Goal: Task Accomplishment & Management: Complete application form

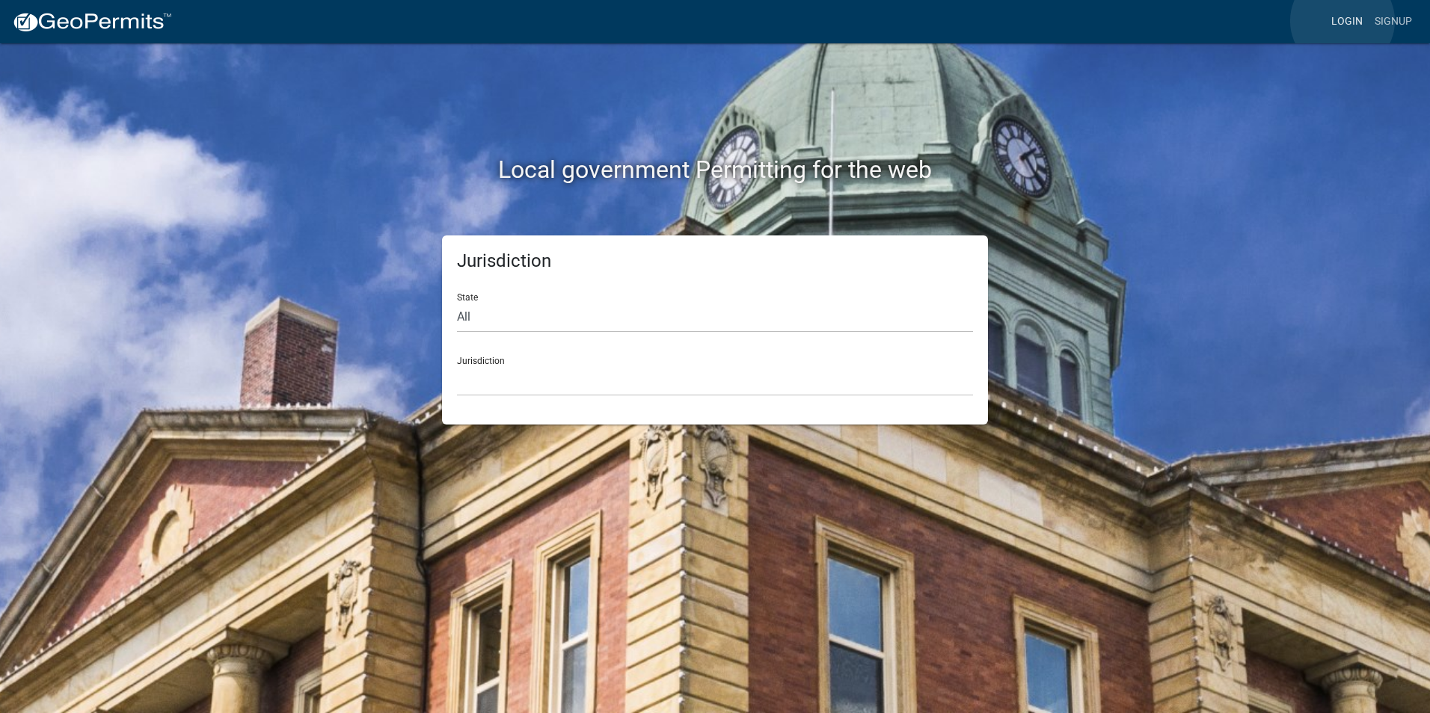
click at [1342, 21] on link "Login" at bounding box center [1346, 21] width 43 height 28
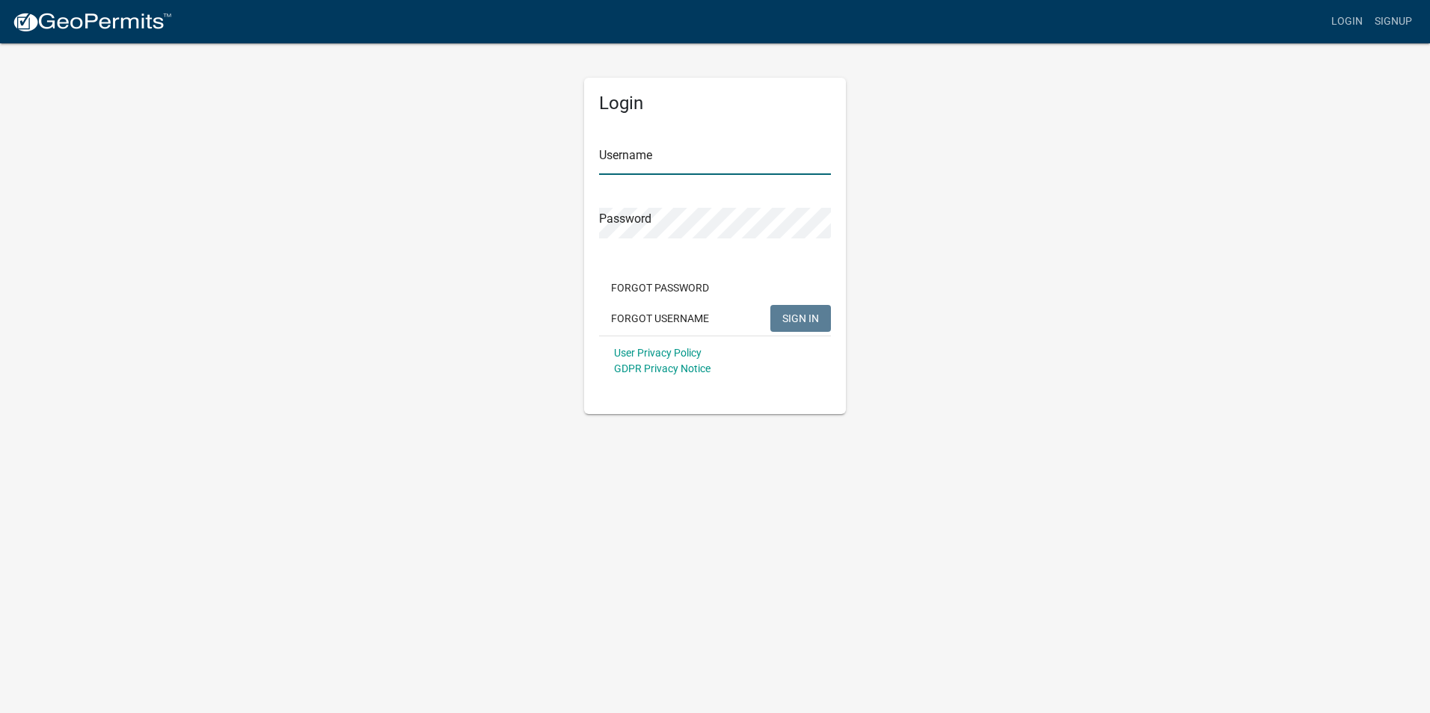
click at [677, 165] on input "Username" at bounding box center [715, 159] width 232 height 31
type input "[EMAIL_ADDRESS][DOMAIN_NAME]"
click at [793, 319] on span "SIGN IN" at bounding box center [800, 318] width 37 height 12
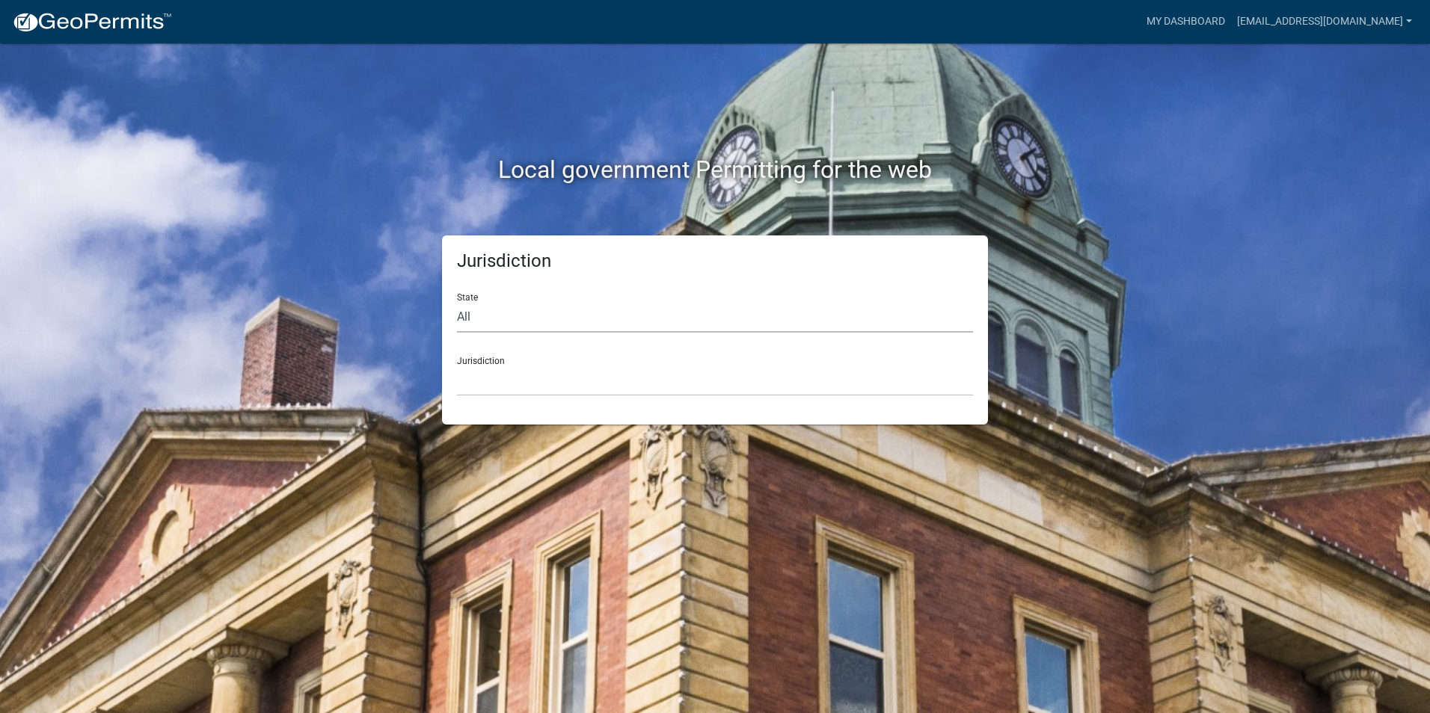
click at [527, 324] on select "All [US_STATE] [US_STATE] [US_STATE] [US_STATE] [US_STATE] [US_STATE] [US_STATE…" at bounding box center [715, 317] width 516 height 31
select select "[US_STATE]"
click at [457, 302] on select "All [US_STATE] [US_STATE] [US_STATE] [US_STATE] [US_STATE] [US_STATE] [US_STATE…" at bounding box center [715, 317] width 516 height 31
click at [503, 378] on select "[GEOGRAPHIC_DATA], [US_STATE] [GEOGRAPHIC_DATA], [US_STATE] [GEOGRAPHIC_DATA], …" at bounding box center [715, 381] width 516 height 31
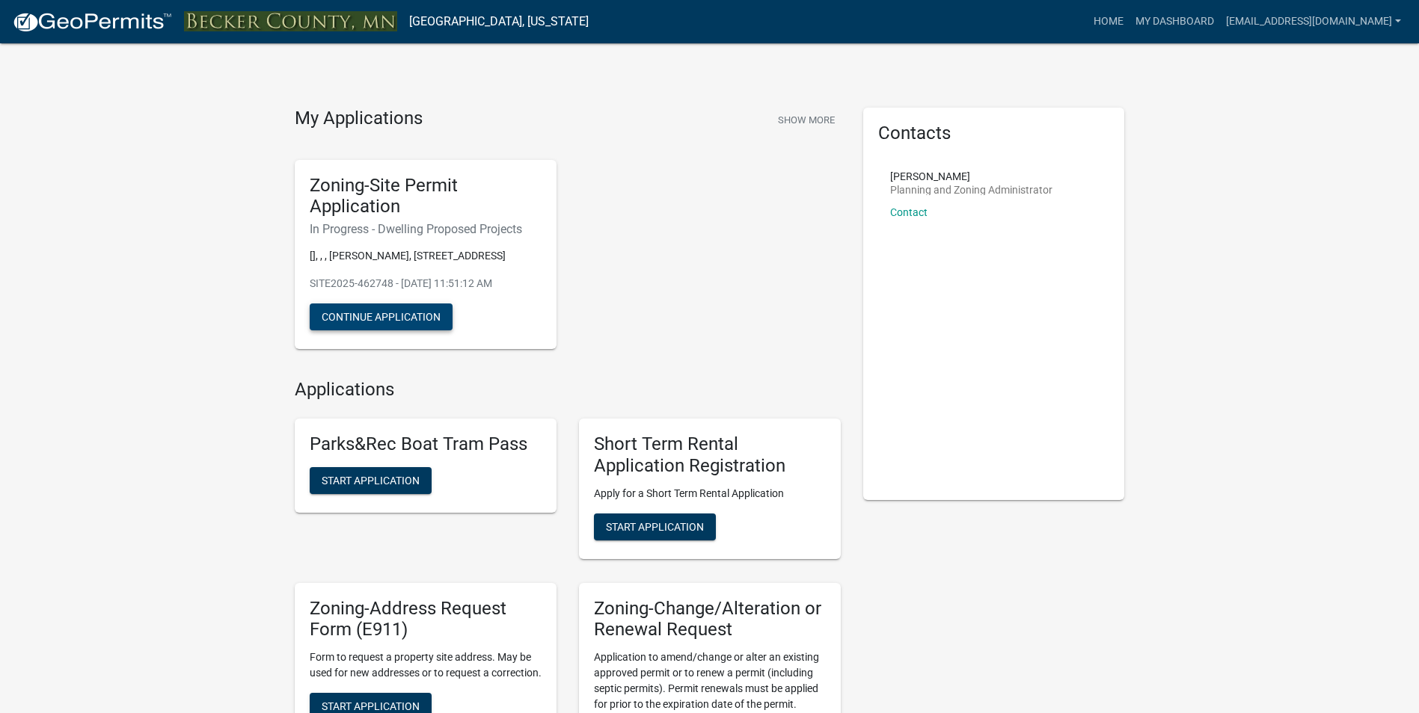
click at [392, 315] on button "Continue Application" at bounding box center [381, 317] width 143 height 27
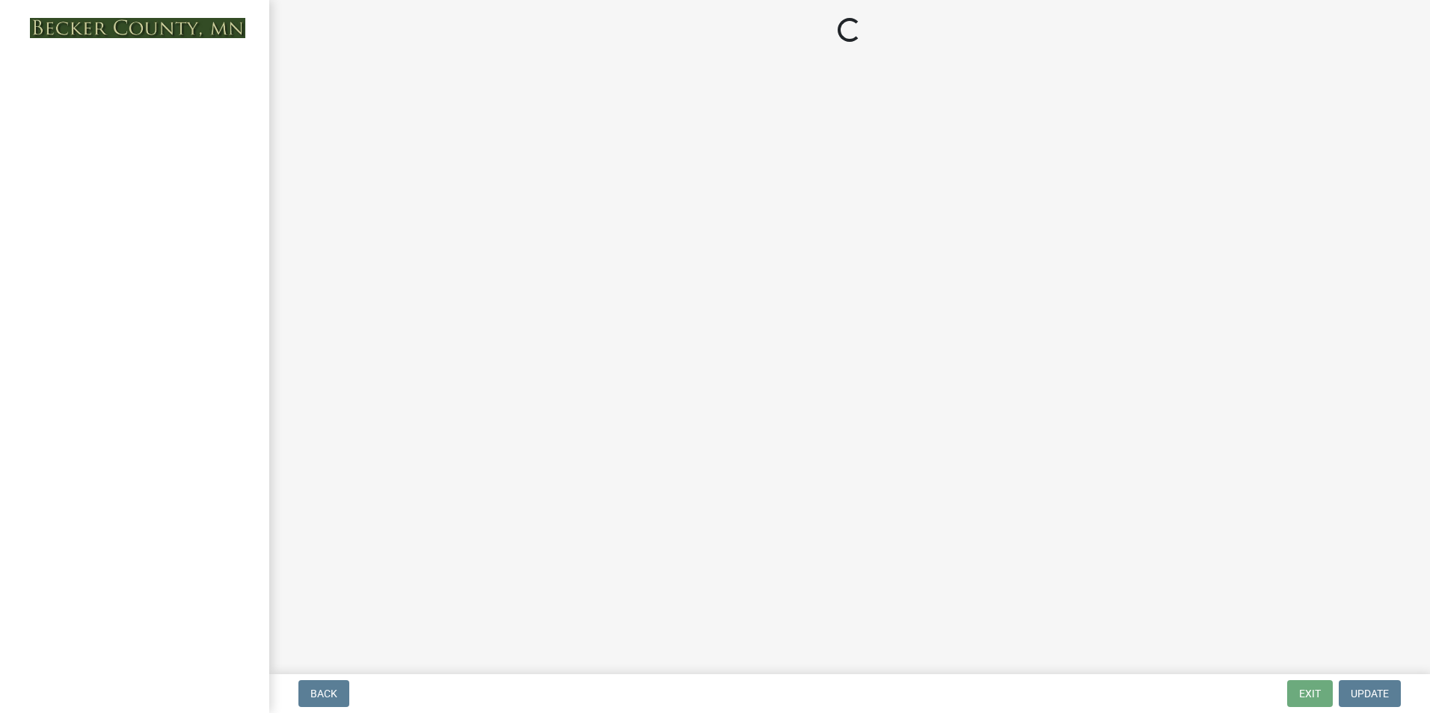
select select "5b8abcc6-67f7-49fb-8f25-c295ccc2b339"
select select "ba56d9f6-ced5-4c38-bdcc-33bfa85ac6de"
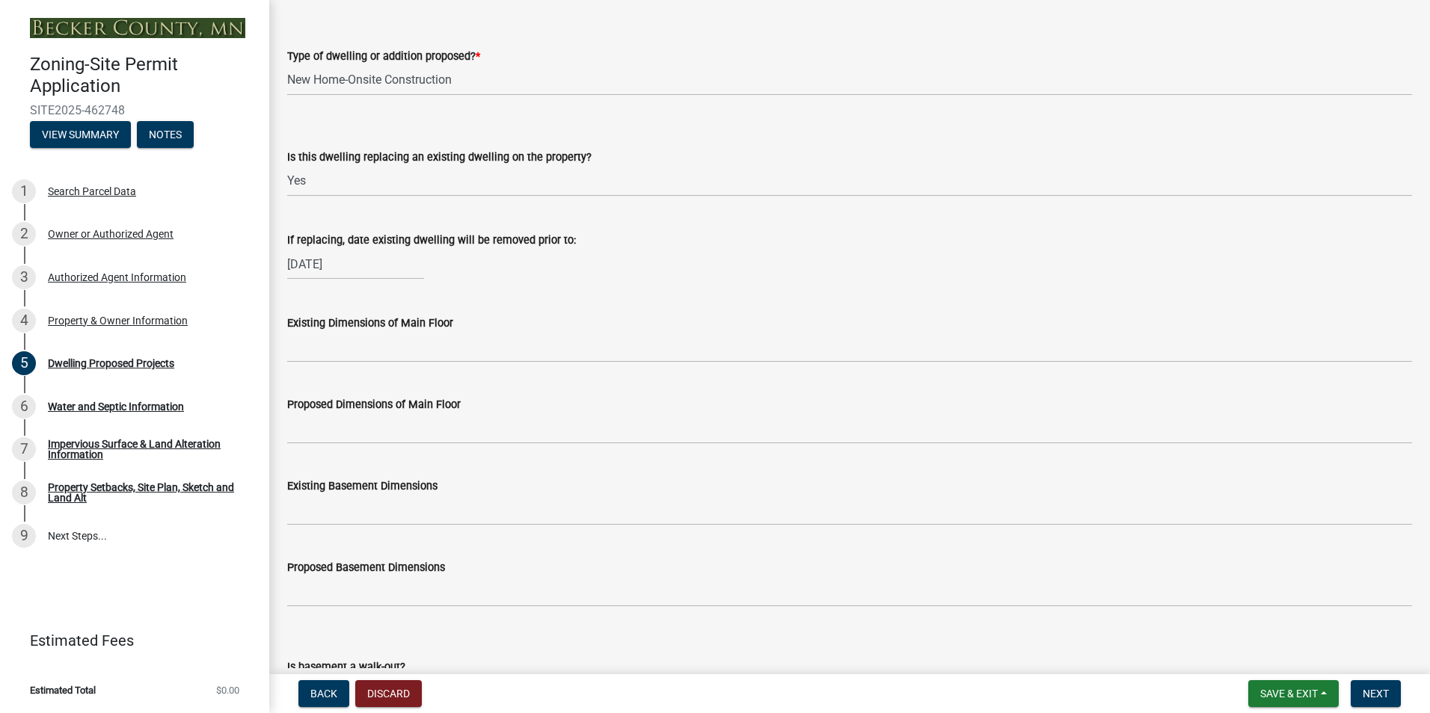
scroll to position [374, 0]
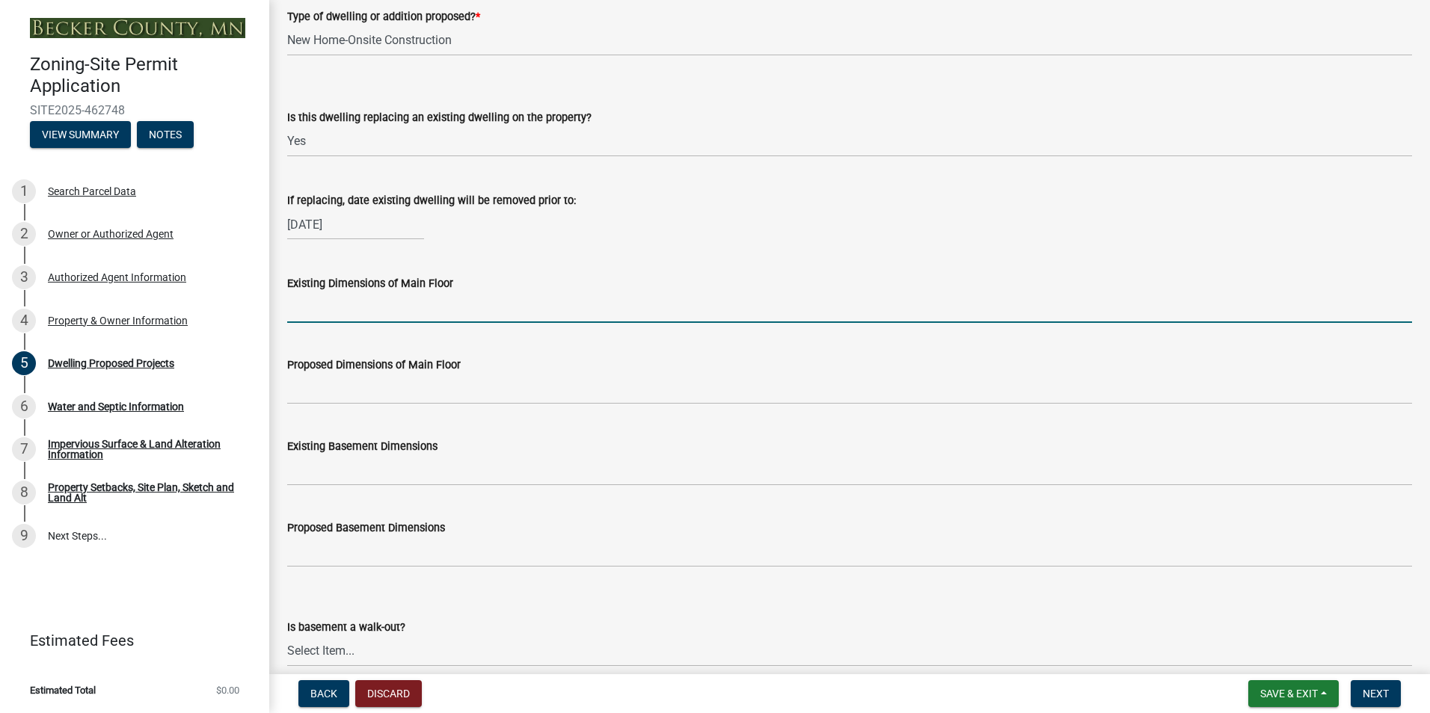
click at [323, 316] on input "Existing Dimensions of Main Floor" at bounding box center [849, 307] width 1125 height 31
type input "7"
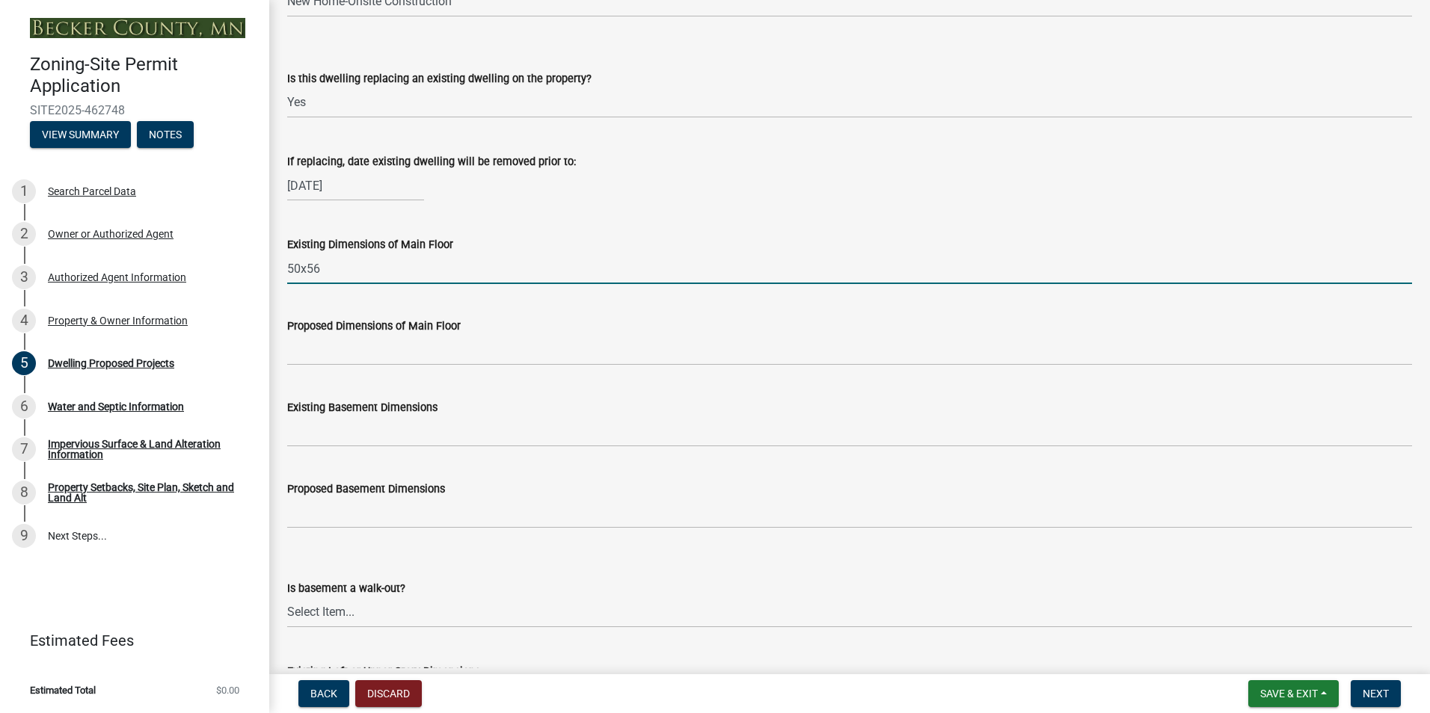
scroll to position [449, 0]
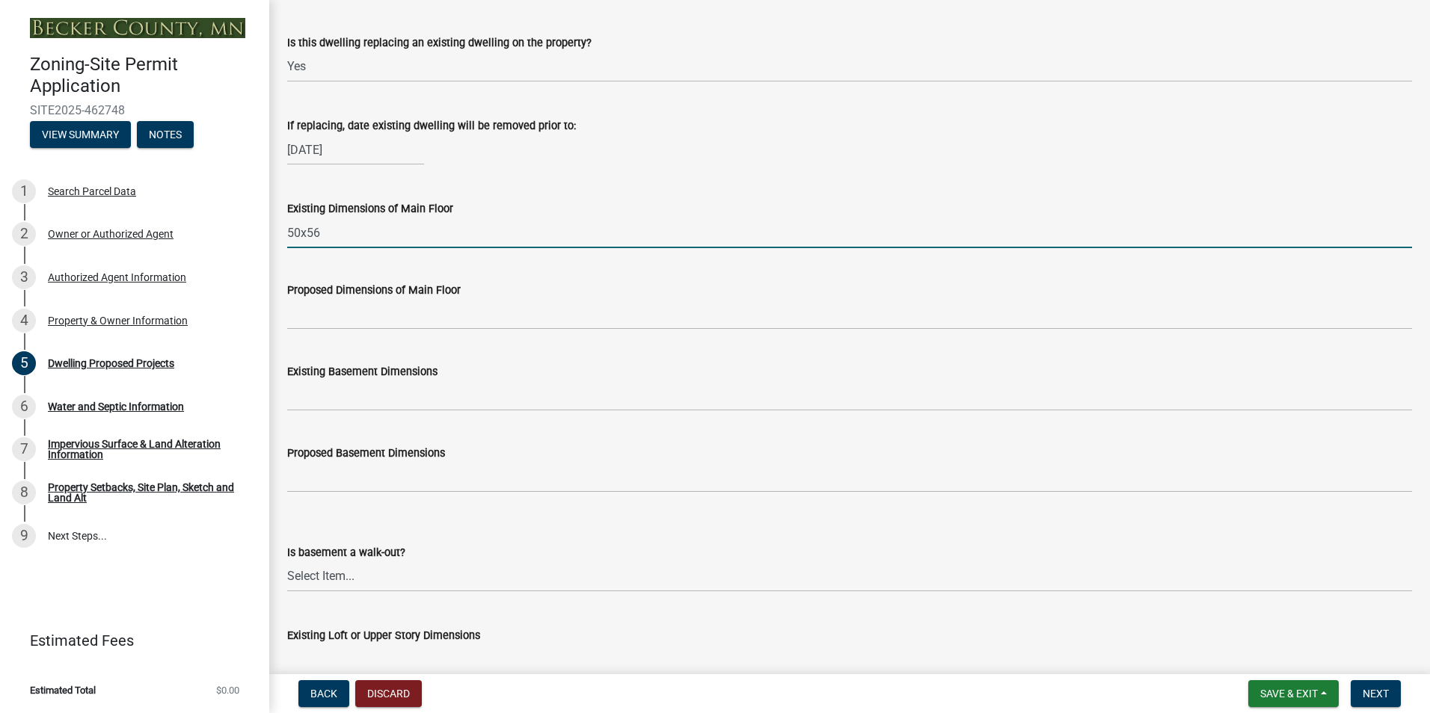
type input "50x56"
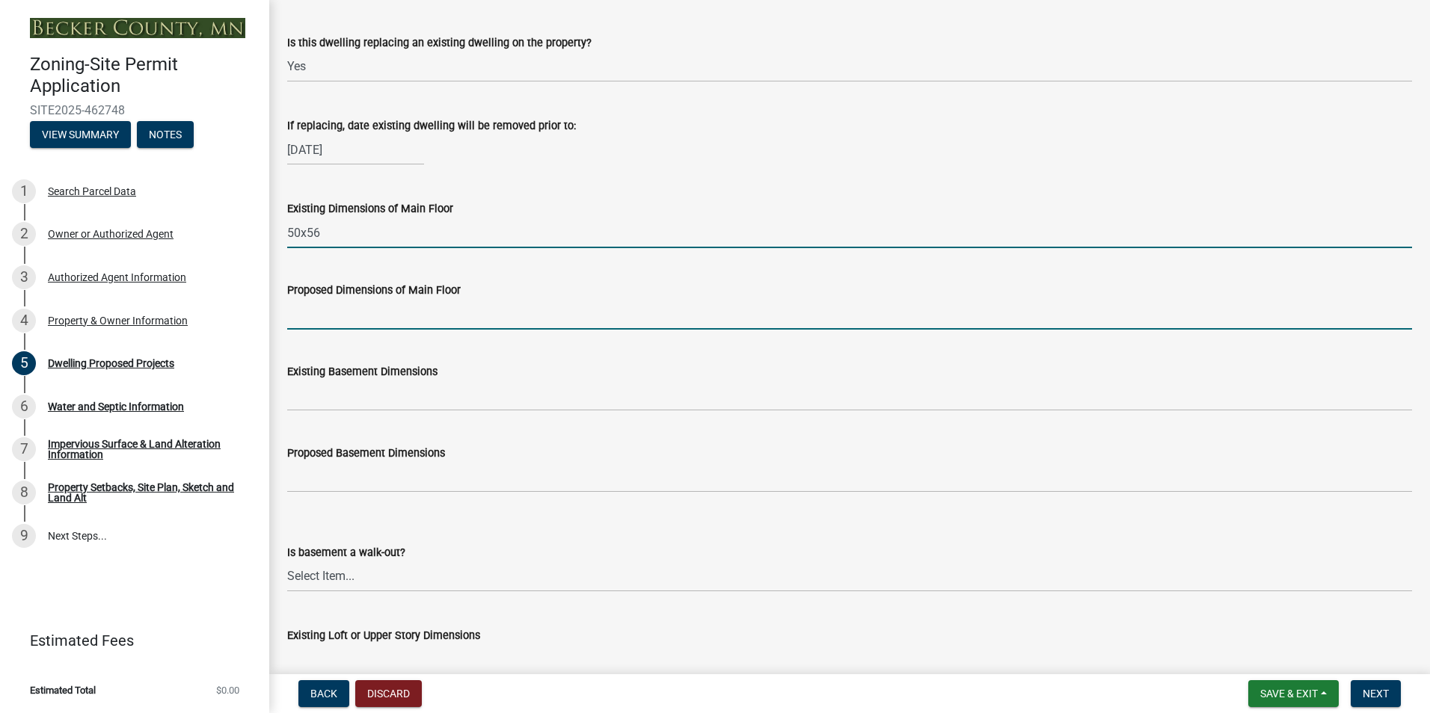
click at [404, 318] on input "Proposed Dimensions of Main Floor" at bounding box center [849, 314] width 1125 height 31
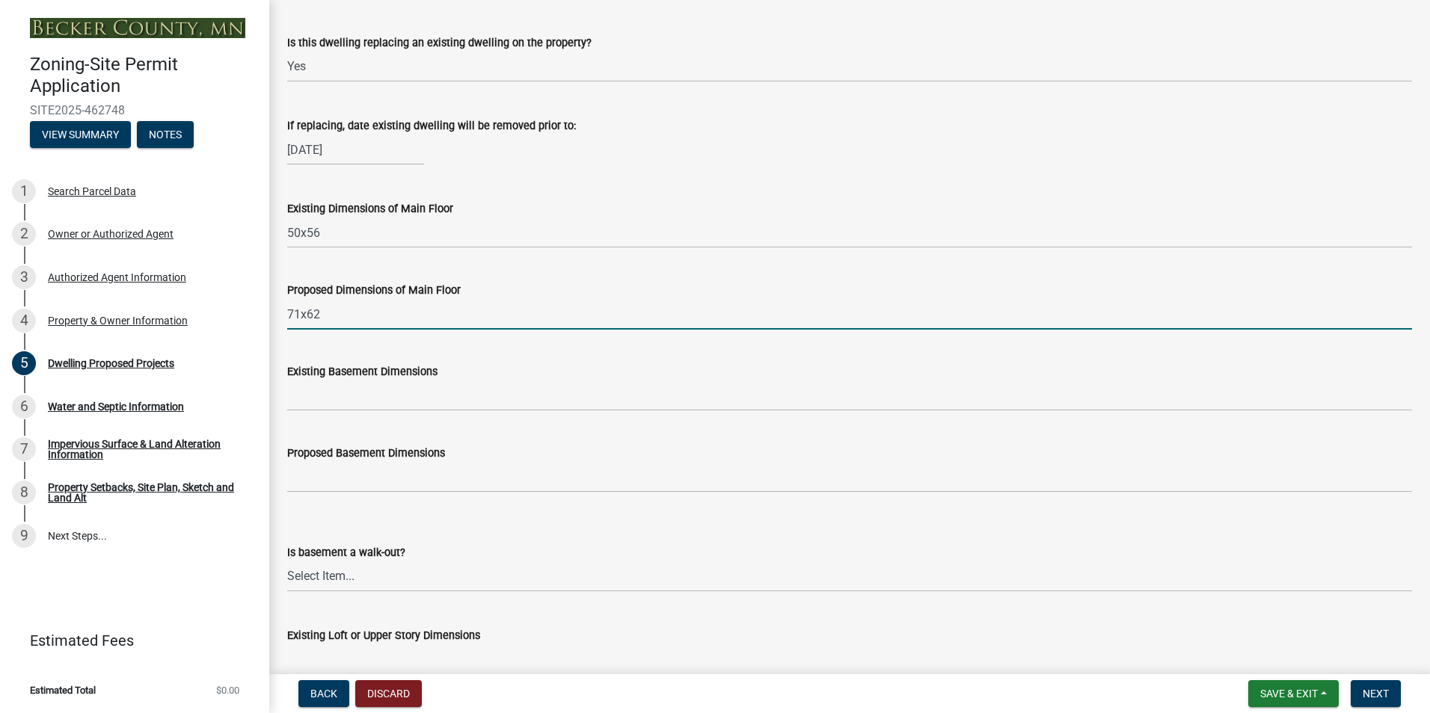
type input "71x62"
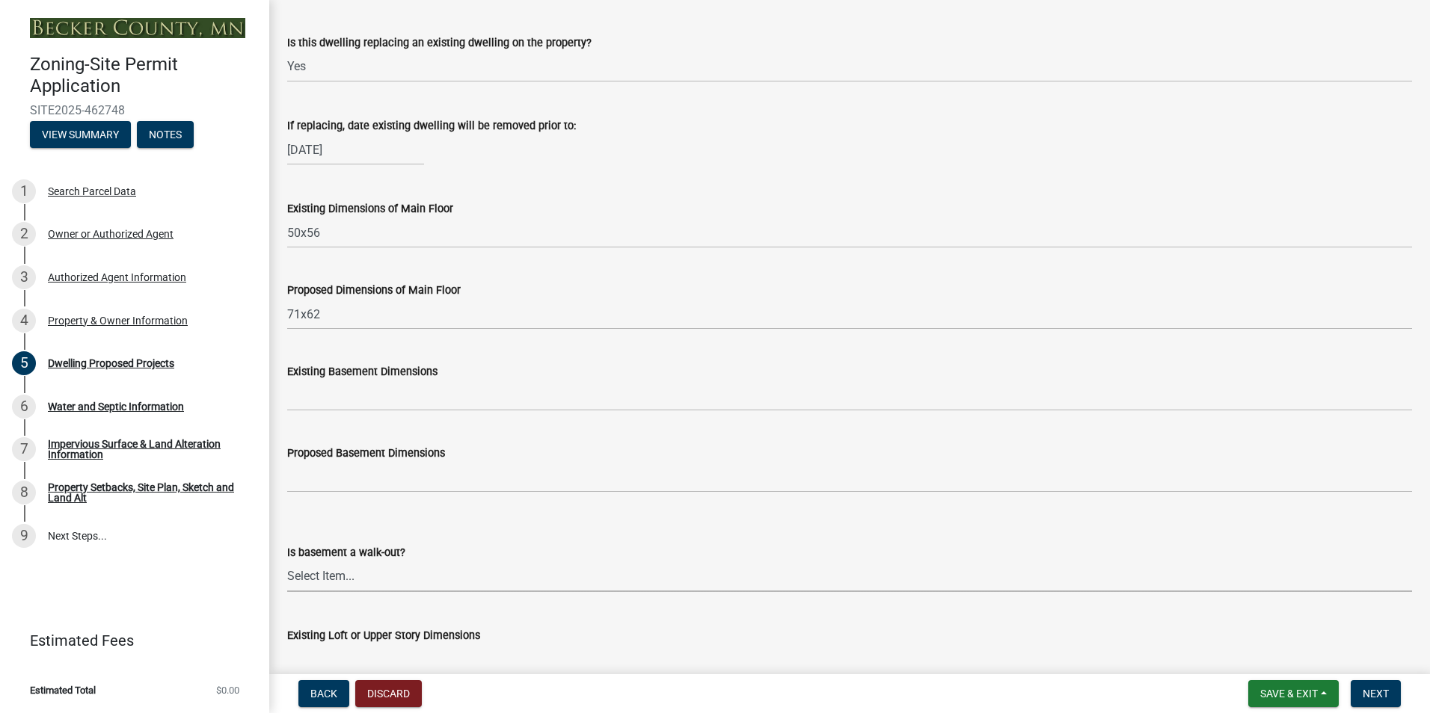
click at [366, 576] on select "Select Item... Yes No N/A" at bounding box center [849, 577] width 1125 height 31
click at [287, 562] on select "Select Item... Yes No N/A" at bounding box center [849, 577] width 1125 height 31
select select "59a6fdaa-56b6-4bcd-87b7-d867a7d784e6"
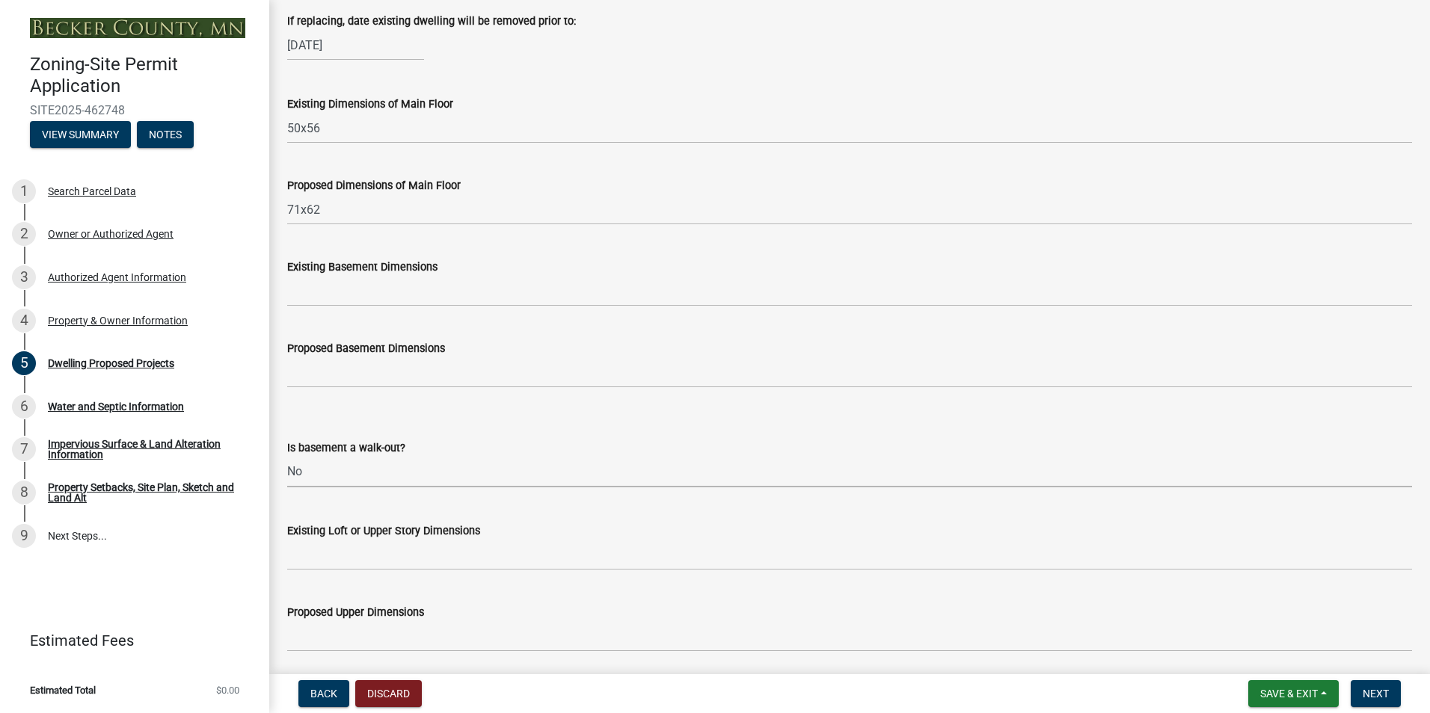
scroll to position [598, 0]
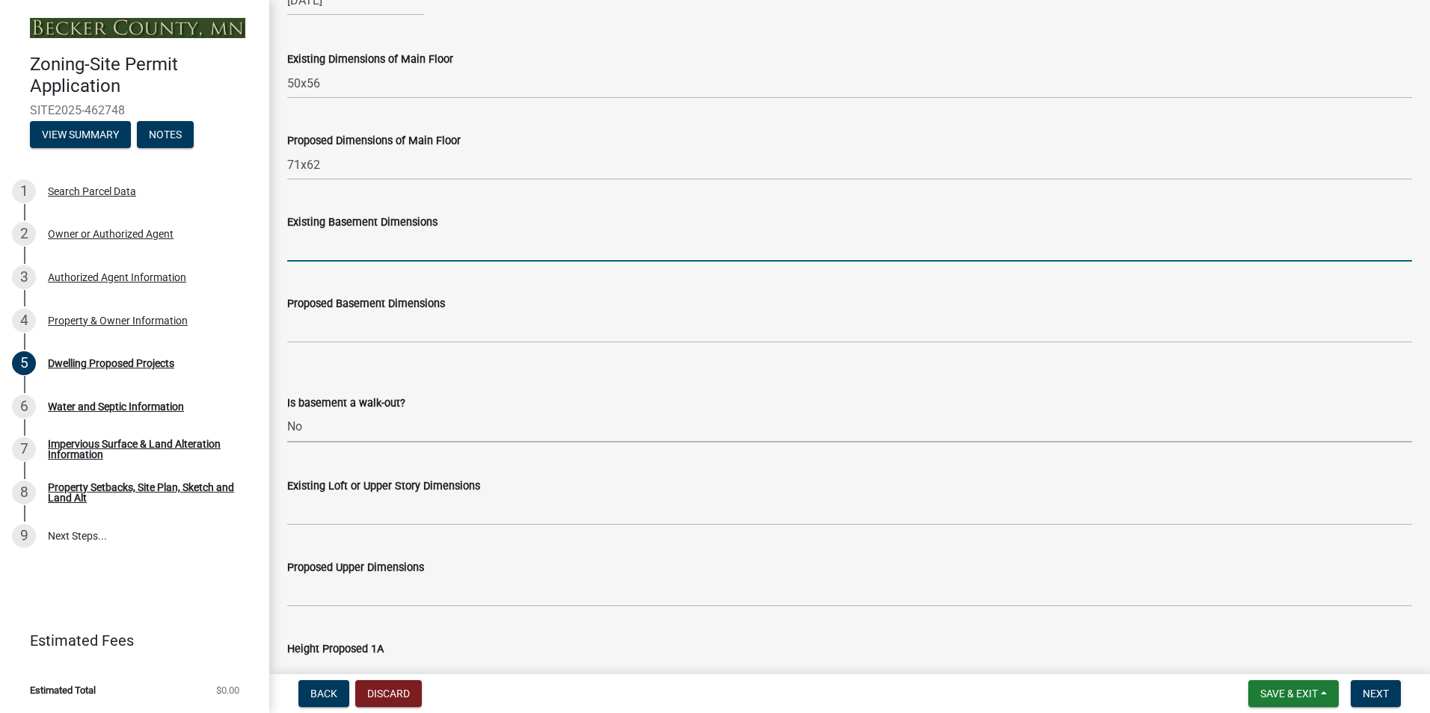
click at [383, 247] on input "Existing Basement Dimensions" at bounding box center [849, 246] width 1125 height 31
type input "40x32 crawlspace/slab"
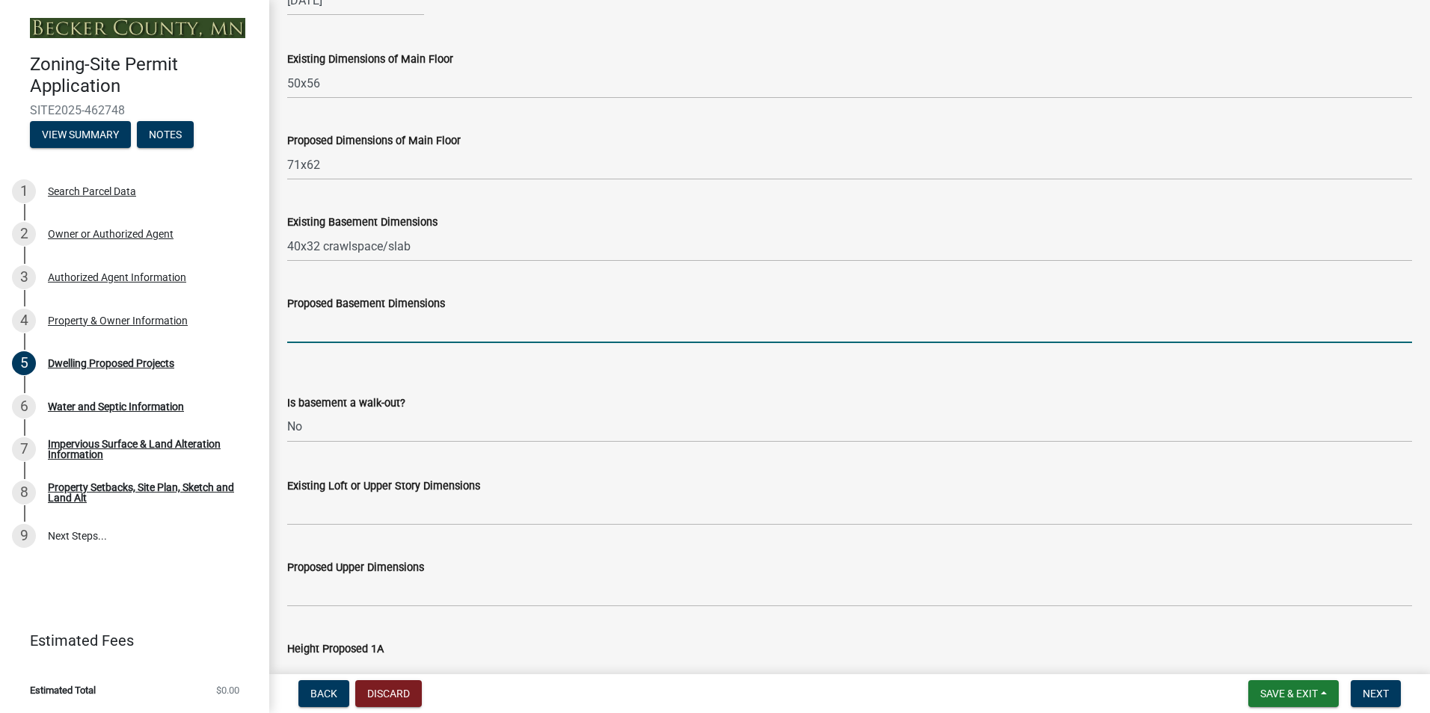
click at [355, 328] on input "Proposed Basement Dimensions" at bounding box center [849, 328] width 1125 height 31
type input "7"
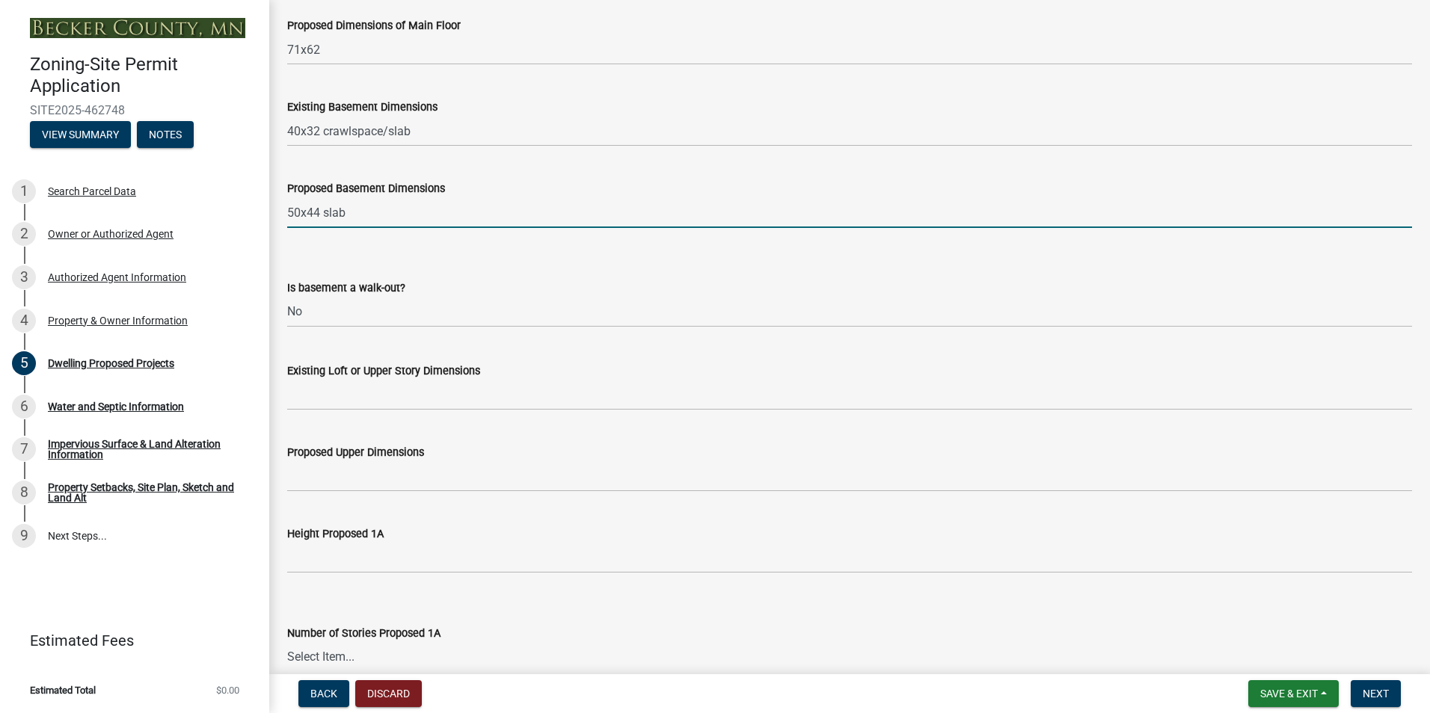
scroll to position [748, 0]
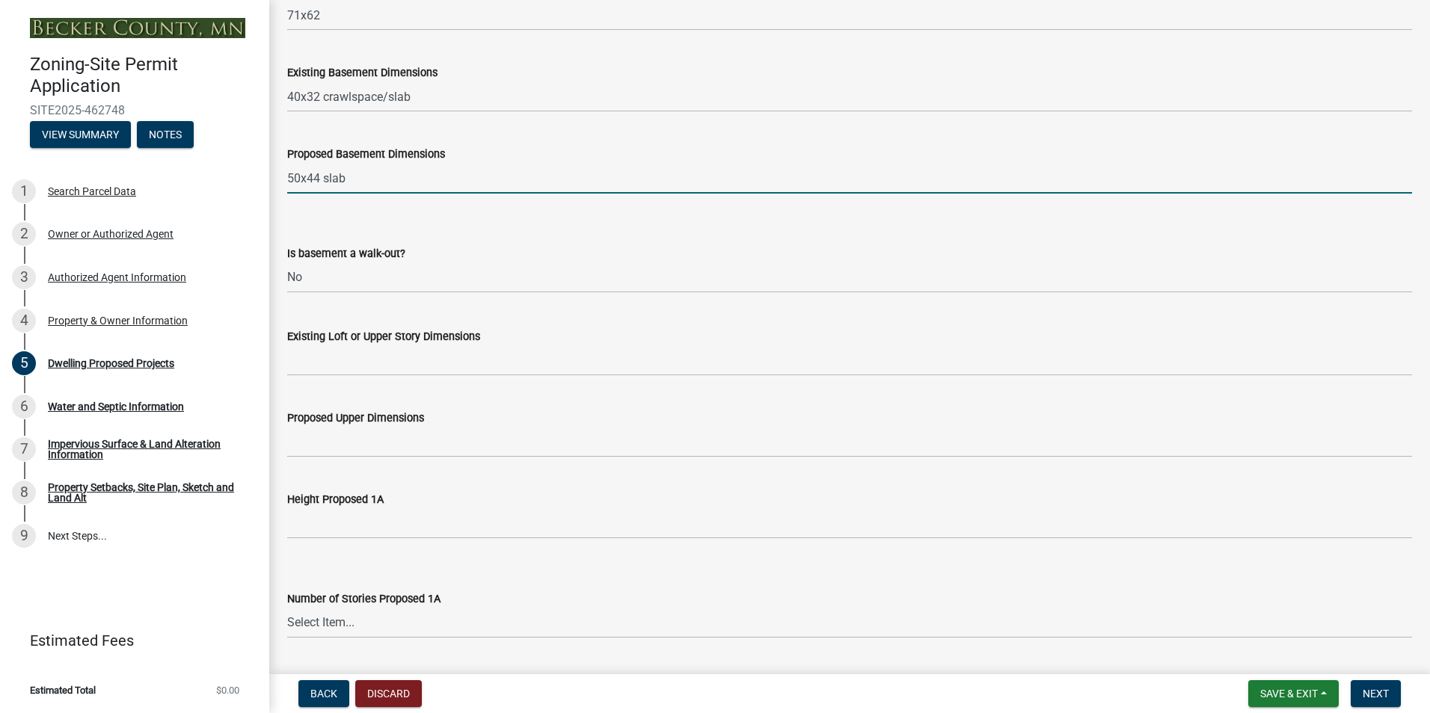
type input "50x44 slab"
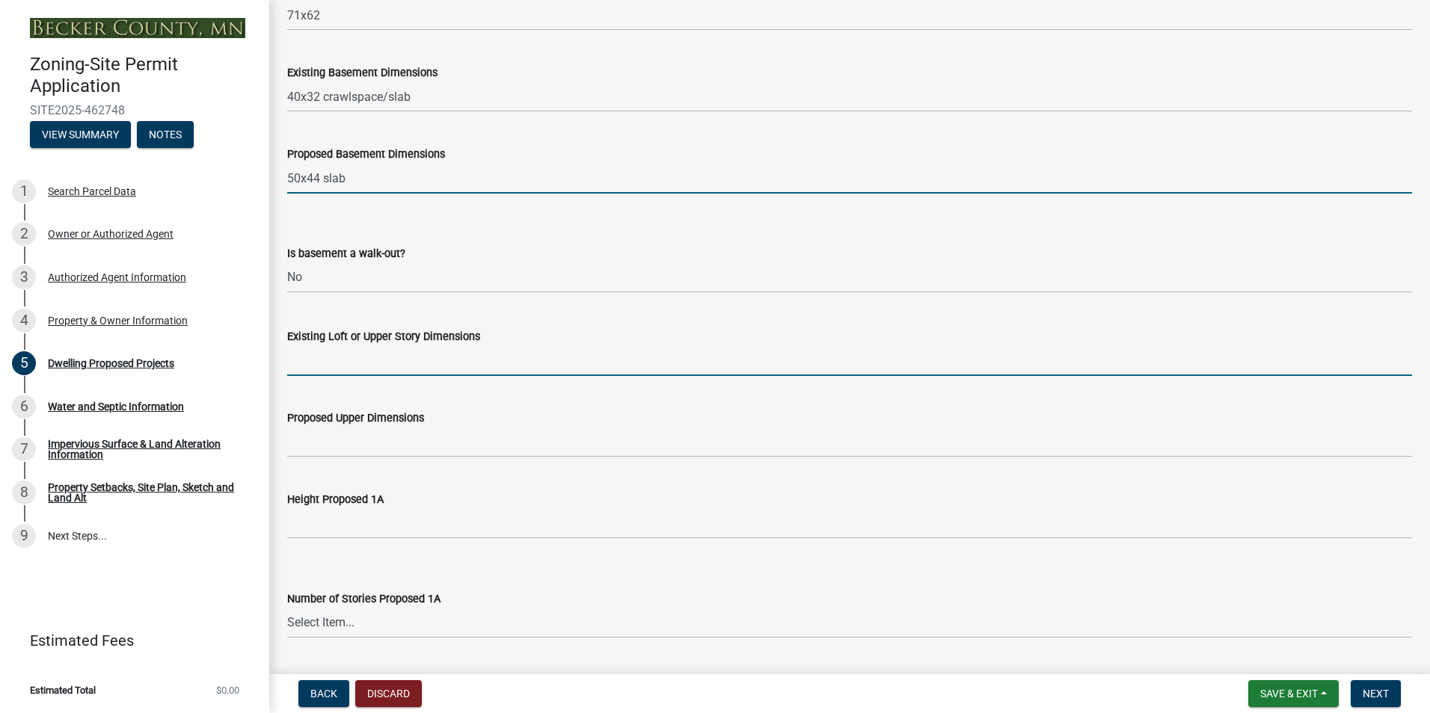
click at [399, 367] on input "Existing Loft or Upper Story Dimensions" at bounding box center [849, 360] width 1125 height 31
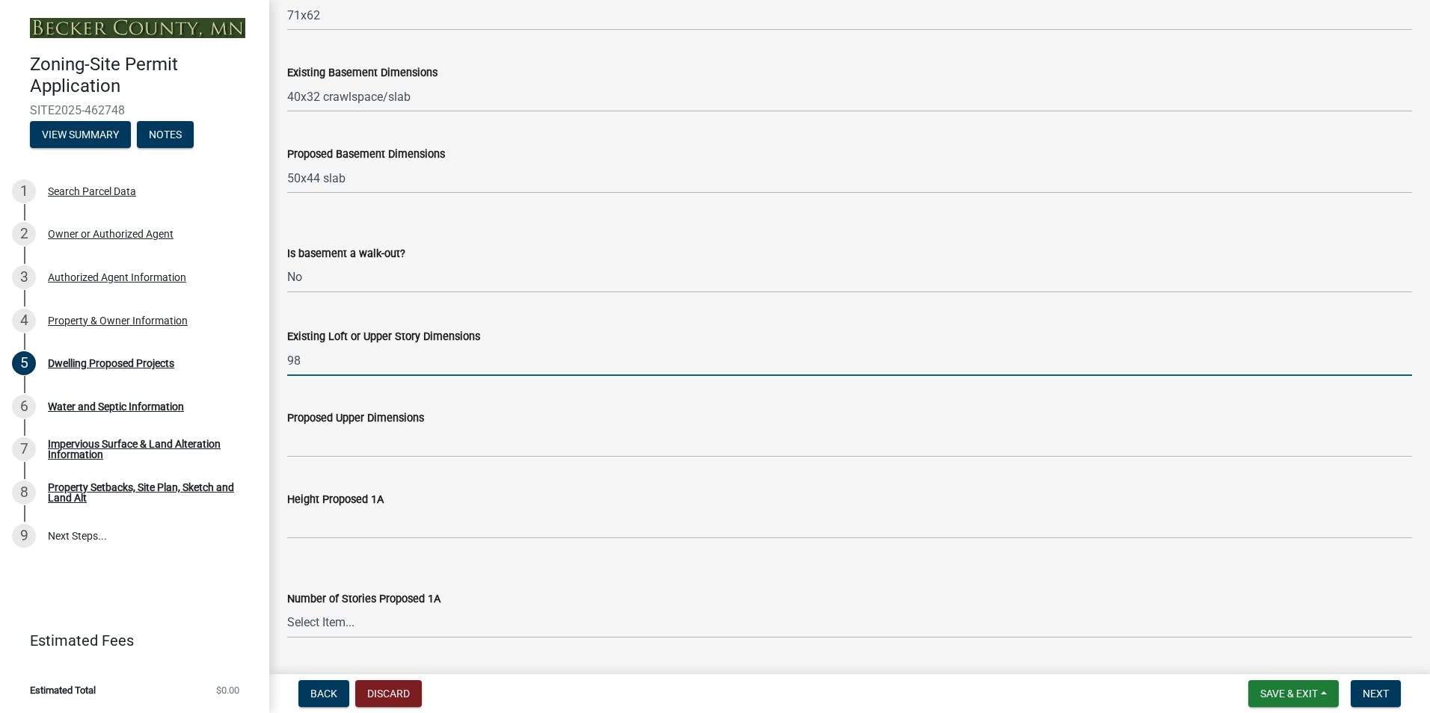
type input "9"
type input "40x32"
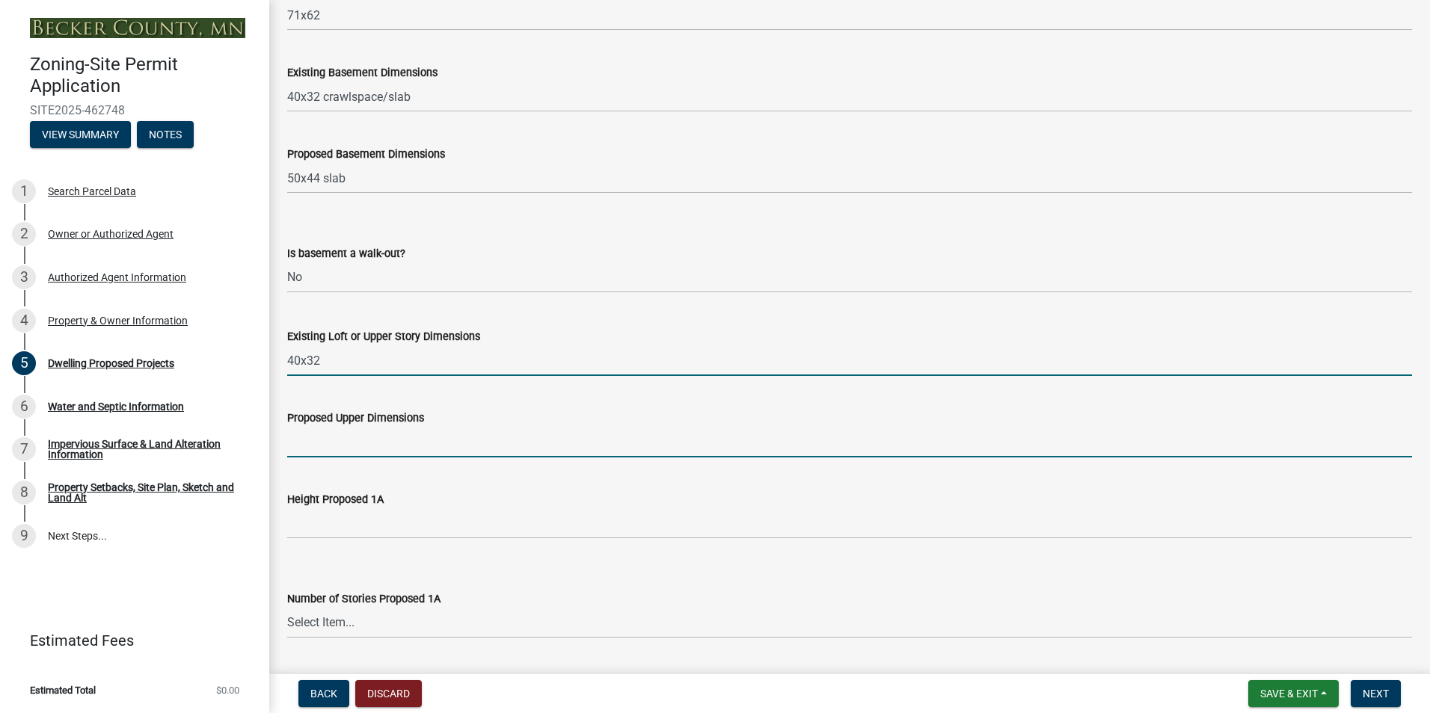
click at [393, 443] on input "Proposed Upper Dimensions" at bounding box center [849, 442] width 1125 height 31
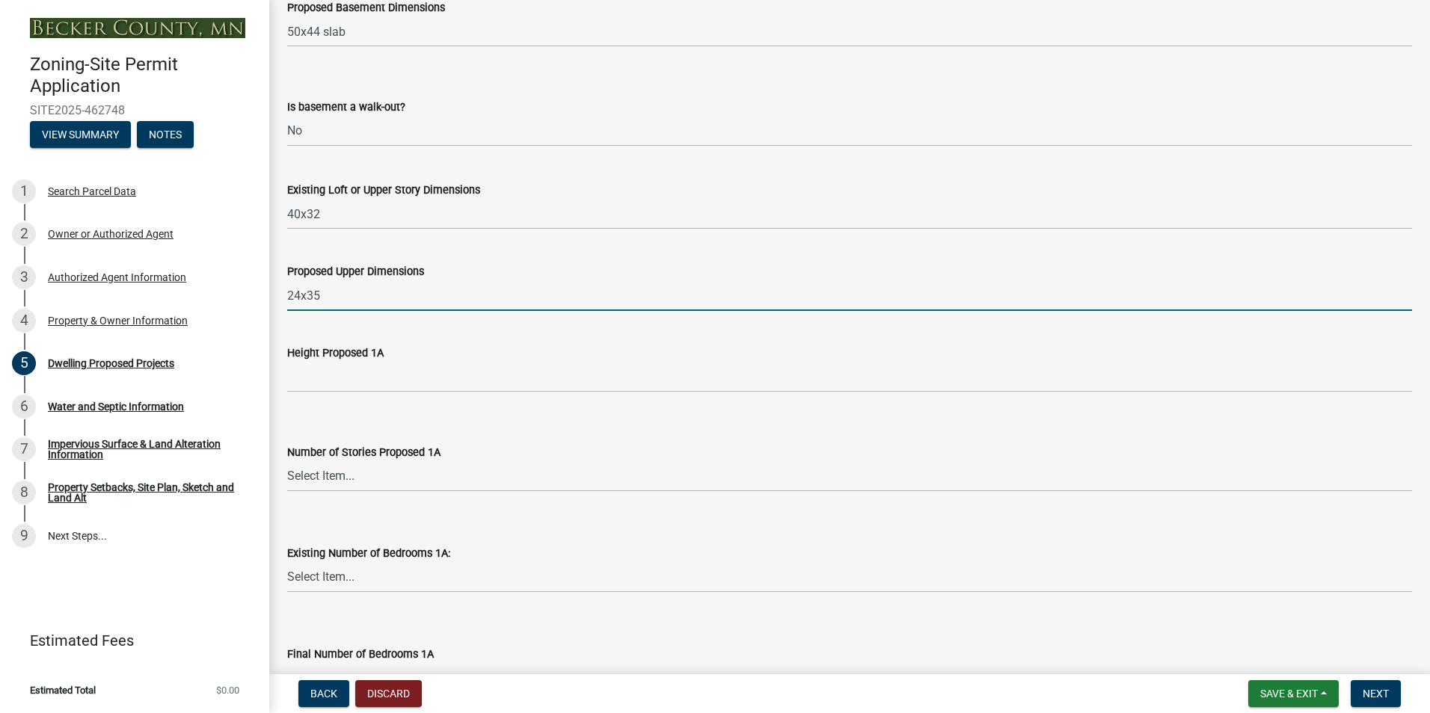
scroll to position [897, 0]
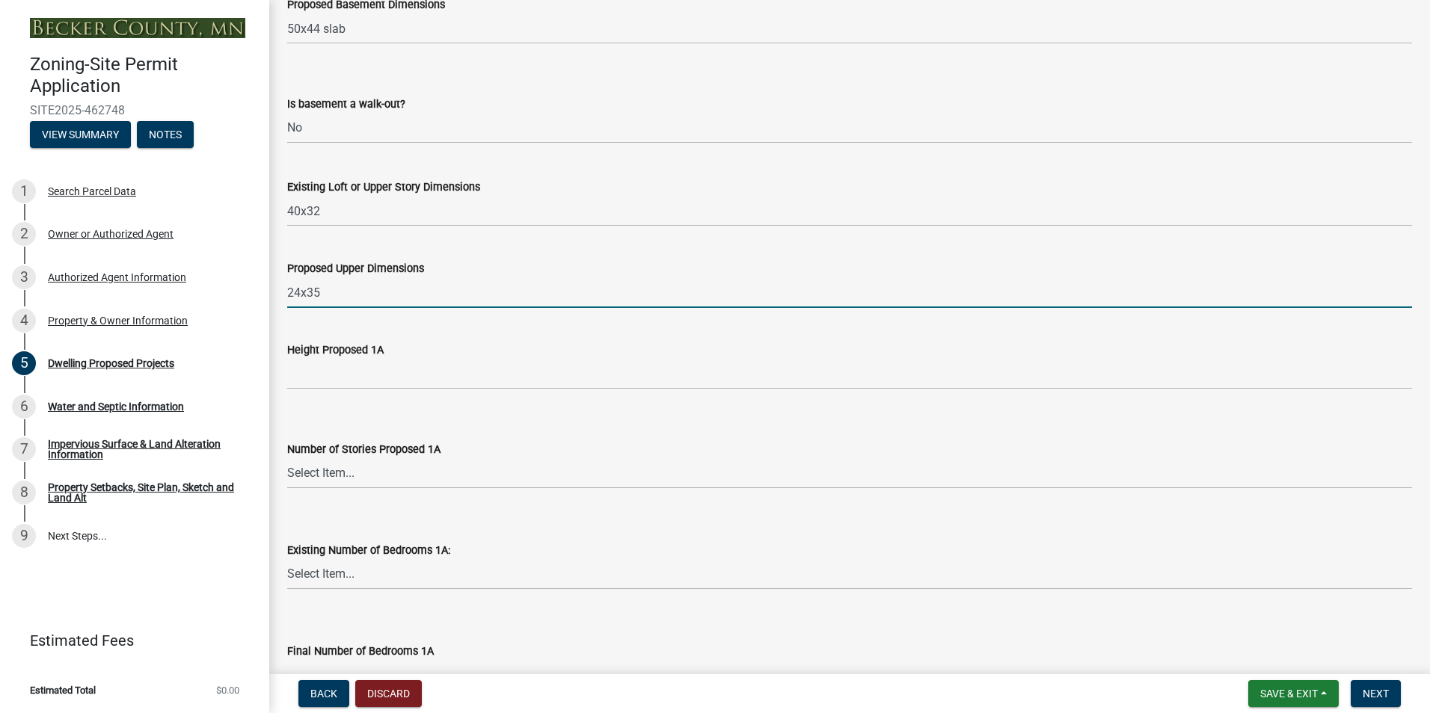
type input "24x35"
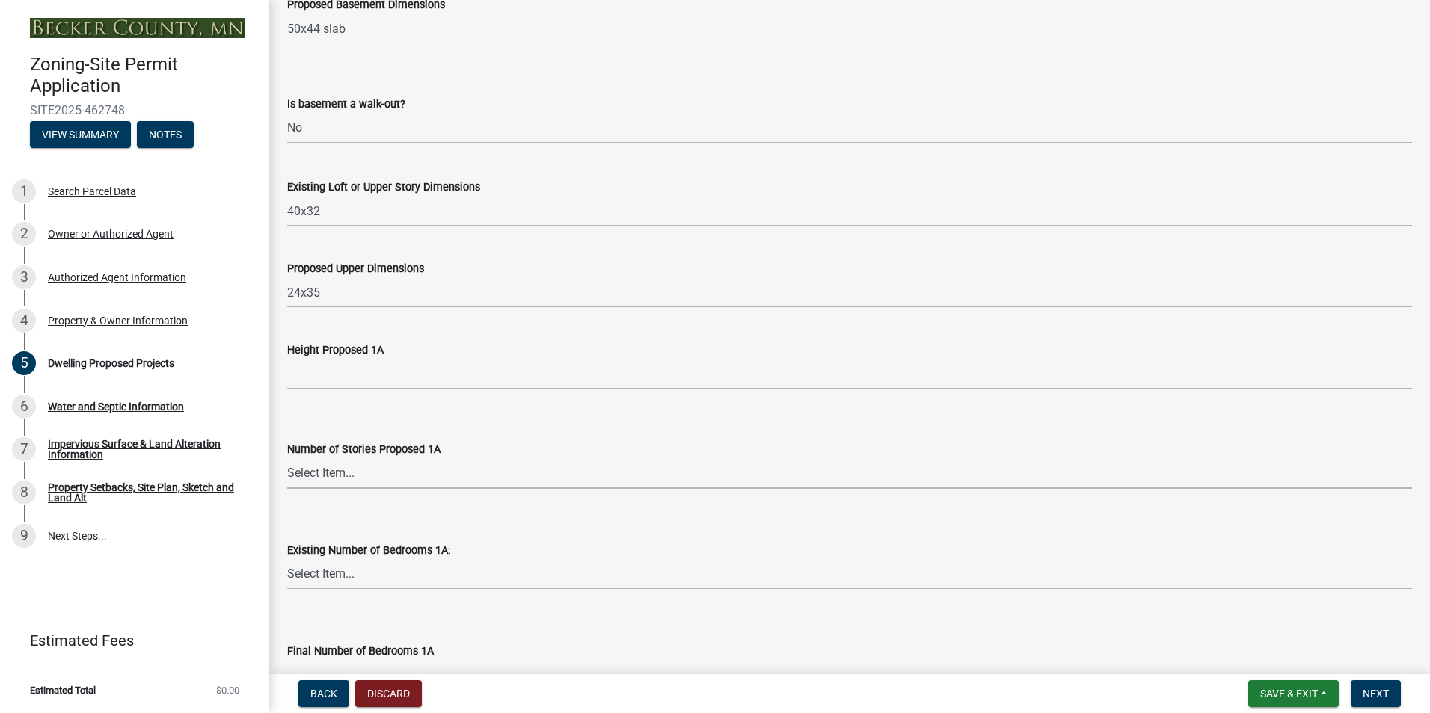
click at [346, 474] on select "Select Item... N/A 1 1.25 1.5 1.75 2 2.25 2.5" at bounding box center [849, 473] width 1125 height 31
click at [287, 458] on select "Select Item... N/A 1 1.25 1.5 1.75 2 2.25 2.5" at bounding box center [849, 473] width 1125 height 31
select select "e13aacd2-5b16-46a8-9c16-26b3d7b1c810"
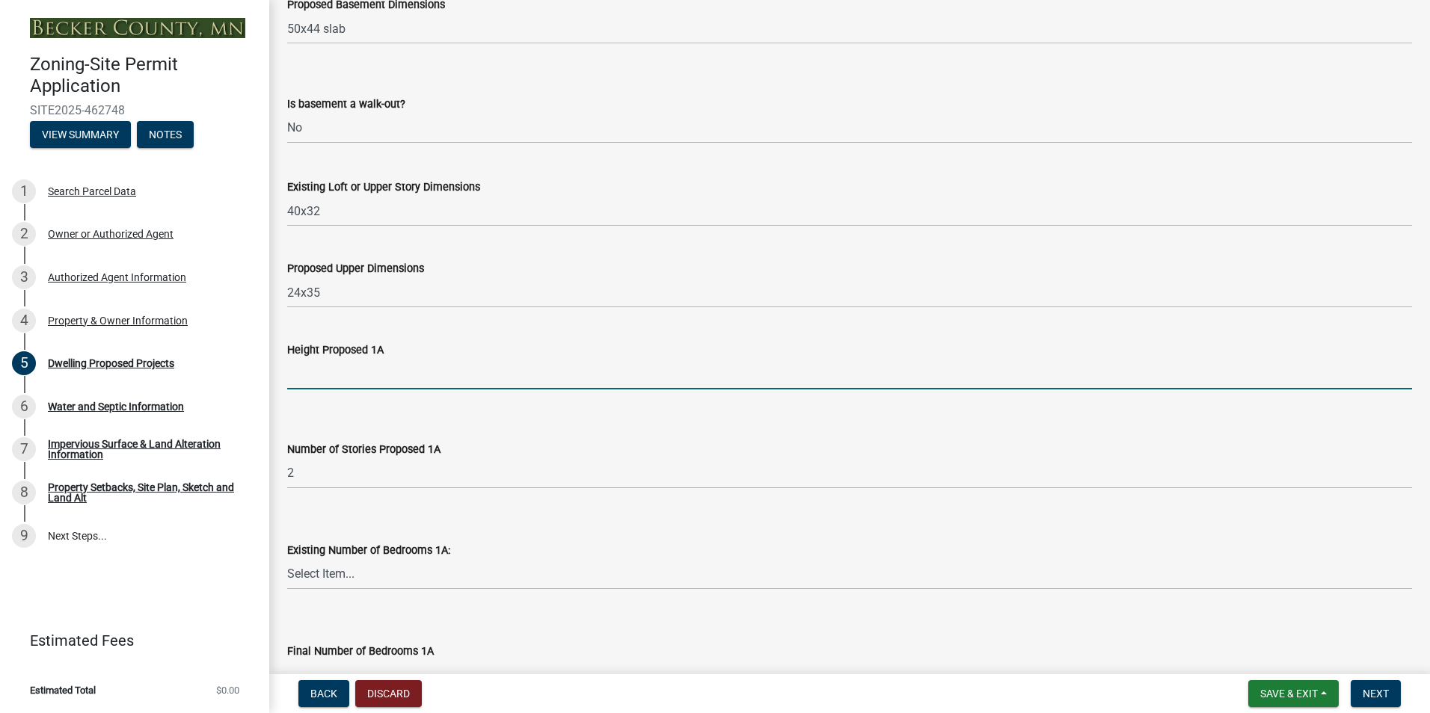
click at [356, 378] on input "Height Proposed 1A" at bounding box center [849, 374] width 1125 height 31
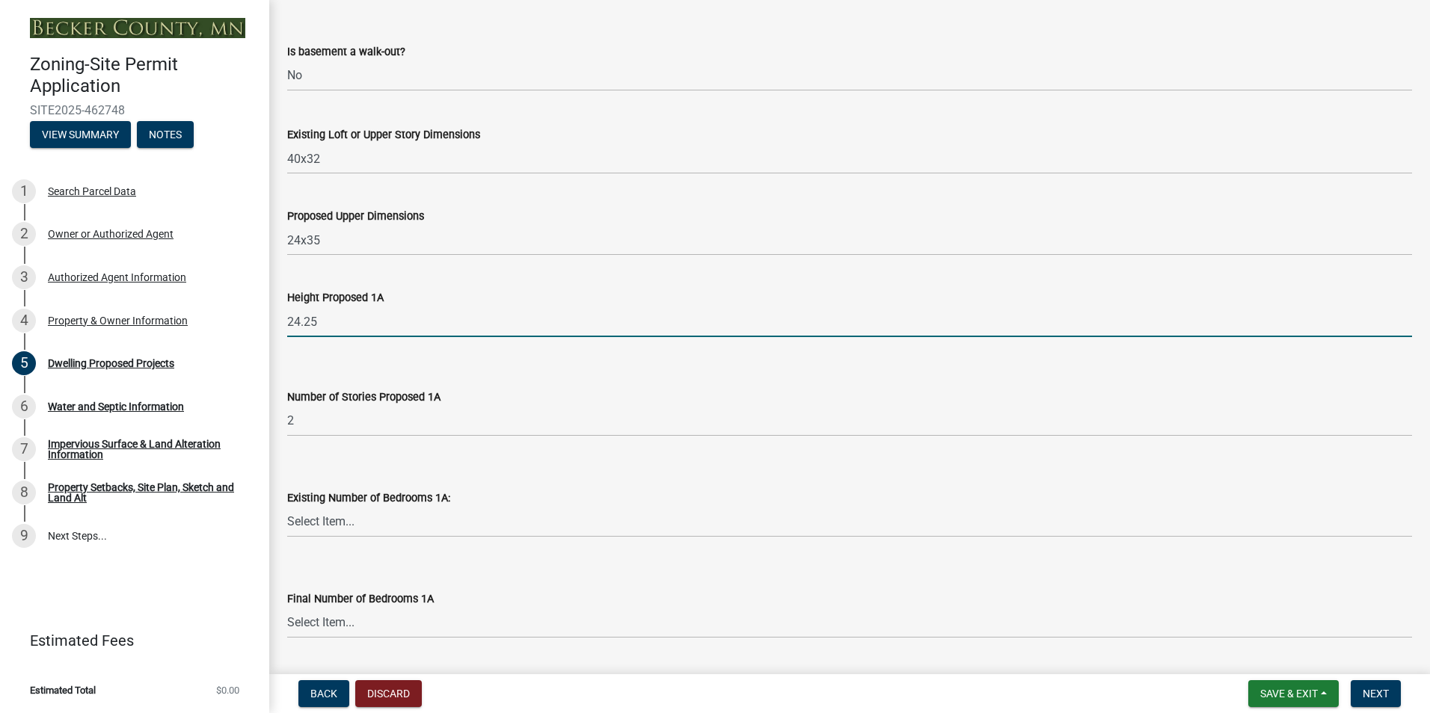
scroll to position [972, 0]
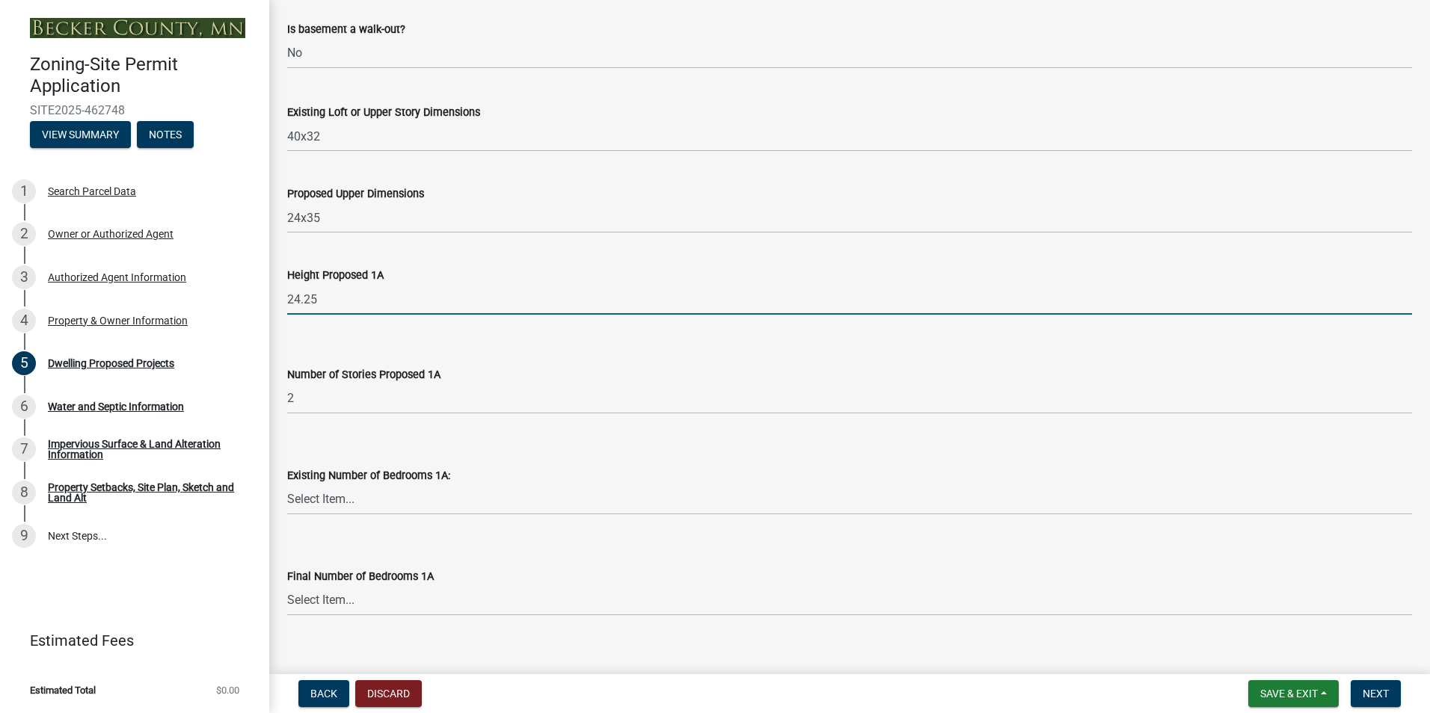
type input "24.25"
click at [361, 498] on select "Select Item... 0 1 2 3 4 5 6 7 8" at bounding box center [849, 500] width 1125 height 31
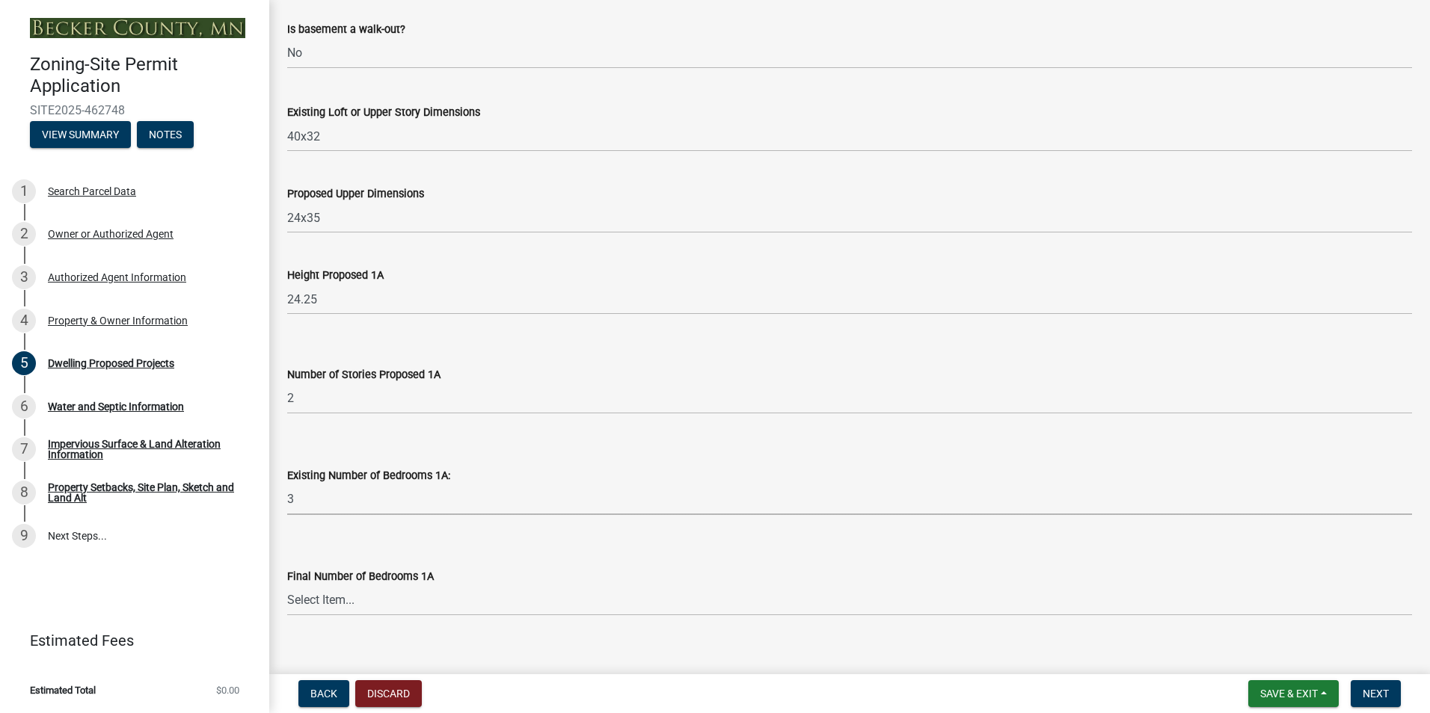
click at [287, 485] on select "Select Item... 0 1 2 3 4 5 6 7 8" at bounding box center [849, 500] width 1125 height 31
select select "e5b6e178-1d4e-46f3-8fba-19f7851c487a"
click at [375, 599] on select "Select Item... 0 1 2 3 4 5 6 7 8" at bounding box center [849, 601] width 1125 height 31
click at [287, 586] on select "Select Item... 0 1 2 3 4 5 6 7 8" at bounding box center [849, 601] width 1125 height 31
select select "744d8552-d7ef-4cf1-b465-42901748f06c"
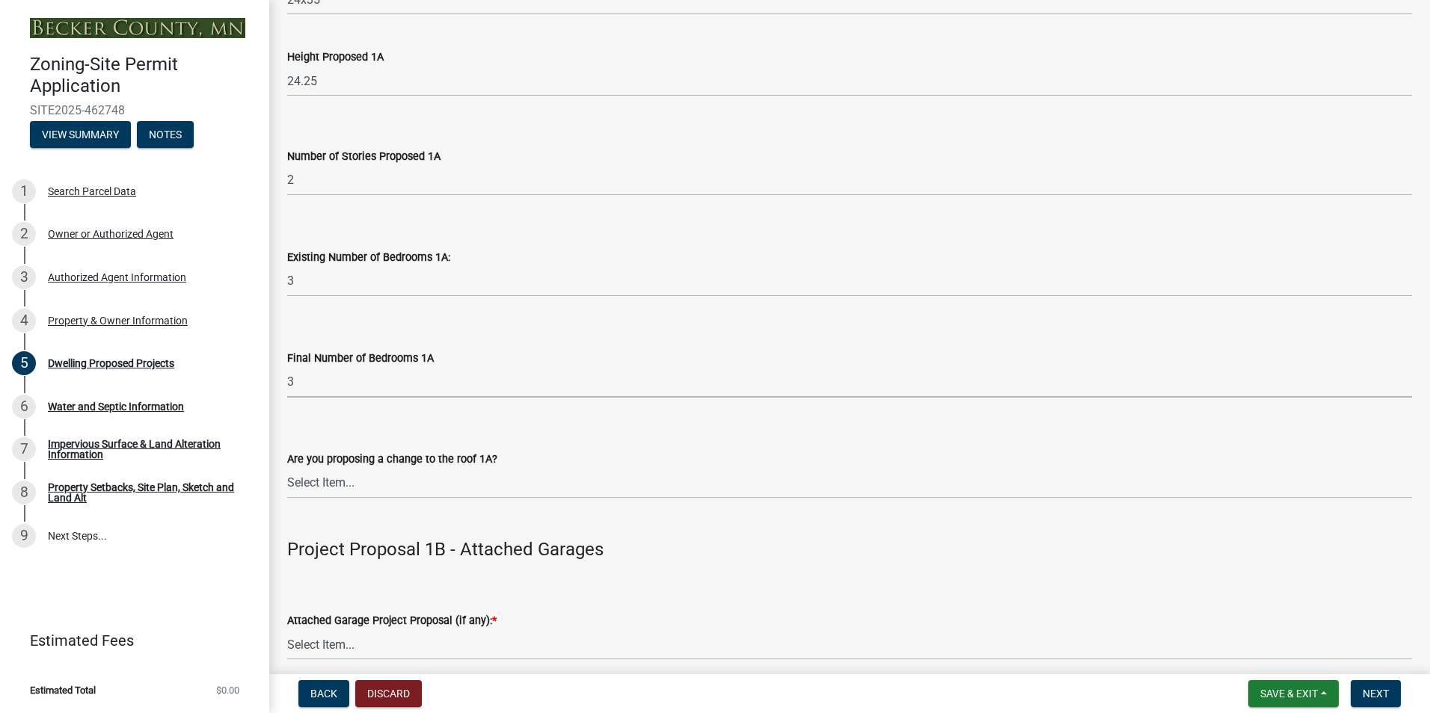
scroll to position [1196, 0]
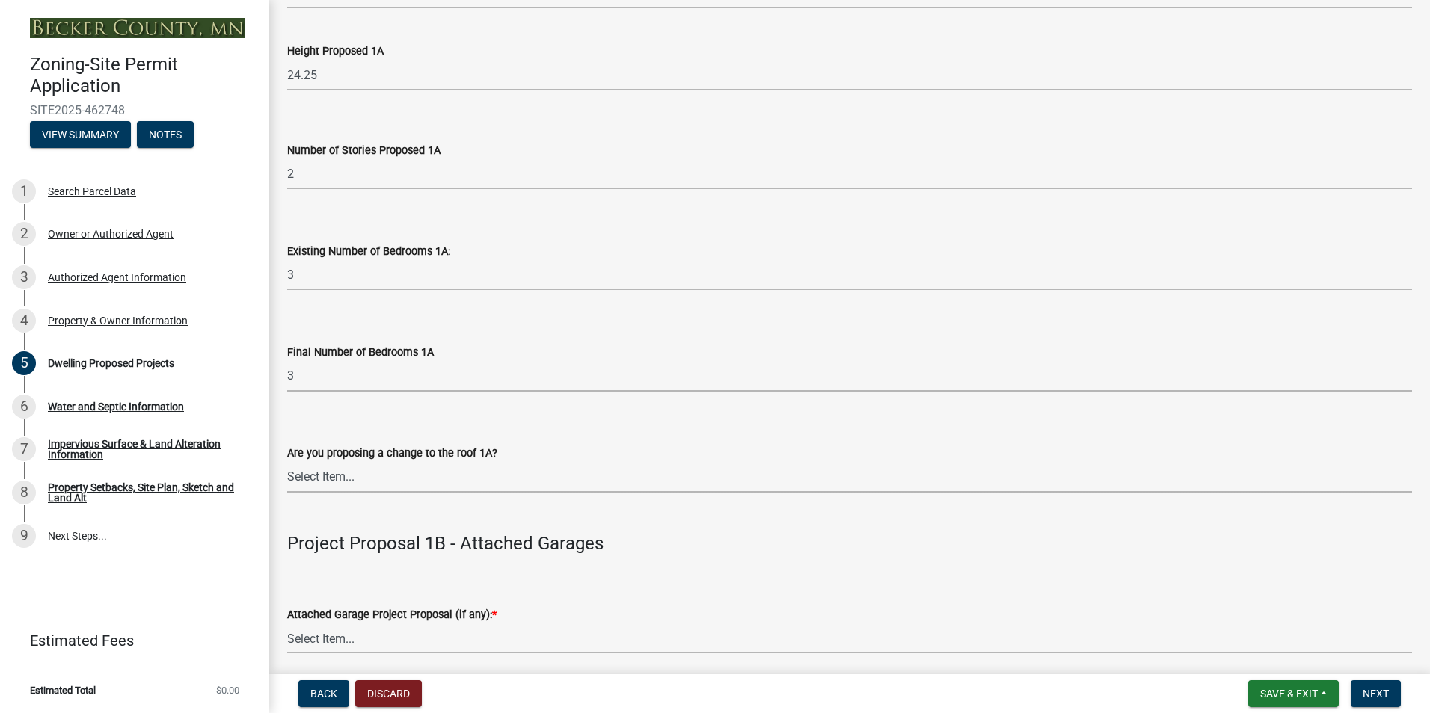
click at [336, 481] on select "Select Item... N/A Yes No" at bounding box center [849, 477] width 1125 height 31
click at [287, 462] on select "Select Item... N/A Yes No" at bounding box center [849, 477] width 1125 height 31
select select "5dd6cdd5-8b7d-4534-b791-478230f7b8b7"
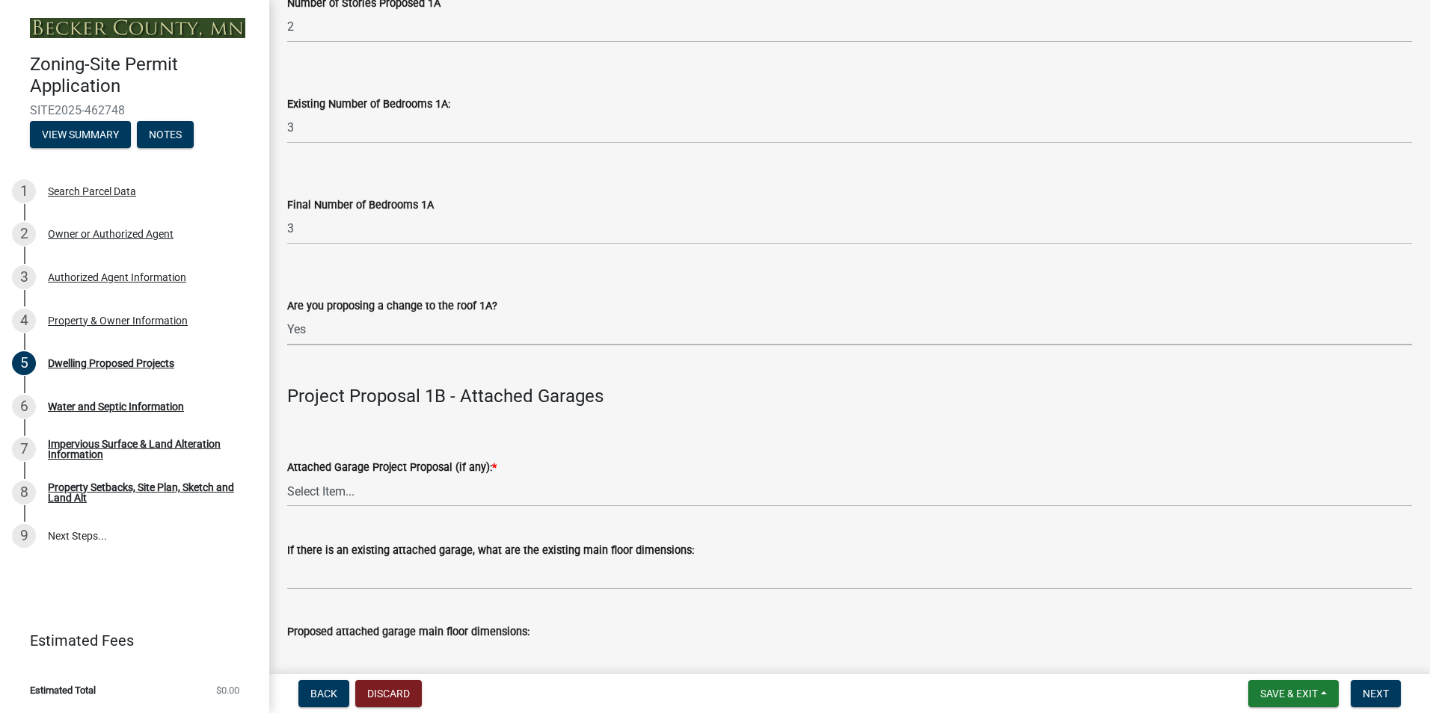
scroll to position [1346, 0]
click at [315, 488] on select "Select Item... N/A New Attached Garage Addition to Attached Garage" at bounding box center [849, 489] width 1125 height 31
click at [287, 474] on select "Select Item... N/A New Attached Garage Addition to Attached Garage" at bounding box center [849, 489] width 1125 height 31
select select "638dddef-31f4-4d73-b0b5-0ffc7b344434"
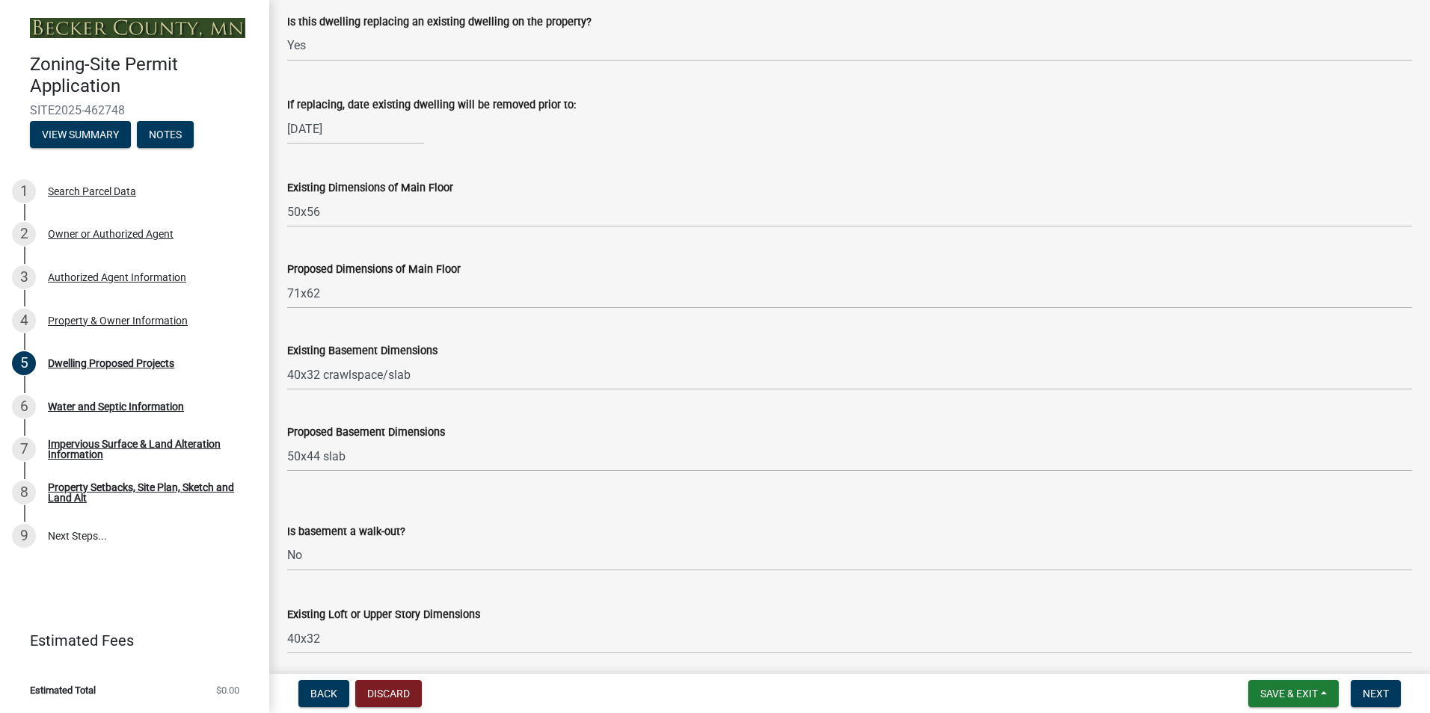
scroll to position [449, 0]
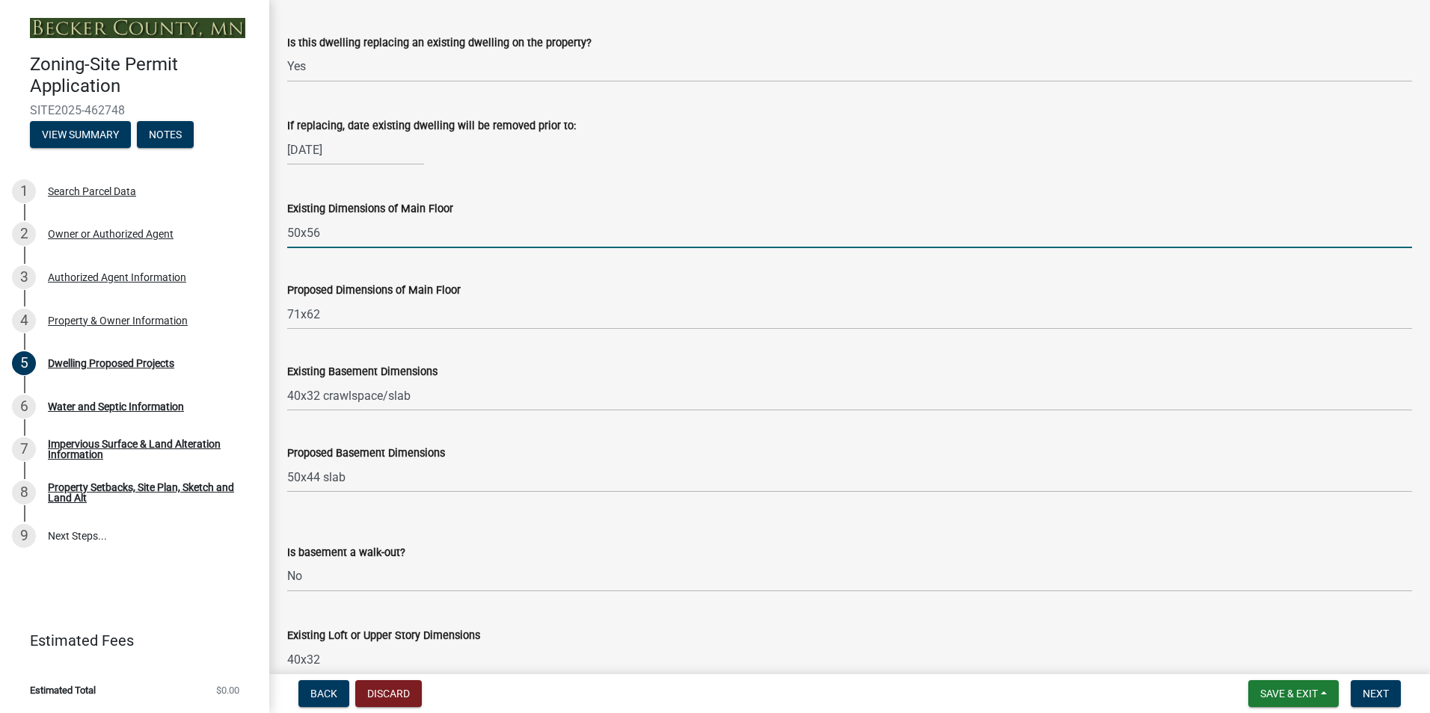
click at [334, 232] on input "50x56" at bounding box center [849, 233] width 1125 height 31
type input "5"
type input "40x32"
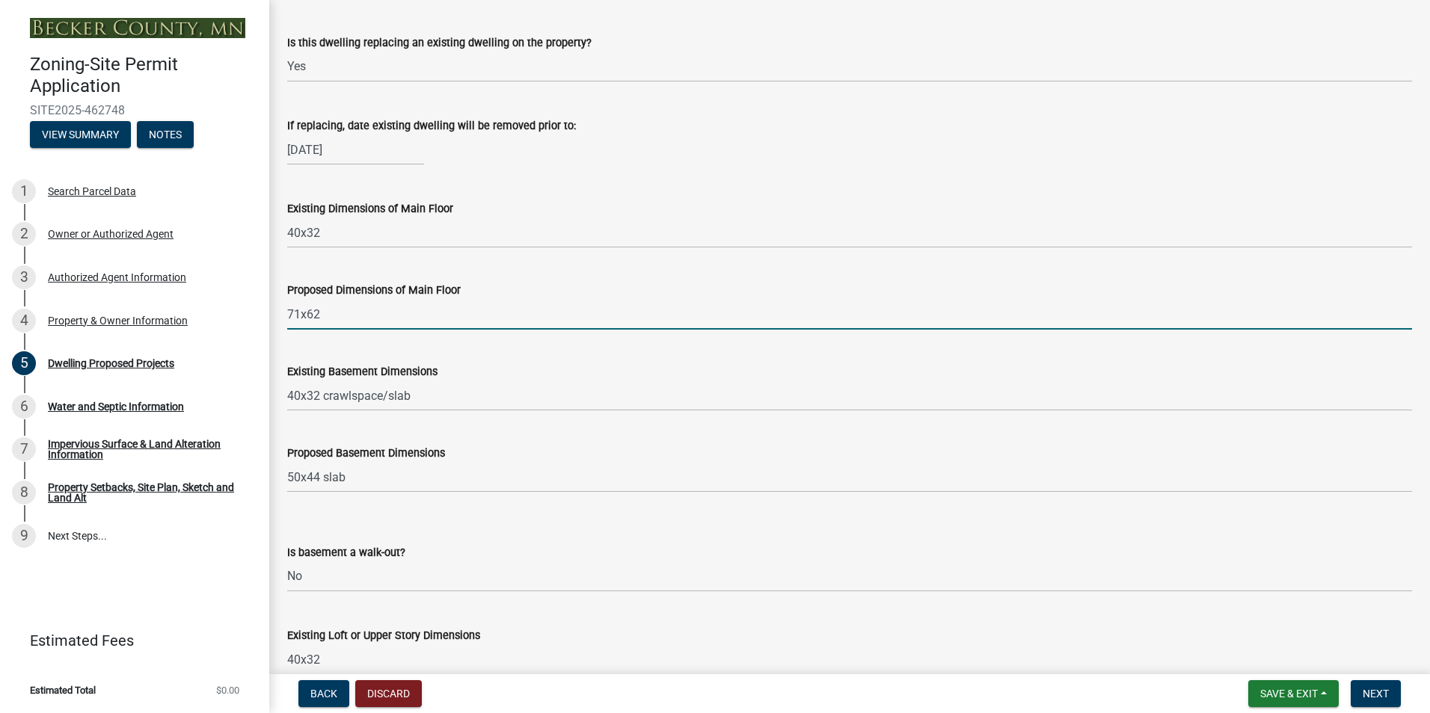
click at [322, 315] on input "71x62" at bounding box center [849, 314] width 1125 height 31
type input "7"
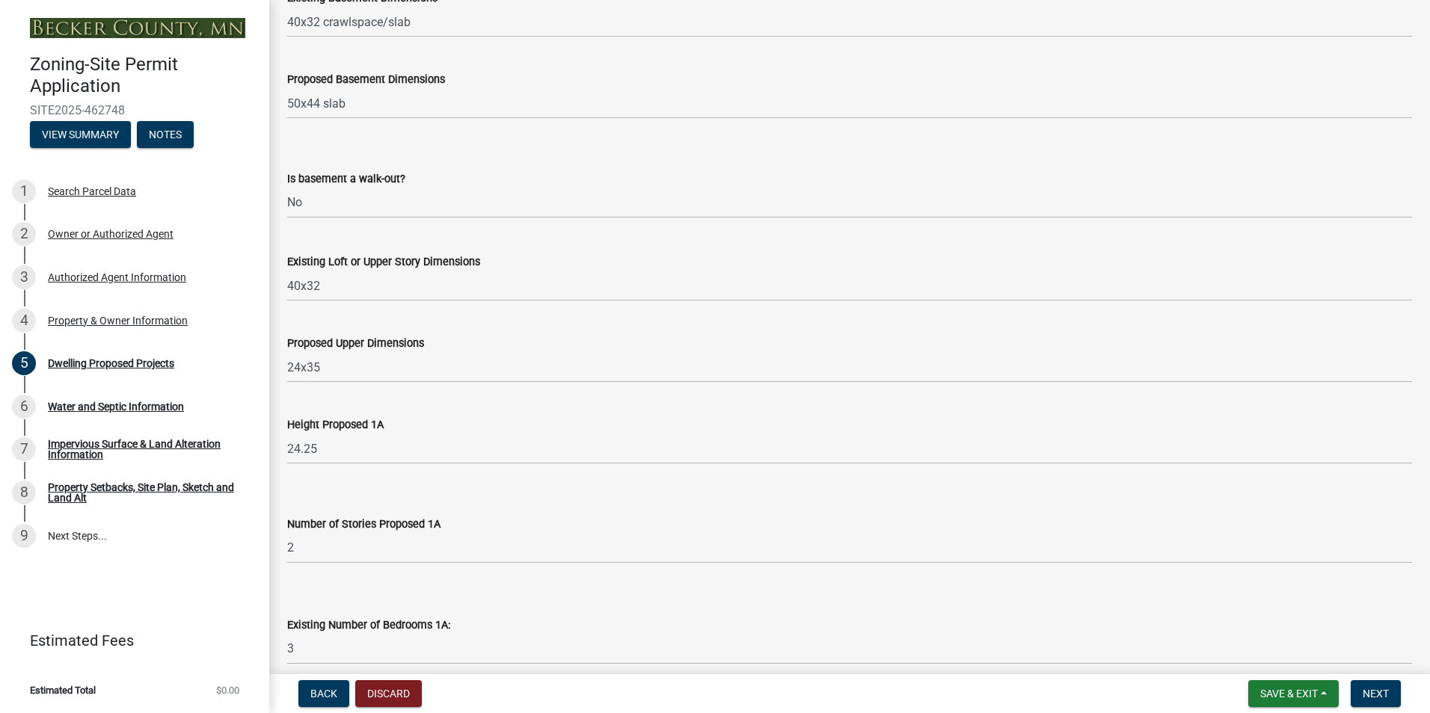
scroll to position [897, 0]
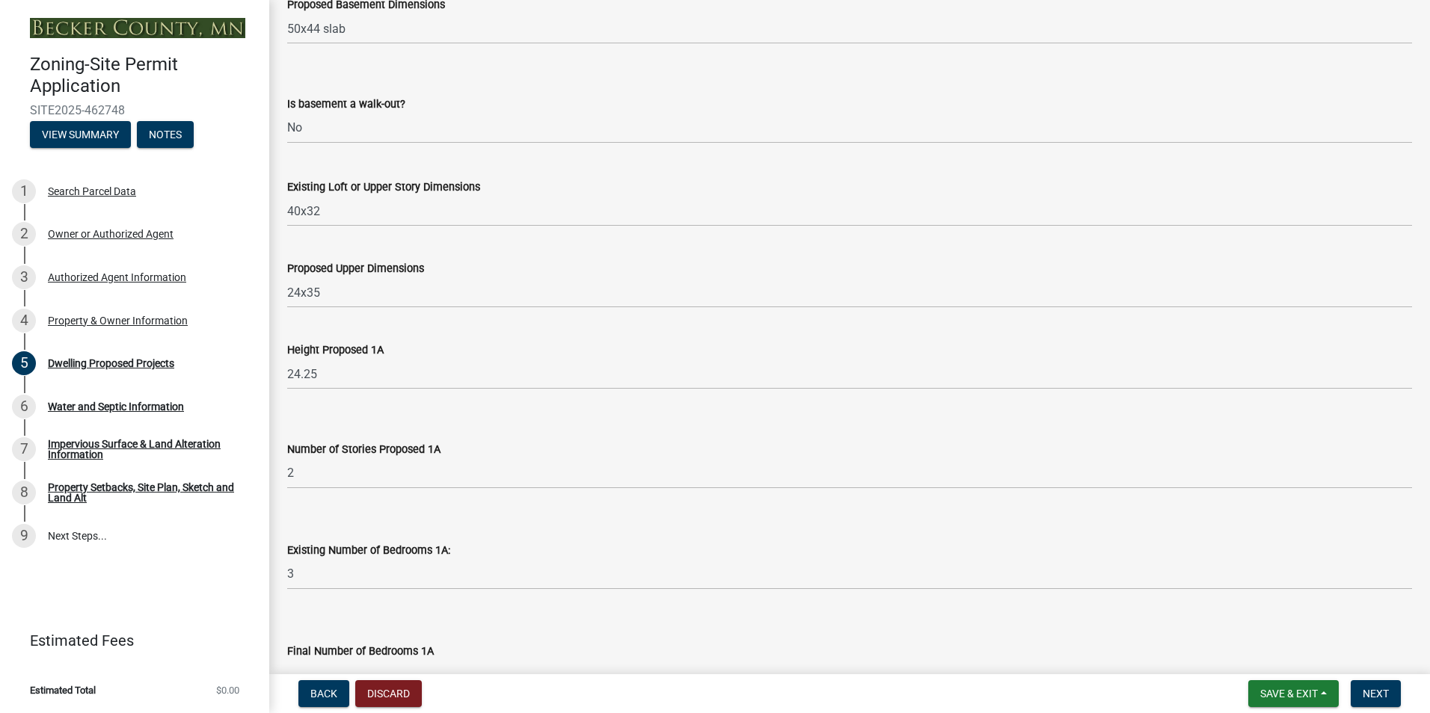
type input "50x44"
click at [304, 474] on select "Select Item... N/A 1 1.25 1.5 1.75 2 2.25 2.5" at bounding box center [849, 473] width 1125 height 31
click at [287, 458] on select "Select Item... N/A 1 1.25 1.5 1.75 2 2.25 2.5" at bounding box center [849, 473] width 1125 height 31
select select "4f5e2784-8c40-49a3-b0e9-8f1a3cbab4f4"
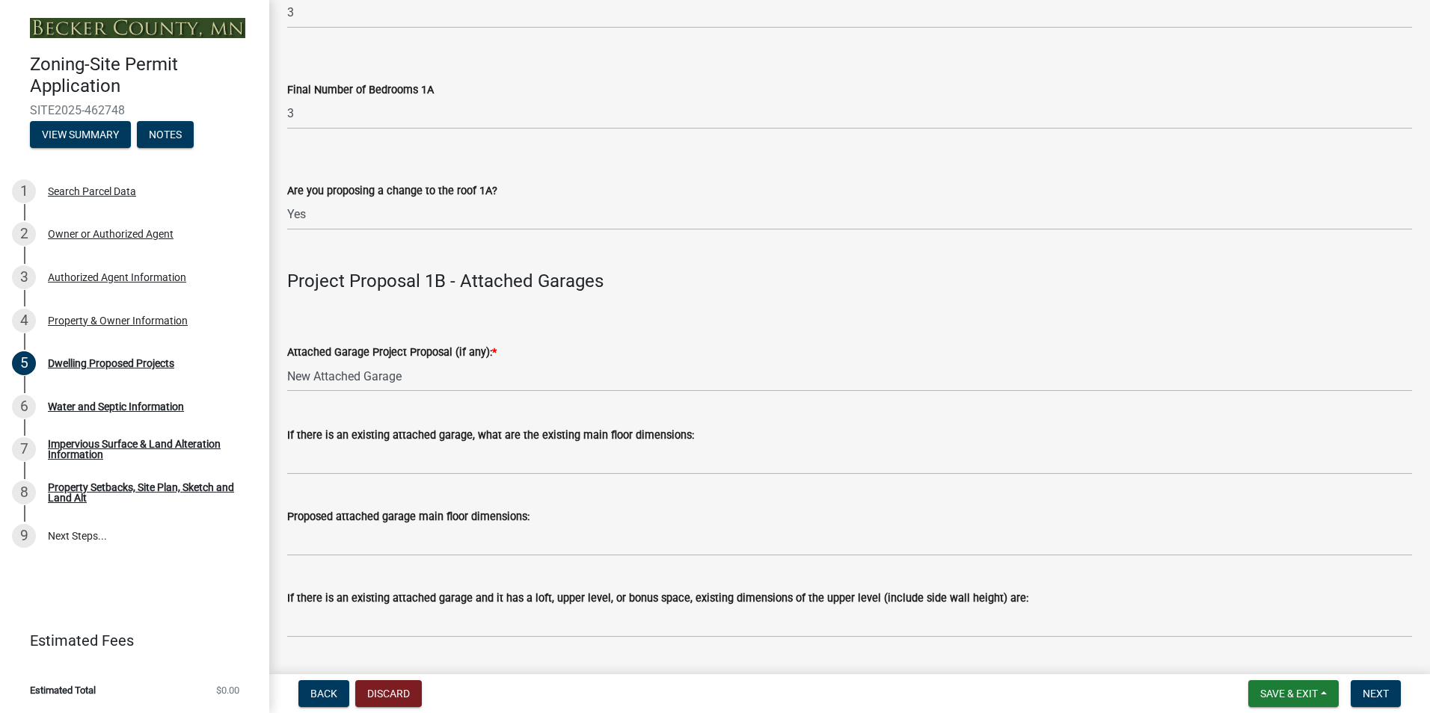
scroll to position [1496, 0]
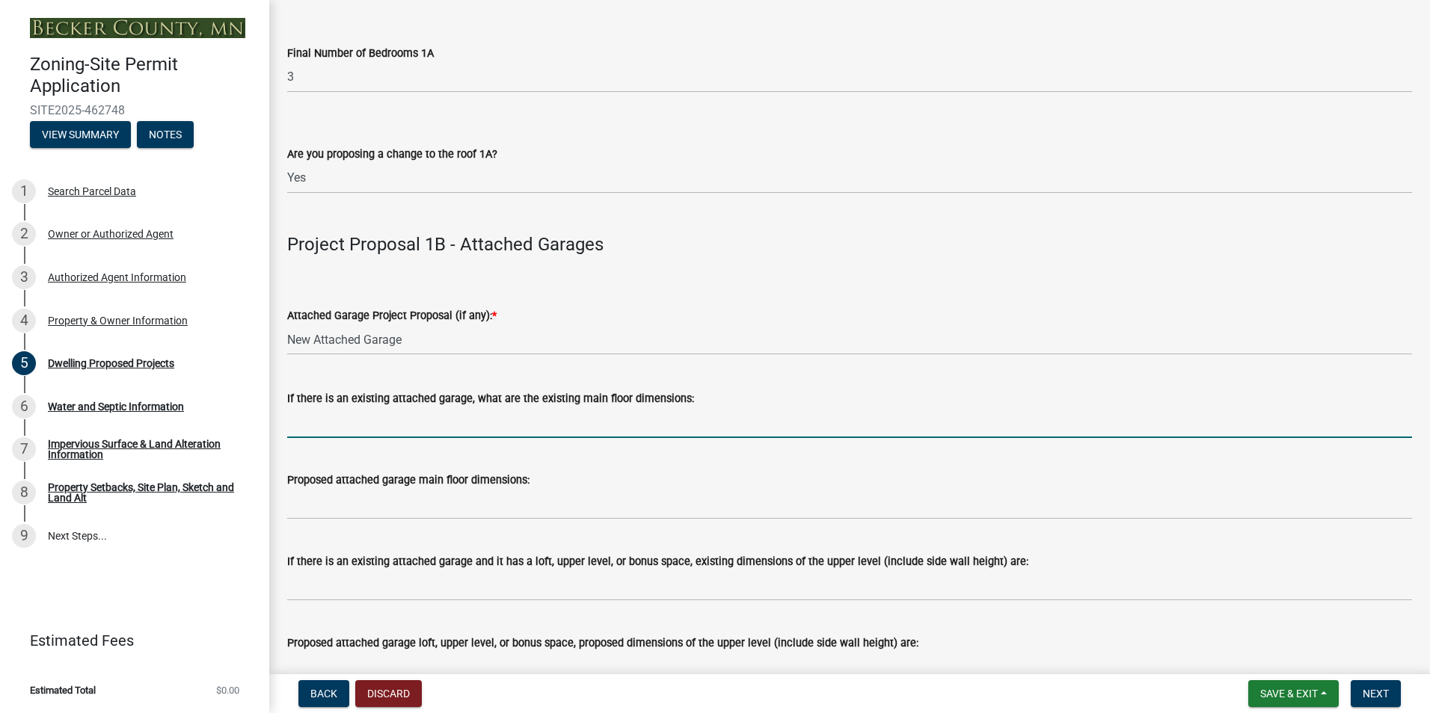
click at [342, 430] on input "If there is an existing attached garage, what are the existing main floor dimen…" at bounding box center [849, 423] width 1125 height 31
type input "24x28"
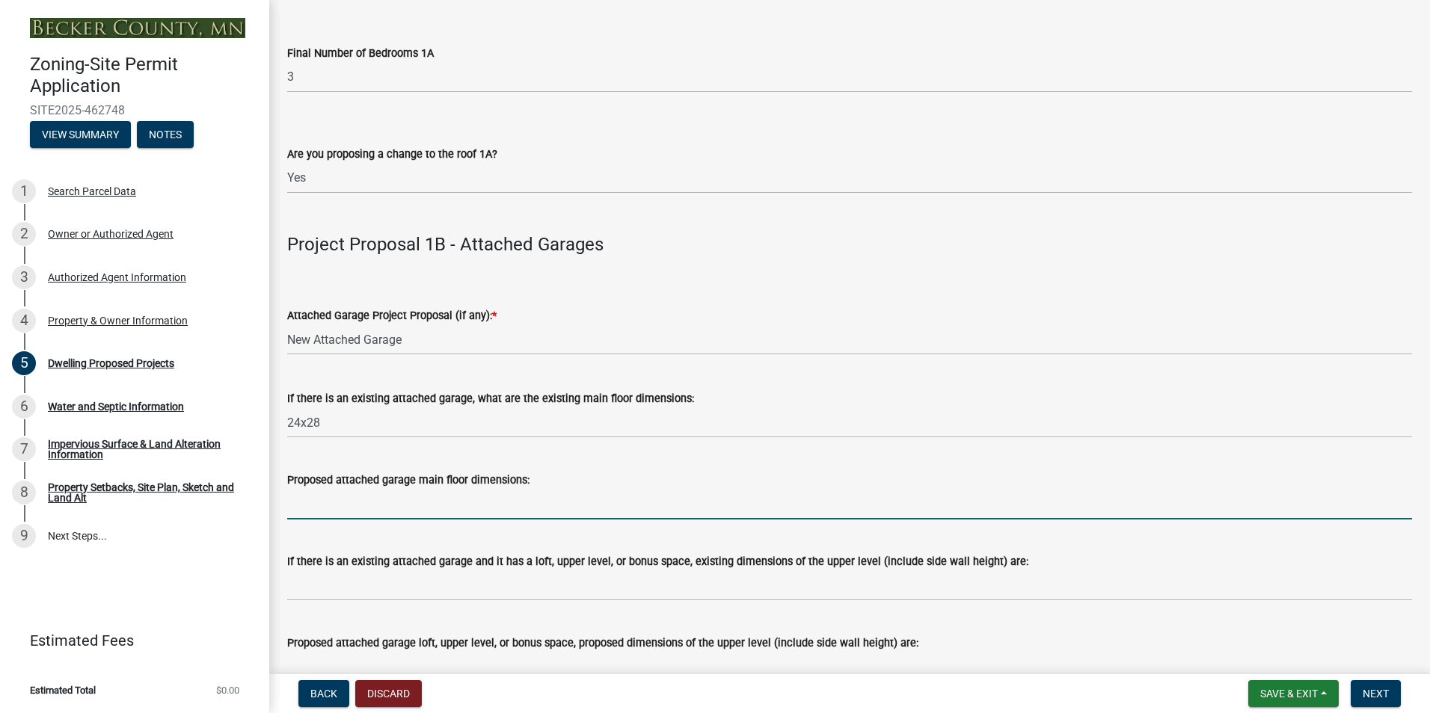
click at [350, 508] on input "Proposed attached garage main floor dimensions:" at bounding box center [849, 504] width 1125 height 31
type input "34x35"
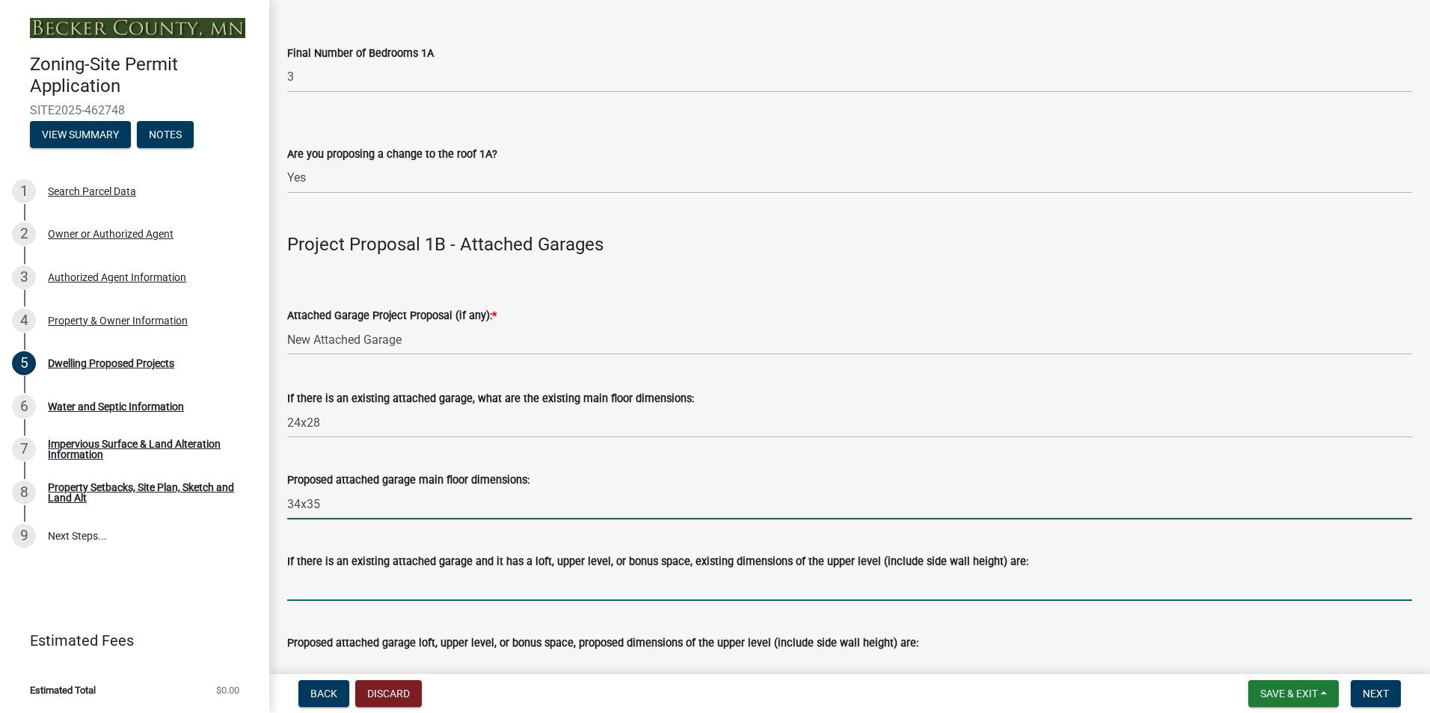
click at [451, 600] on input "If there is an existing attached garage and it has a loft, upper level, or bonu…" at bounding box center [849, 586] width 1125 height 31
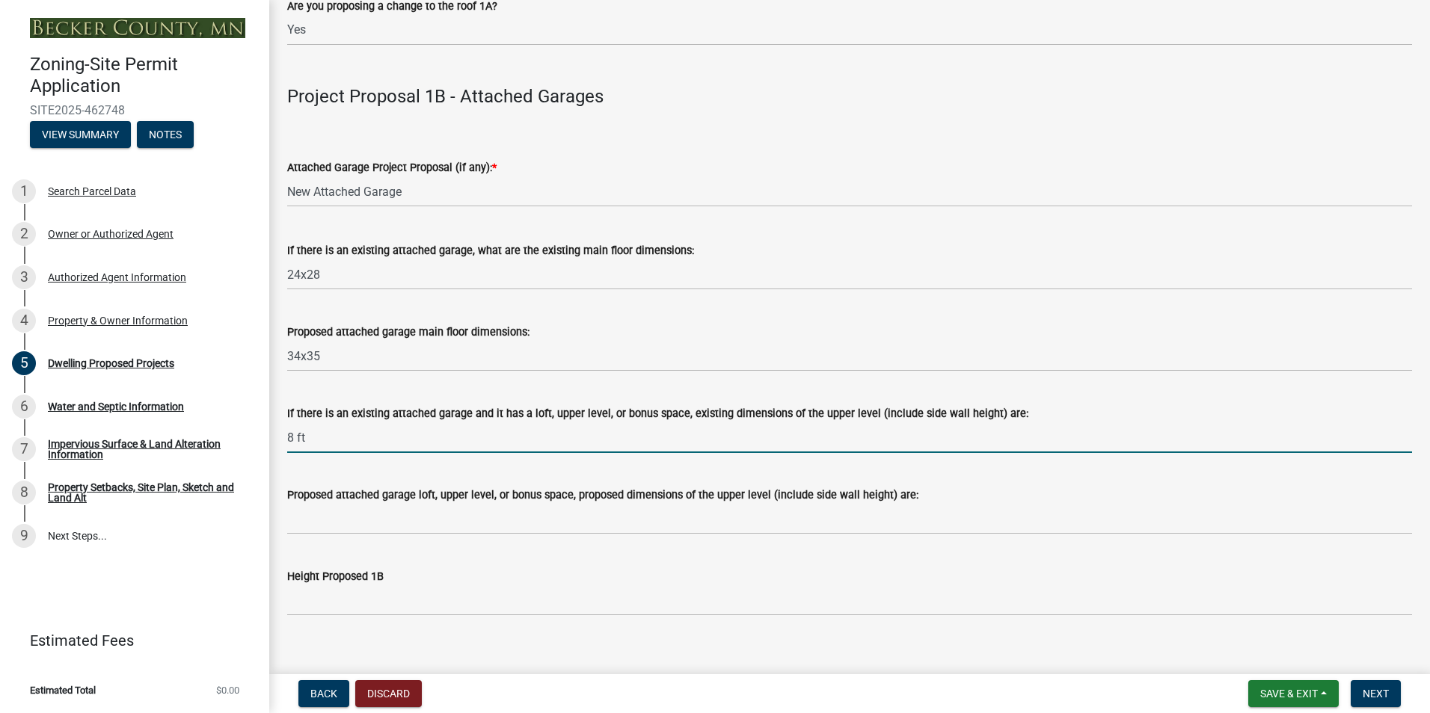
scroll to position [1645, 0]
type input "8 ft"
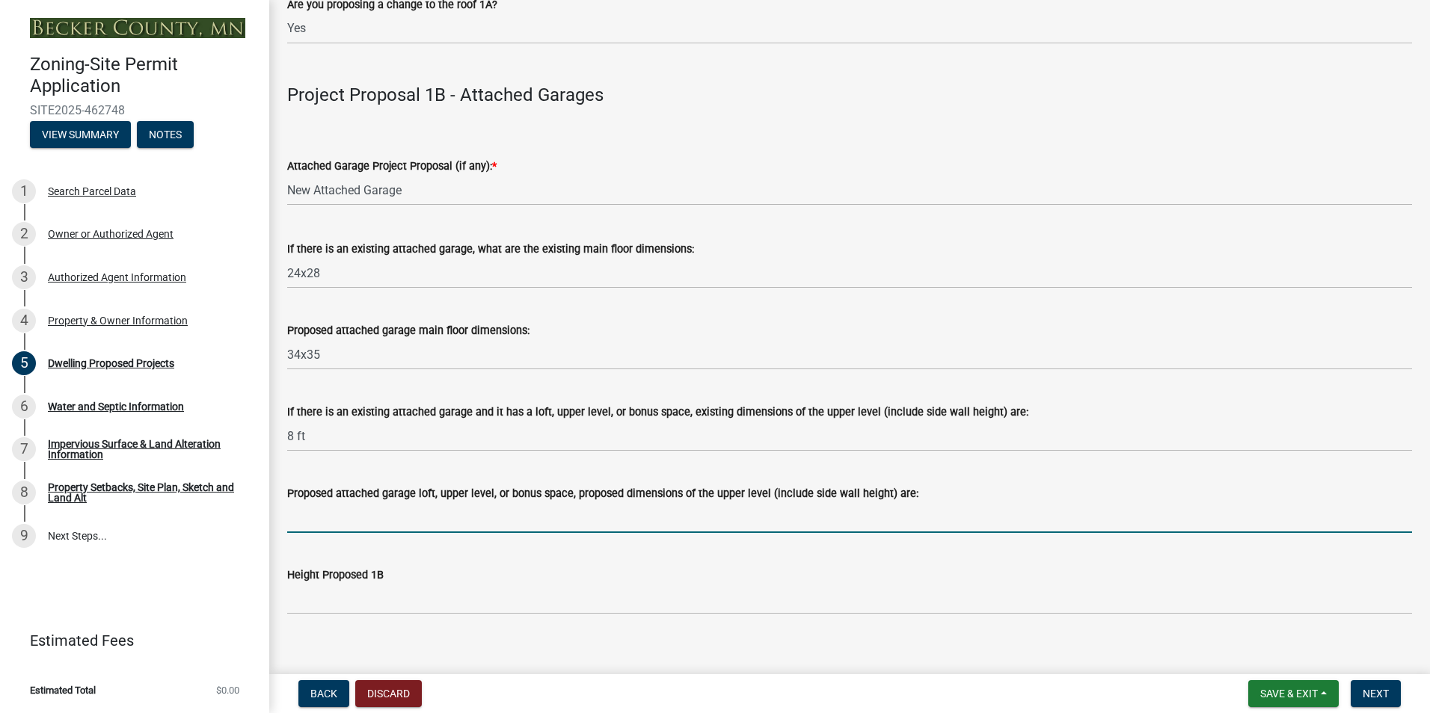
click at [424, 517] on input "Proposed attached garage loft, upper level, or bonus space, proposed dimensions…" at bounding box center [849, 518] width 1125 height 31
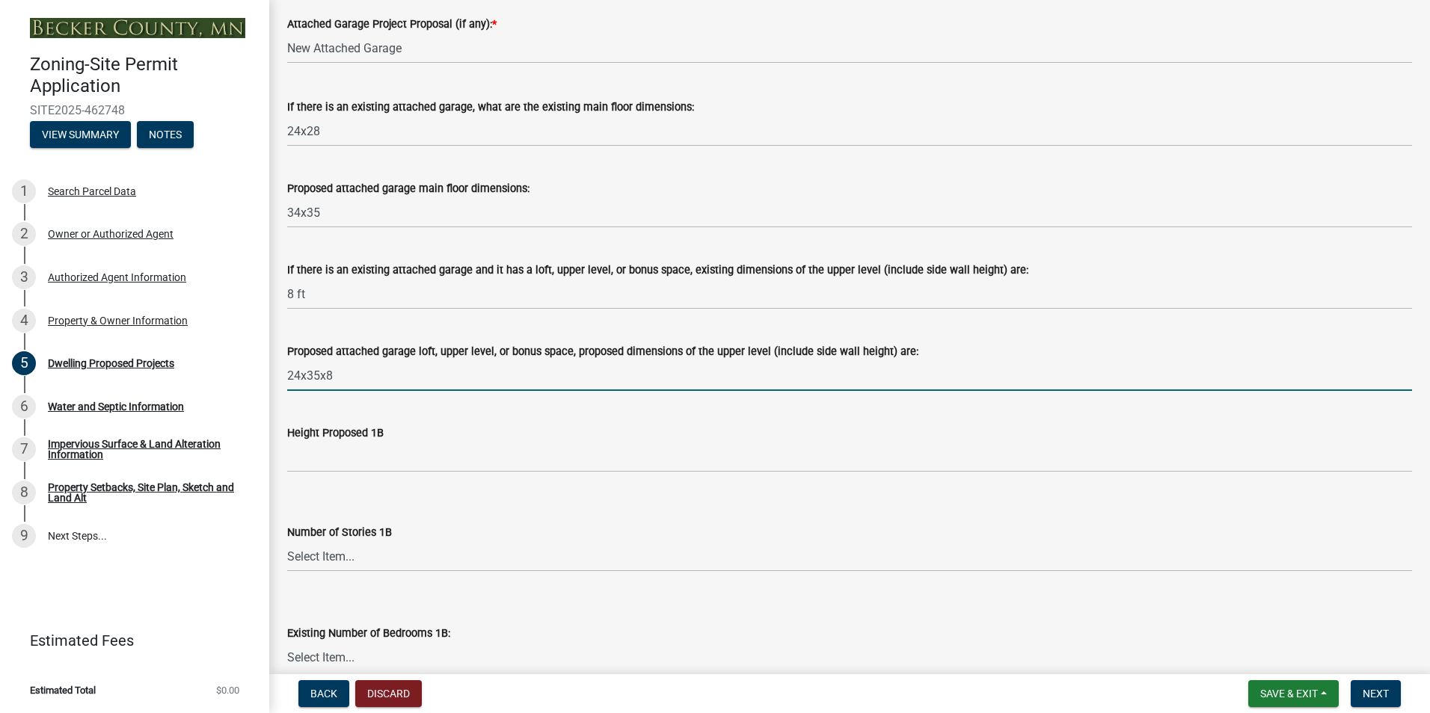
scroll to position [1869, 0]
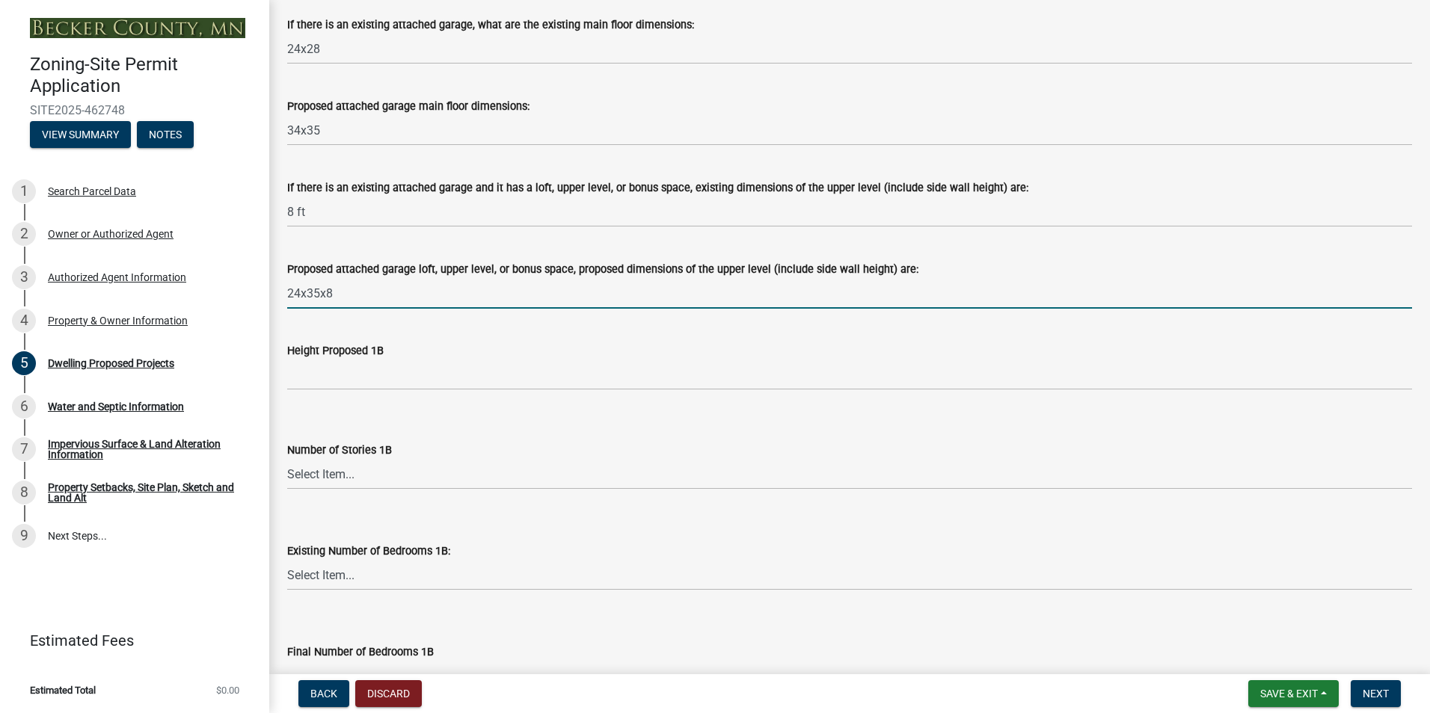
type input "24x35x8"
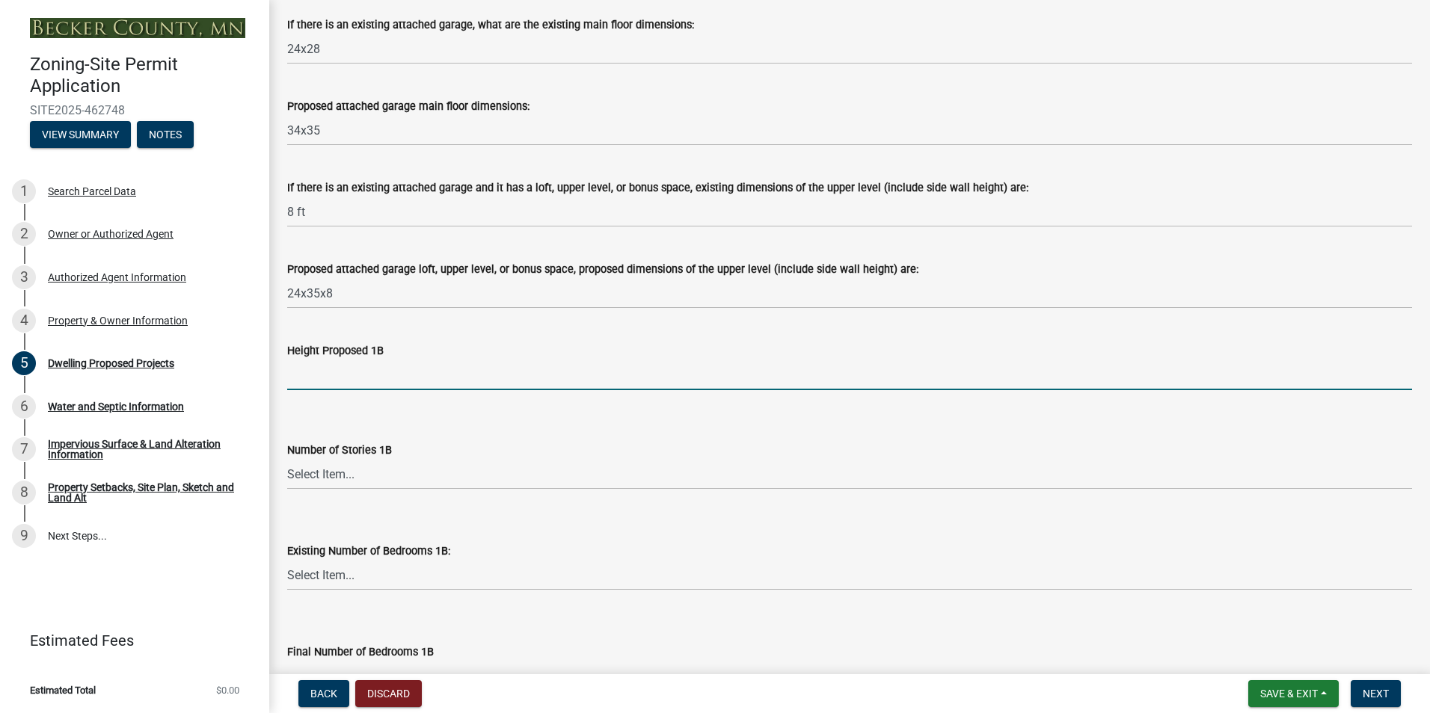
click at [366, 375] on input "Height Proposed 1B" at bounding box center [849, 375] width 1125 height 31
type input "21.5"
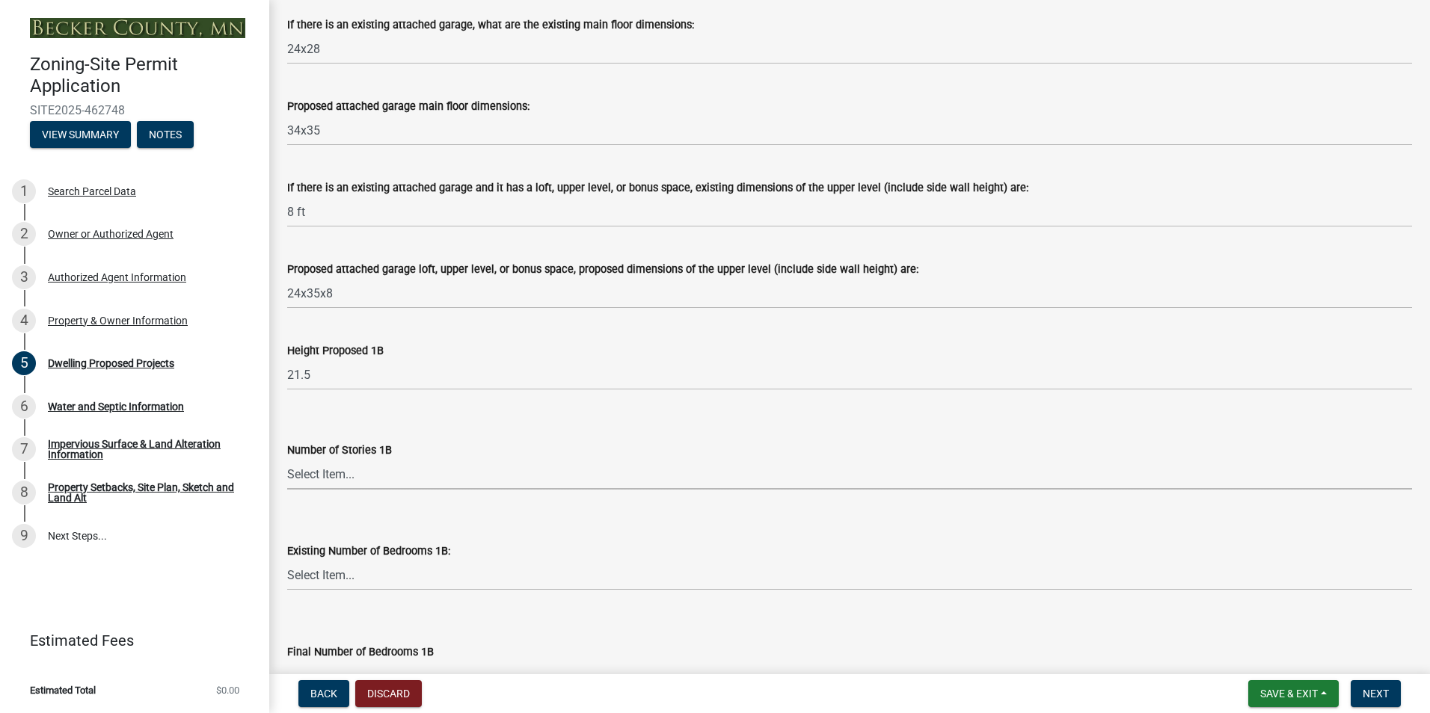
click at [363, 474] on select "Select Item... N/A 1 1.25 1.5 1.75 2 2.25 2.5" at bounding box center [849, 474] width 1125 height 31
click at [287, 459] on select "Select Item... N/A 1 1.25 1.5 1.75 2 2.25 2.5" at bounding box center [849, 474] width 1125 height 31
select select "0c863e3c-258e-4b1d-9985-47500660ce44"
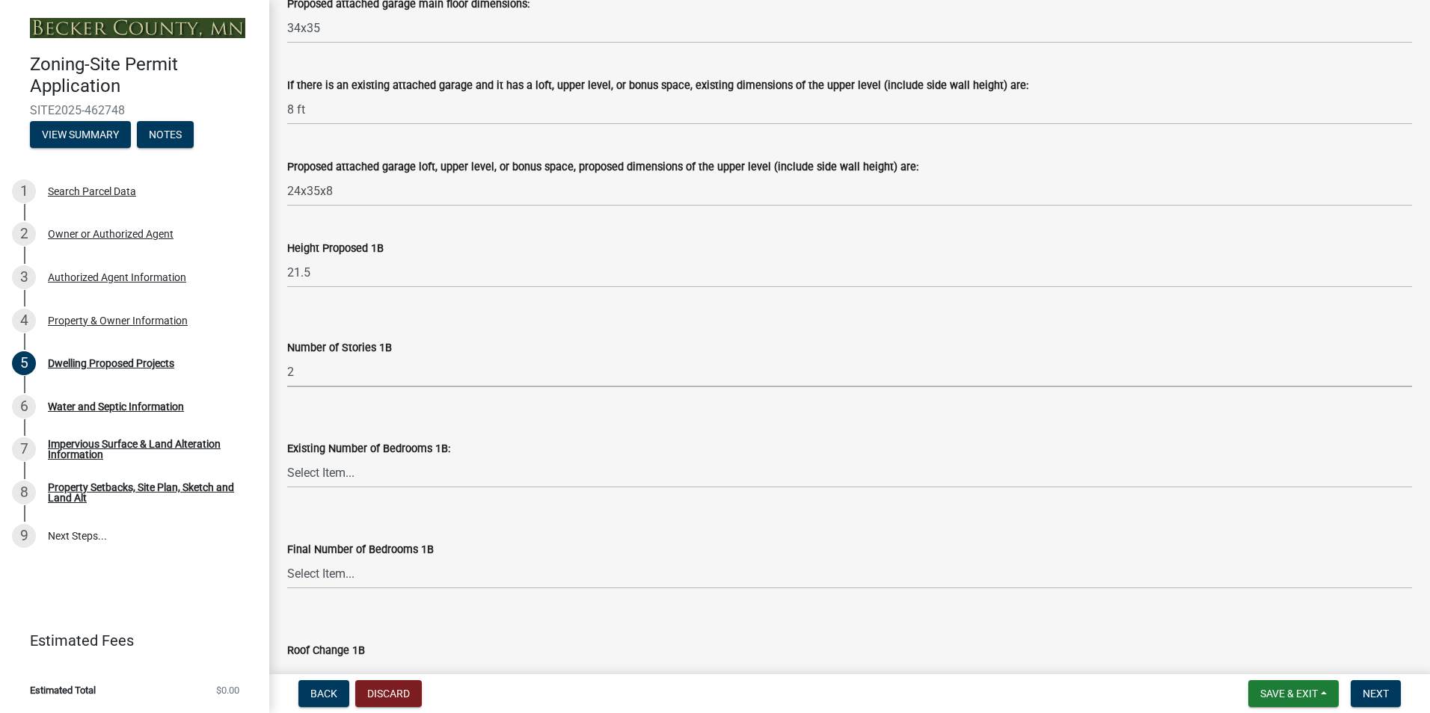
scroll to position [2019, 0]
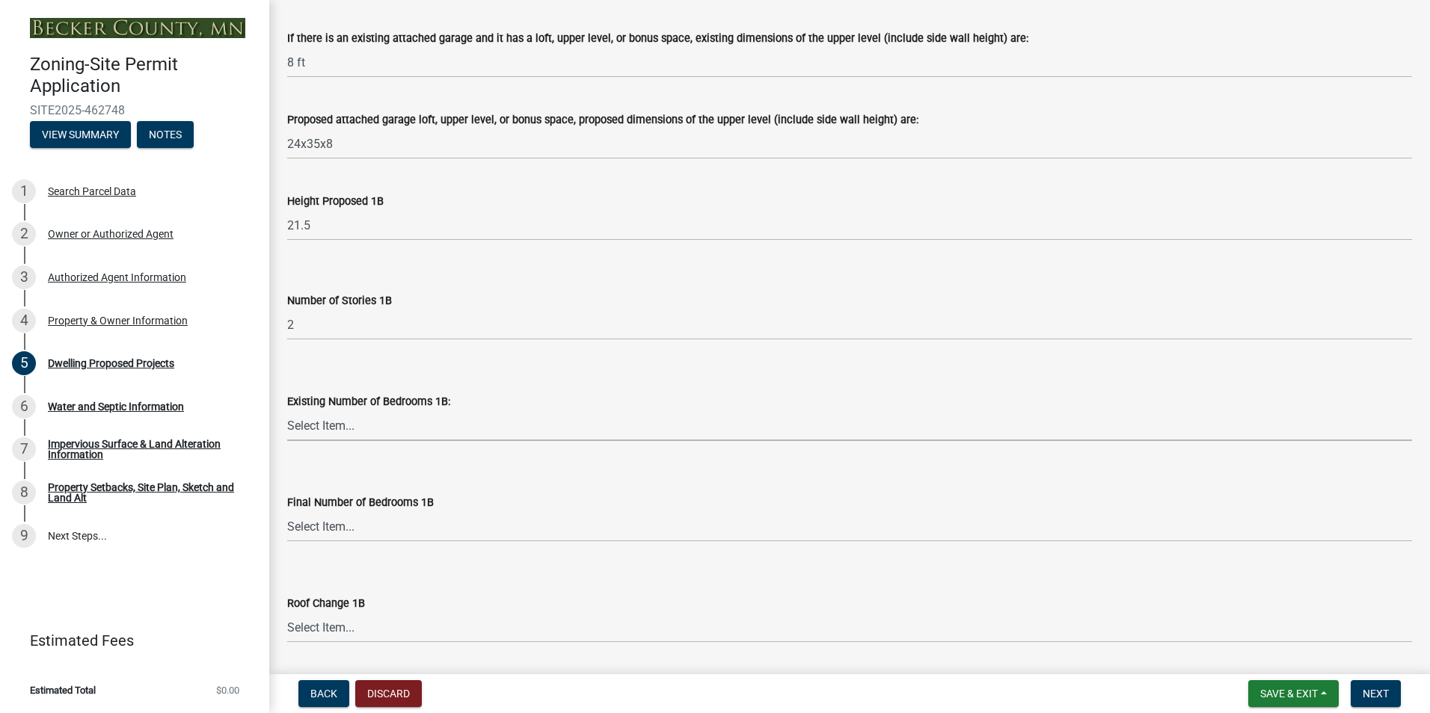
click at [390, 431] on select "Select Item... 0 1 2 3 4 5 6 7 8" at bounding box center [849, 426] width 1125 height 31
click at [287, 411] on select "Select Item... 0 1 2 3 4 5 6 7 8" at bounding box center [849, 426] width 1125 height 31
select select "8786fdd2-7f96-462d-8069-e958fae6b9a0"
click at [336, 527] on select "Select Item... N/A 0 1 2 3 4 5 6 7 8" at bounding box center [849, 526] width 1125 height 31
click at [287, 511] on select "Select Item... N/A 0 1 2 3 4 5 6 7 8" at bounding box center [849, 526] width 1125 height 31
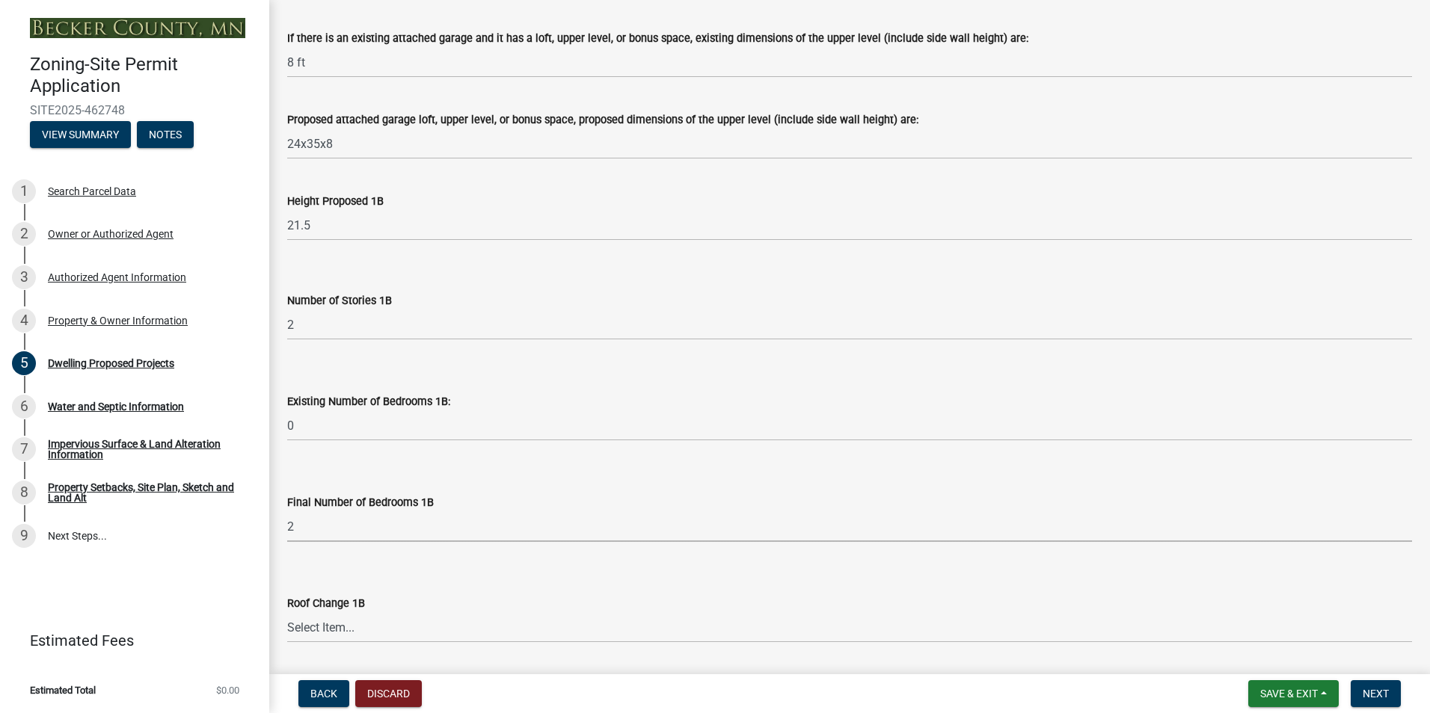
select select "a887a9bc-9b58-4ef9-9f6c-26d275076554"
click at [339, 627] on select "Select Item... N/A Yes No" at bounding box center [849, 627] width 1125 height 31
click at [287, 612] on select "Select Item... N/A Yes No" at bounding box center [849, 627] width 1125 height 31
select select "95a588f5-1928-44cb-95cb-f3dde79564ff"
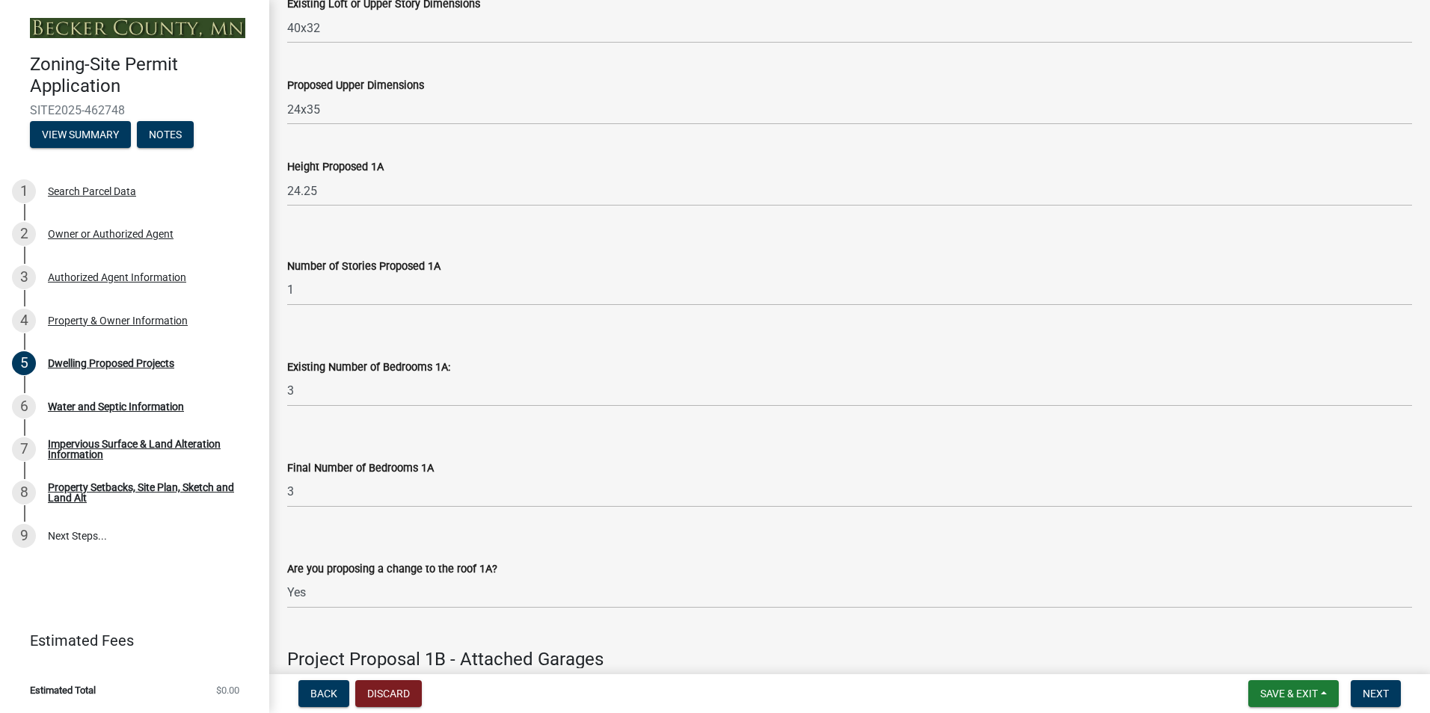
scroll to position [1122, 0]
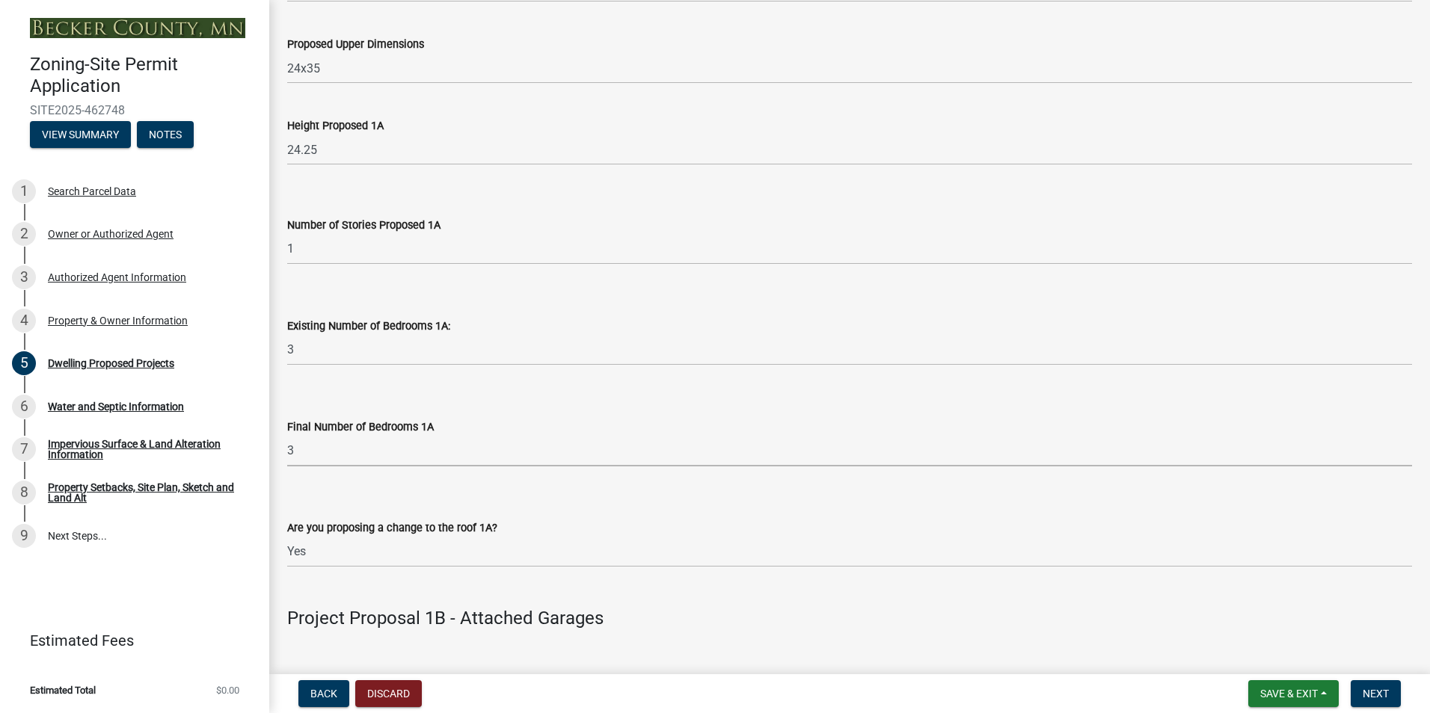
click at [301, 449] on select "Select Item... 0 1 2 3 4 5 6 7 8" at bounding box center [849, 451] width 1125 height 31
click at [287, 436] on select "Select Item... 0 1 2 3 4 5 6 7 8" at bounding box center [849, 451] width 1125 height 31
select select "ebb33175-329d-4f8e-9ee0-a71ca57f3362"
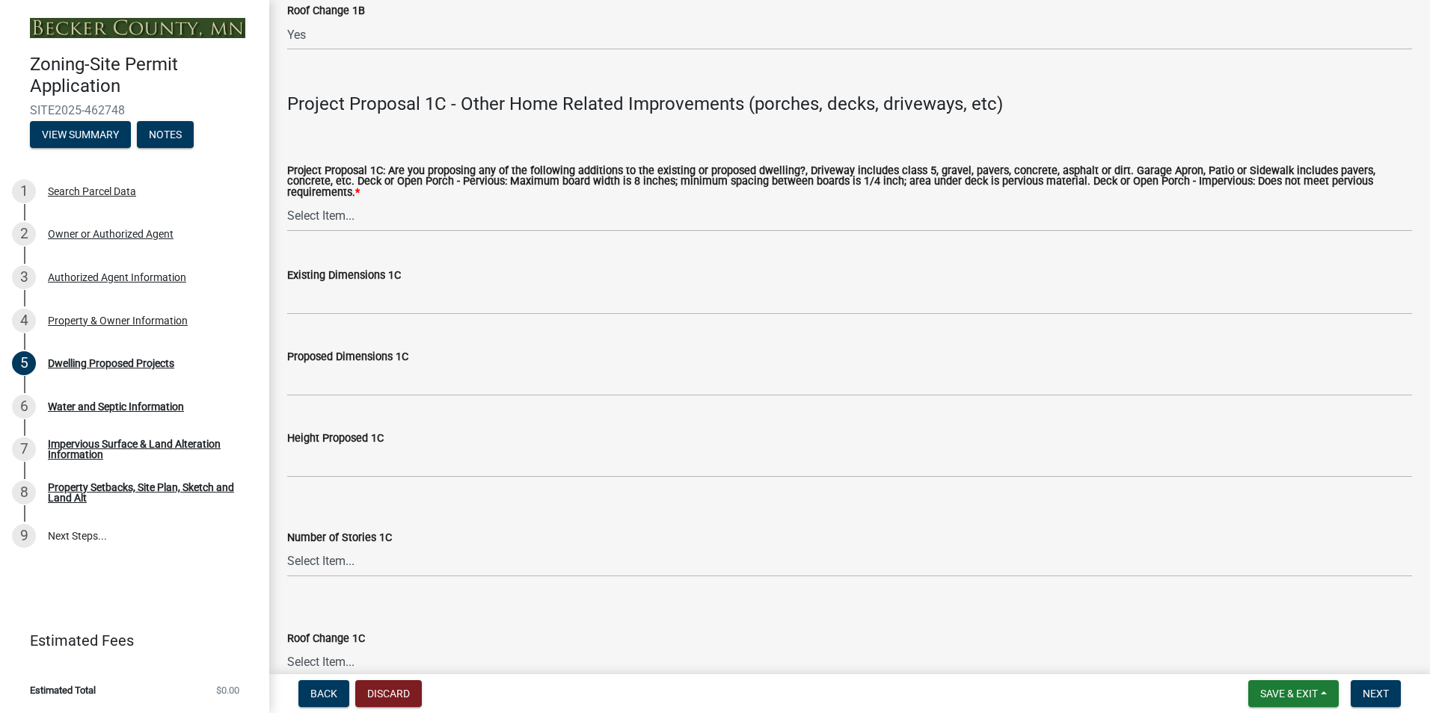
scroll to position [2617, 0]
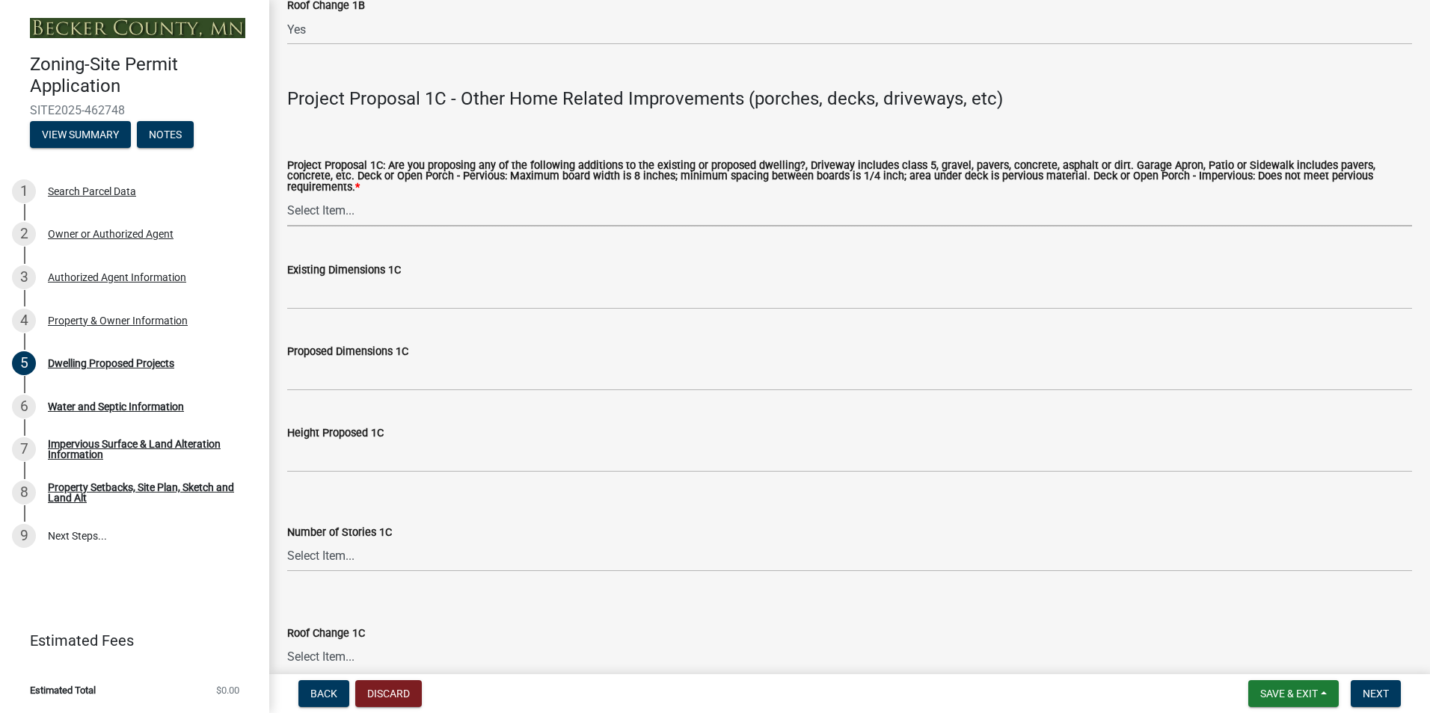
click at [309, 201] on select "Select Item... N/A Driveway Garage Apron Home Patio Sidewalk Deck - Pervious De…" at bounding box center [849, 211] width 1125 height 31
click at [287, 196] on select "Select Item... N/A Driveway Garage Apron Home Patio Sidewalk Deck - Pervious De…" at bounding box center [849, 211] width 1125 height 31
click at [348, 196] on select "Select Item... N/A Driveway Garage Apron Home Patio Sidewalk Deck - Pervious De…" at bounding box center [849, 211] width 1125 height 31
click at [287, 196] on select "Select Item... N/A Driveway Garage Apron Home Patio Sidewalk Deck - Pervious De…" at bounding box center [849, 211] width 1125 height 31
click at [371, 201] on select "Select Item... N/A Driveway Garage Apron Home Patio Sidewalk Deck - Pervious De…" at bounding box center [849, 211] width 1125 height 31
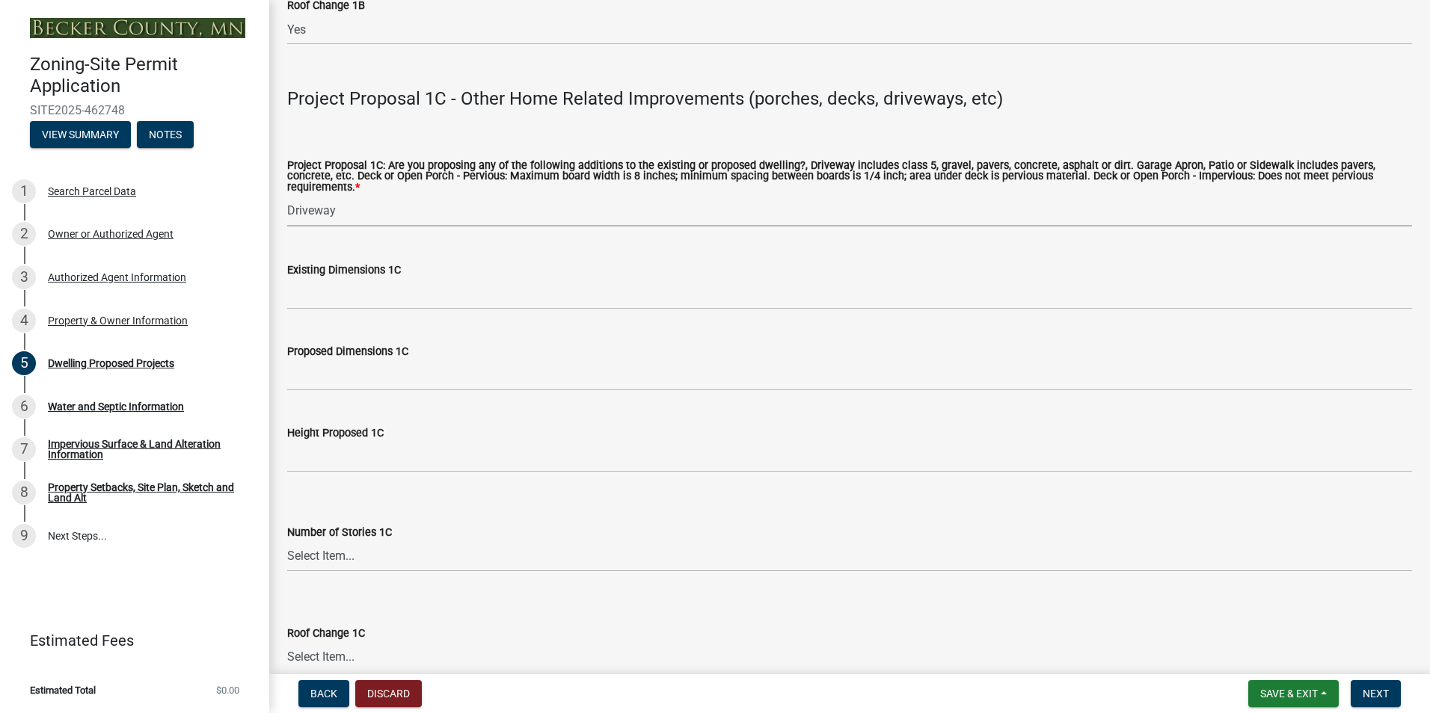
click at [287, 196] on select "Select Item... N/A Driveway Garage Apron Home Patio Sidewalk Deck - Pervious De…" at bounding box center [849, 211] width 1125 height 31
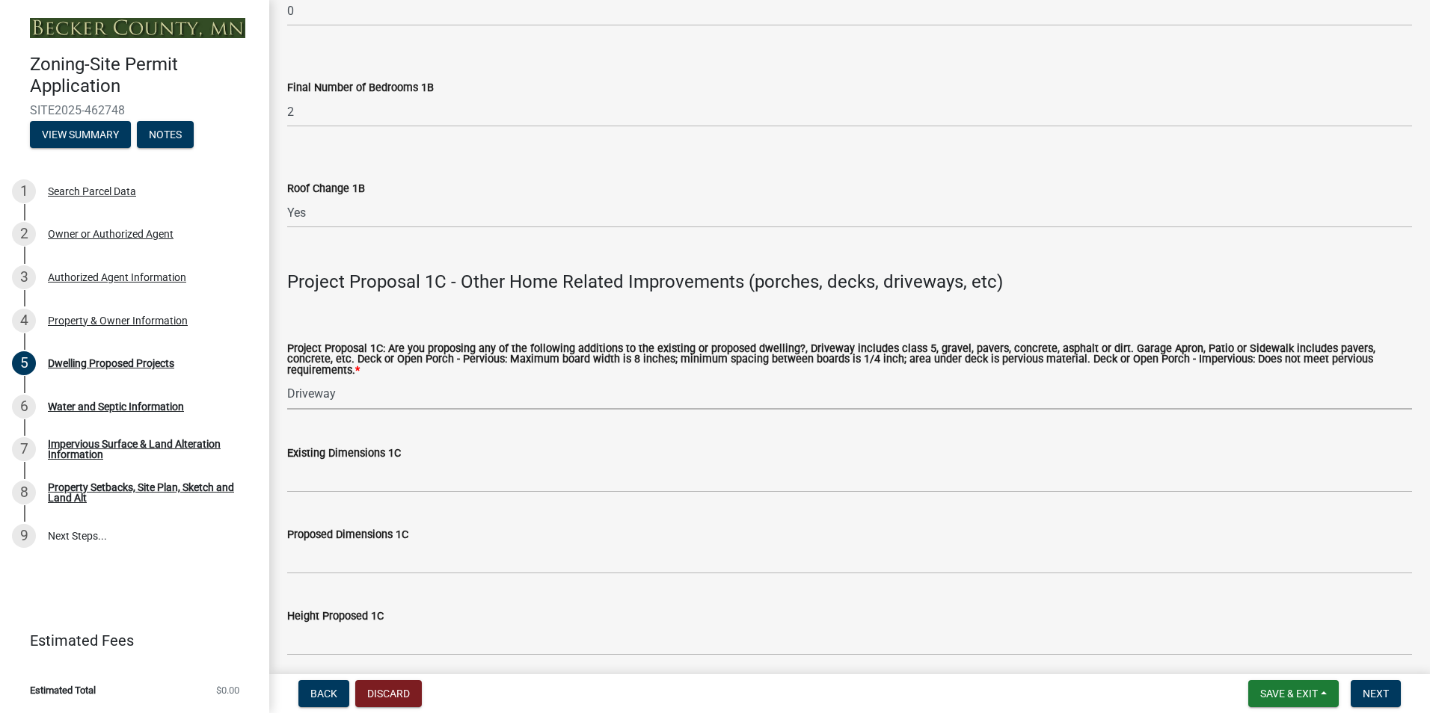
scroll to position [2542, 0]
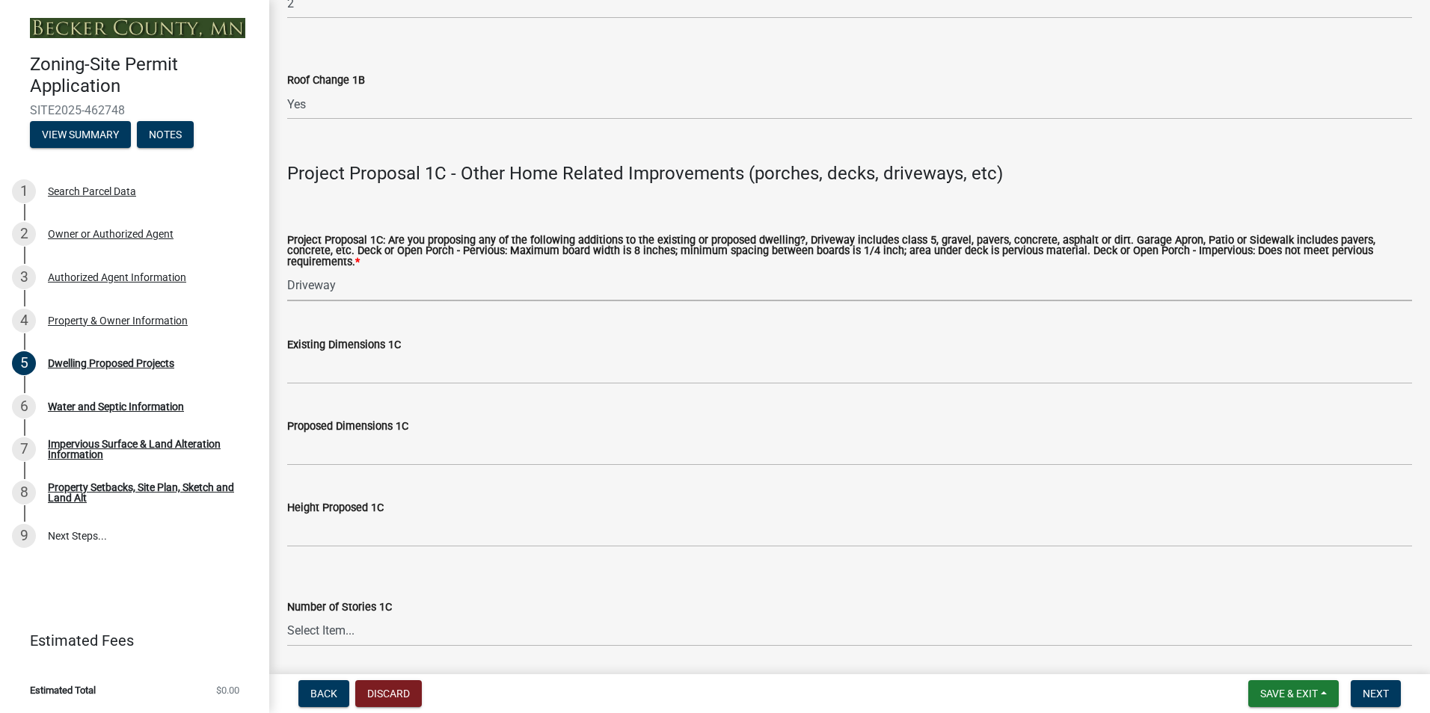
click at [319, 282] on select "Select Item... N/A Driveway Garage Apron Home Patio Sidewalk Deck - Pervious De…" at bounding box center [849, 286] width 1125 height 31
click at [287, 271] on select "Select Item... N/A Driveway Garage Apron Home Patio Sidewalk Deck - Pervious De…" at bounding box center [849, 286] width 1125 height 31
select select "5c3531b8-bc96-4b07-92f8-845cfe46d7fc"
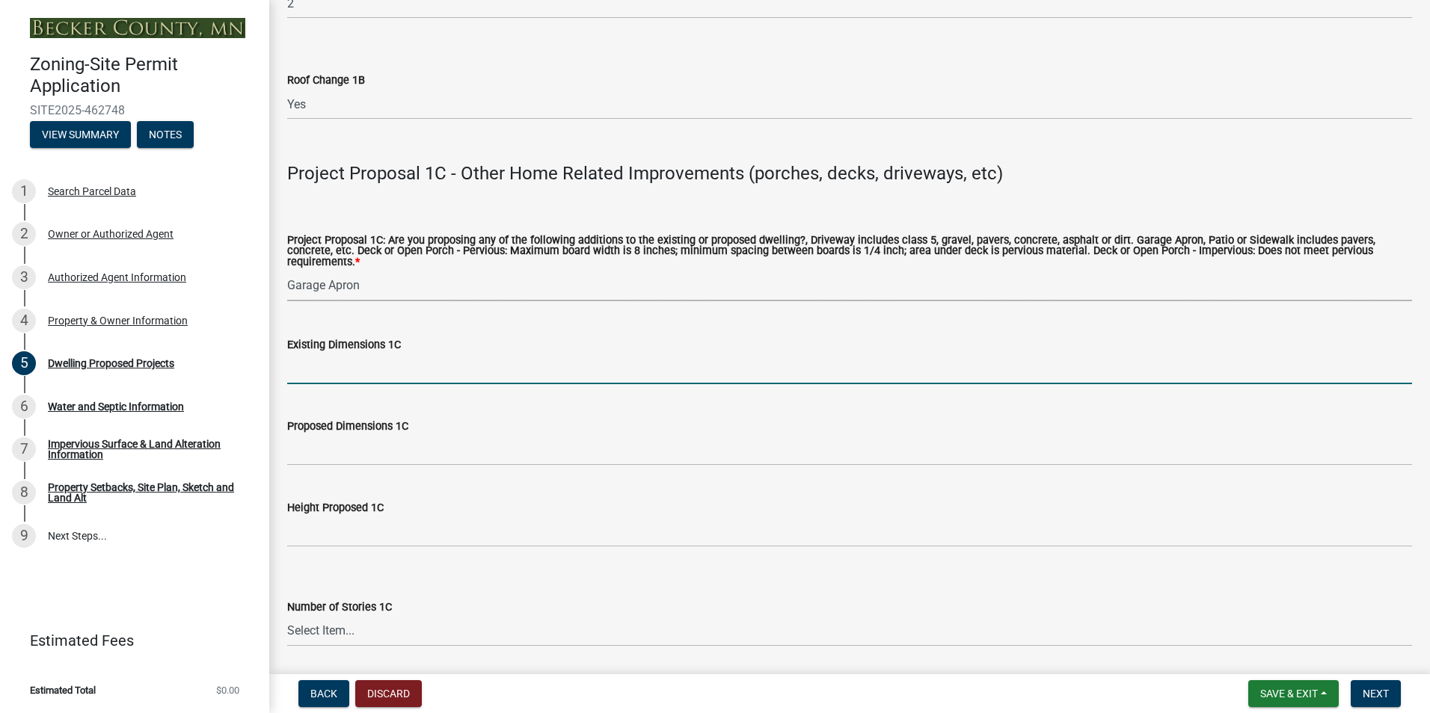
click at [367, 364] on input "Existing Dimensions 1C" at bounding box center [849, 369] width 1125 height 31
type input "2397"
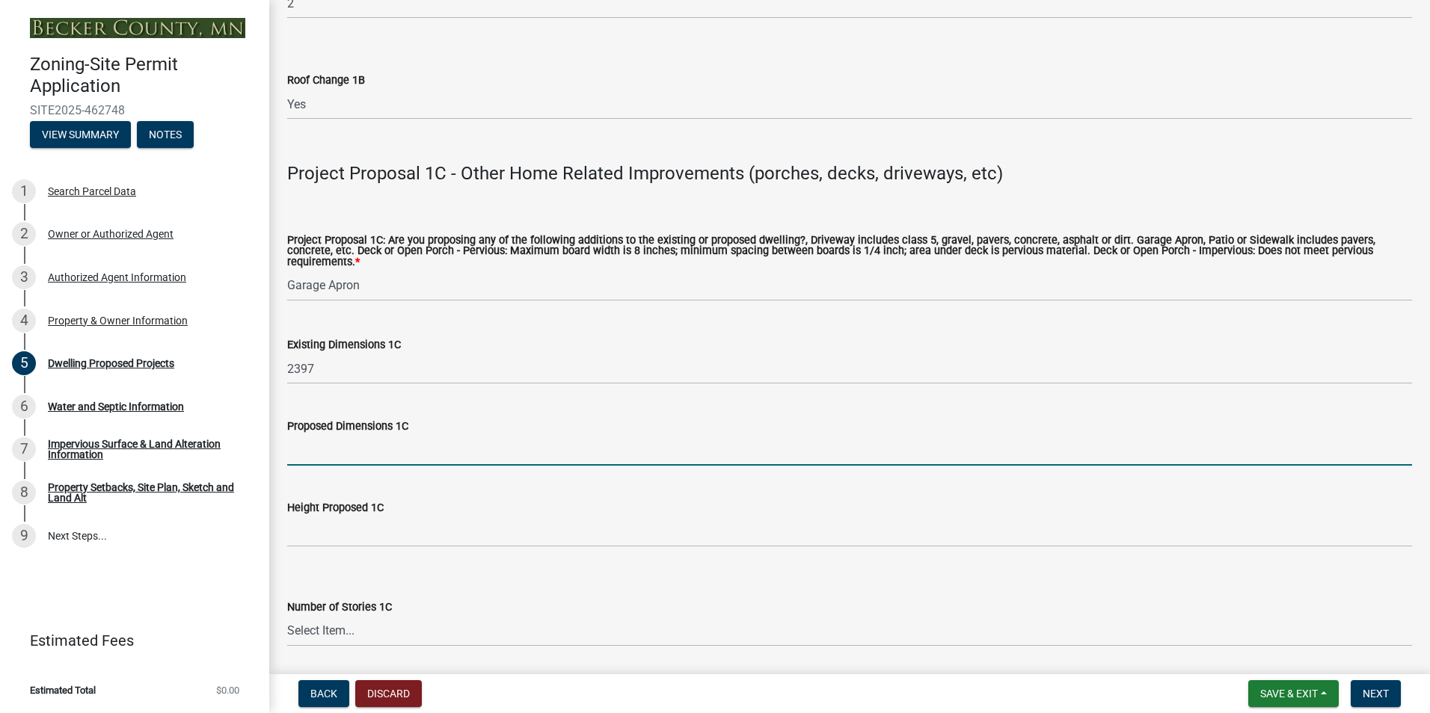
click at [377, 438] on input "Proposed Dimensions 1C" at bounding box center [849, 450] width 1125 height 31
type input "1500"
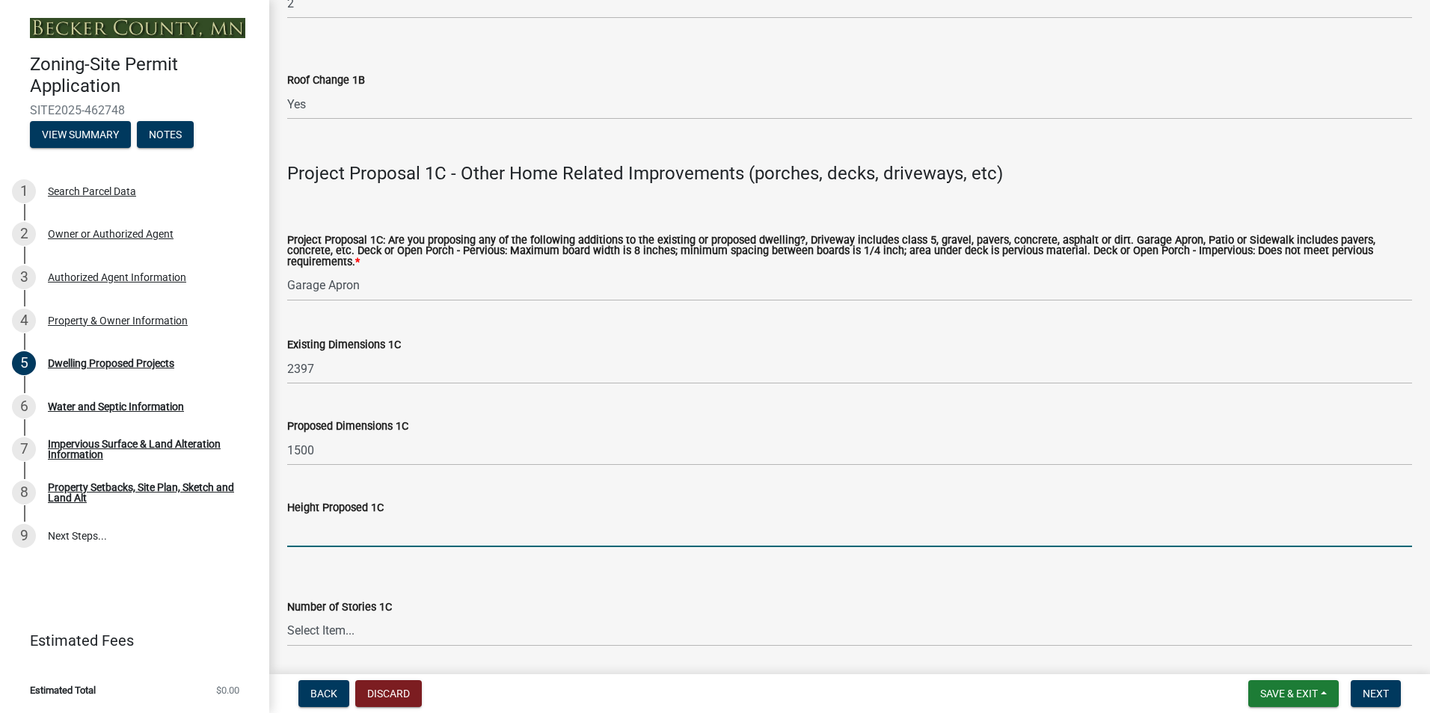
click at [459, 526] on input "Height Proposed 1C" at bounding box center [849, 532] width 1125 height 31
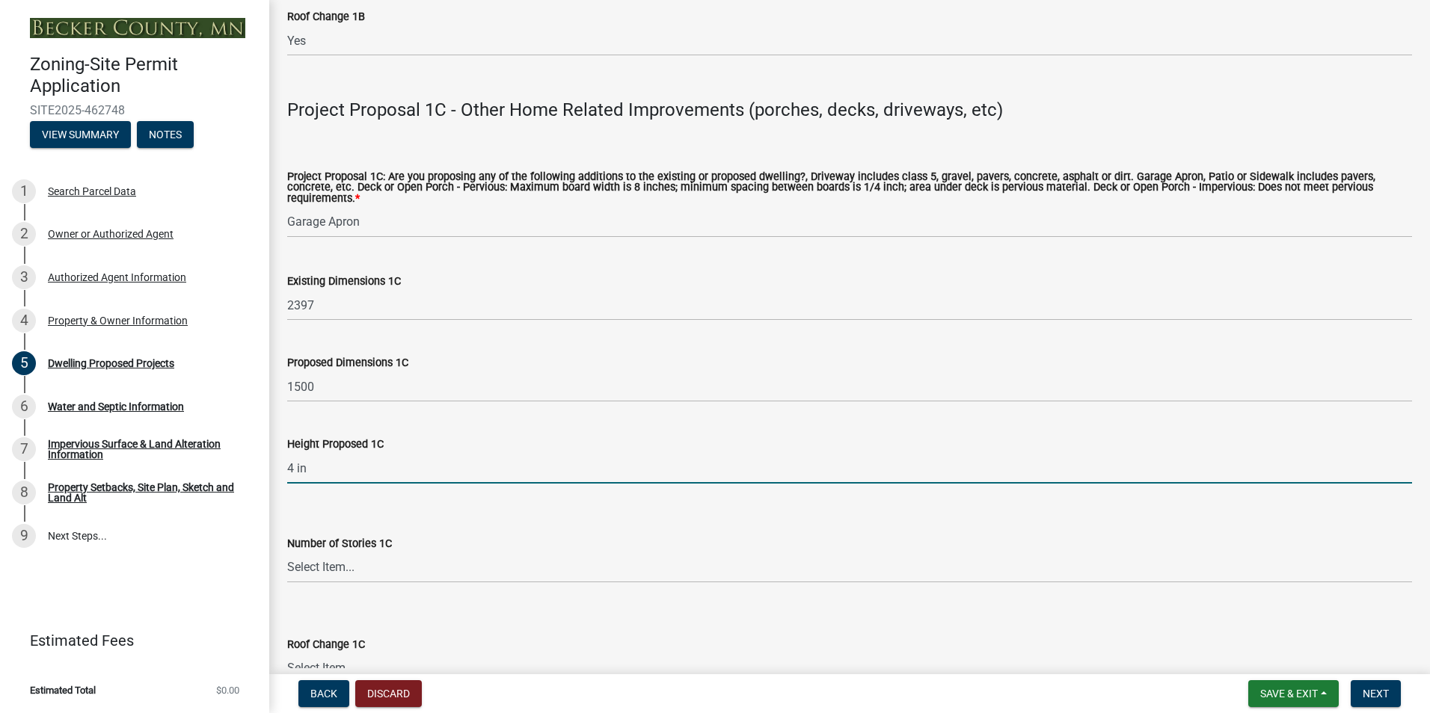
scroll to position [2692, 0]
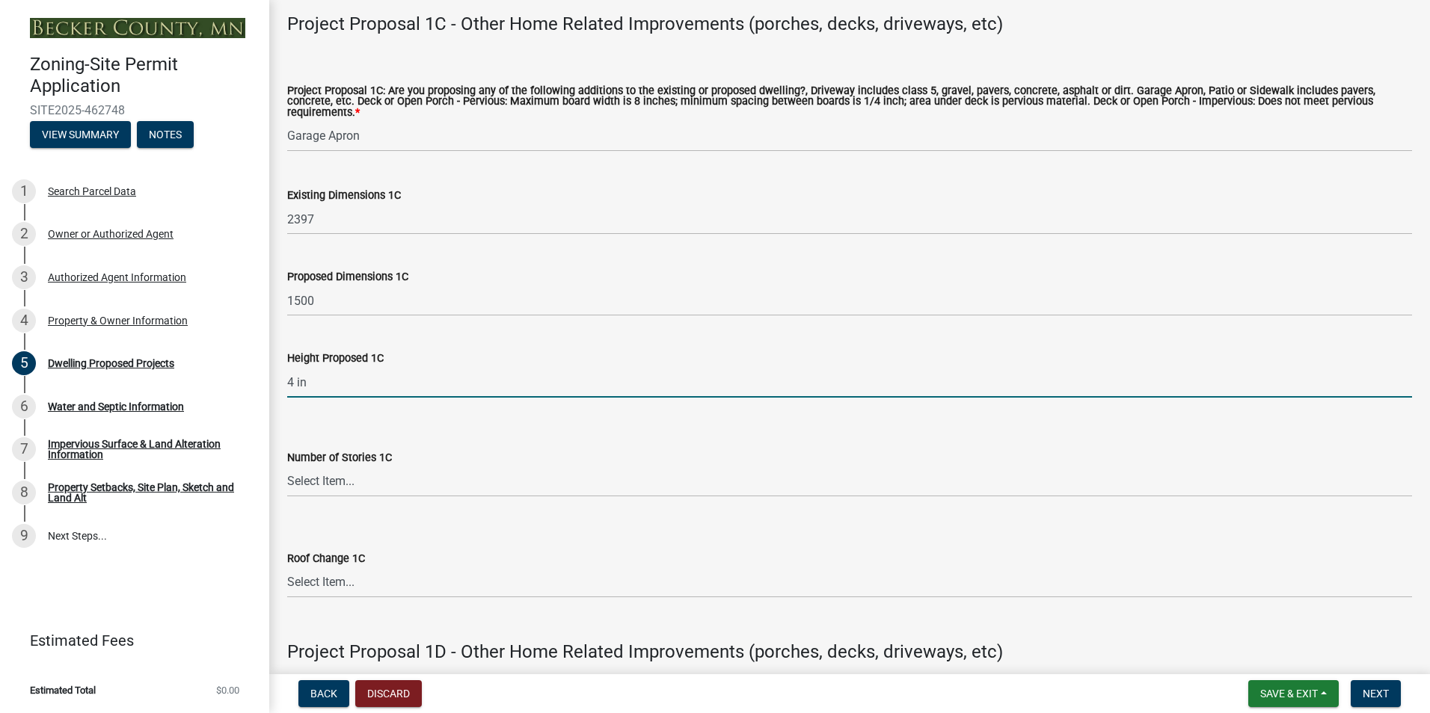
type input "4 in"
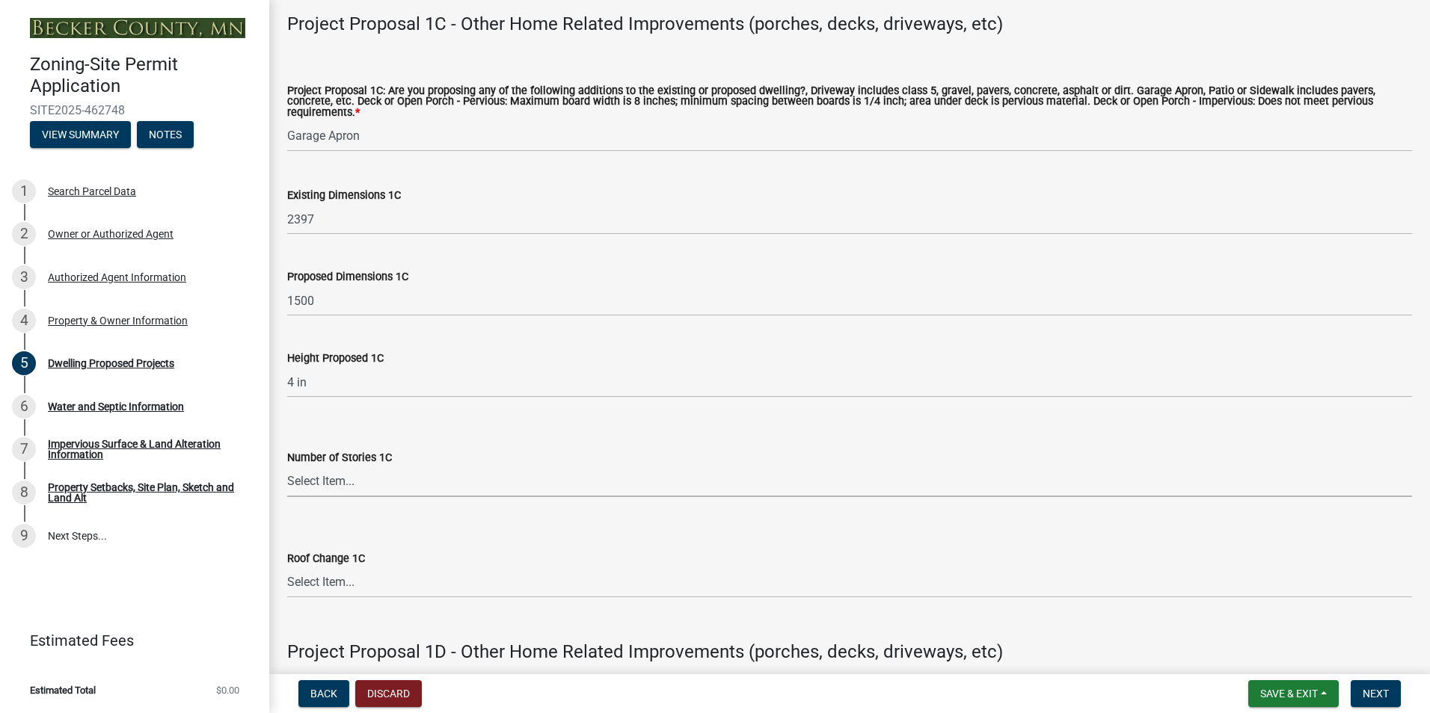
drag, startPoint x: 332, startPoint y: 467, endPoint x: 337, endPoint y: 484, distance: 17.3
click at [333, 471] on select "Select Item... N\A 1 1.25 1.5 1.75 2 2.25 2.5" at bounding box center [849, 482] width 1125 height 31
click at [287, 467] on select "Select Item... N\A 1 1.25 1.5 1.75 2 2.25 2.5" at bounding box center [849, 482] width 1125 height 31
select select "8e4dc0e1-7dfa-4afc-85b9-5ad40795f204"
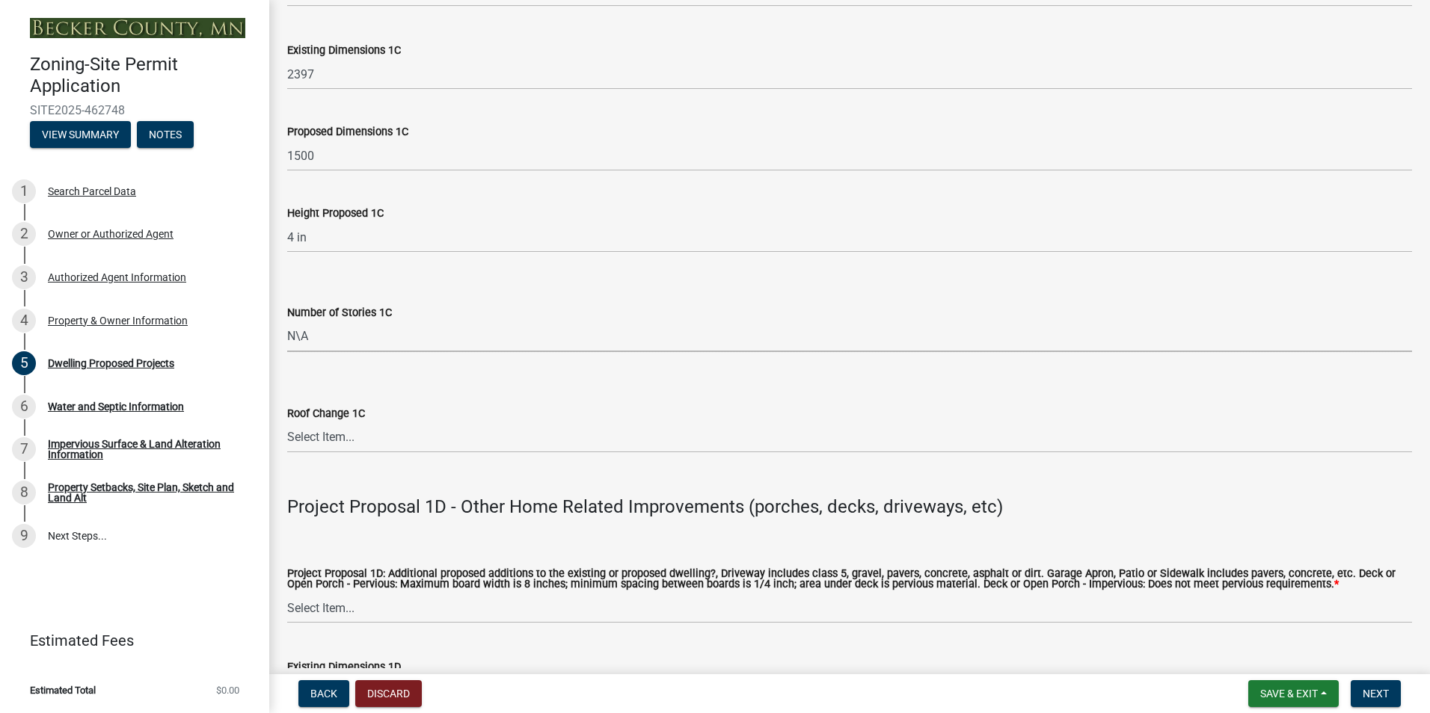
scroll to position [2842, 0]
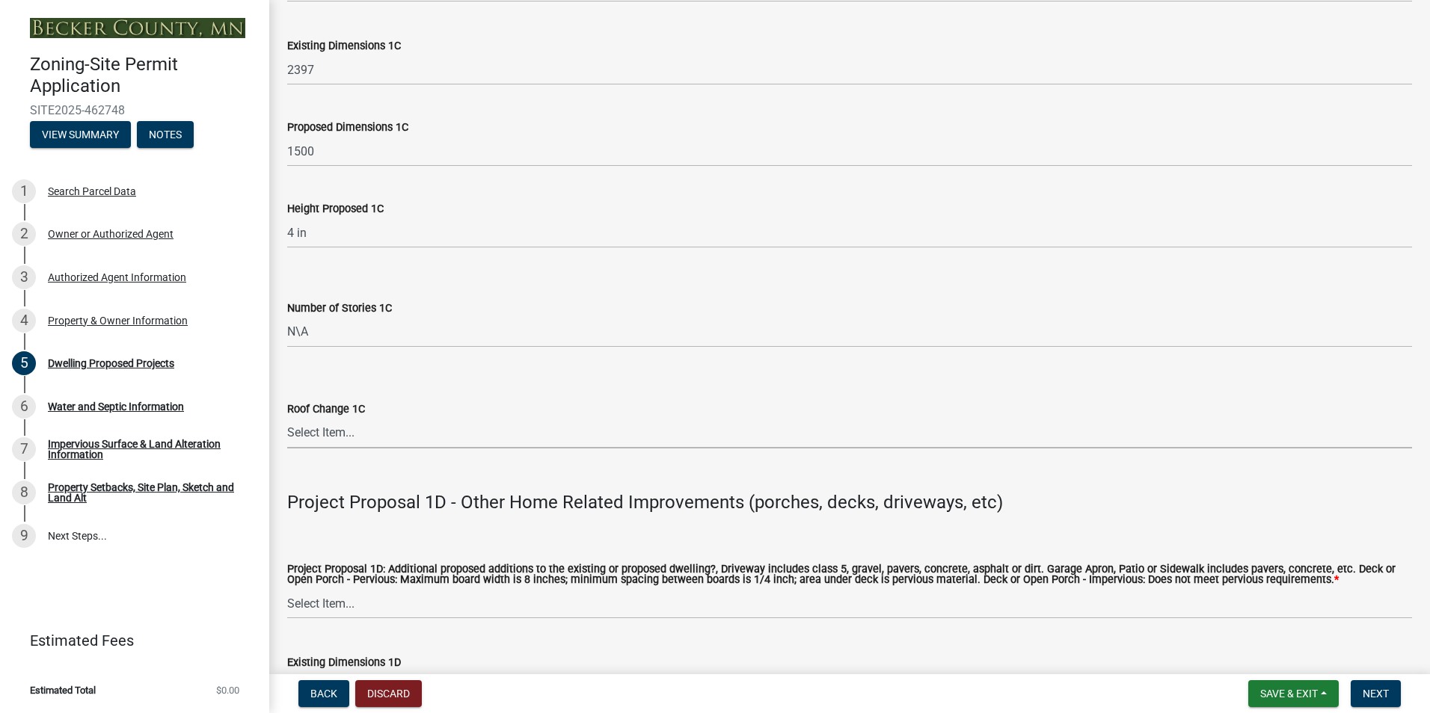
click at [331, 425] on select "Select Item... N/A Yes No" at bounding box center [849, 433] width 1125 height 31
click at [287, 418] on select "Select Item... N/A Yes No" at bounding box center [849, 433] width 1125 height 31
select select "ffb5c059-616d-4e71-8b5a-0d232edbecbf"
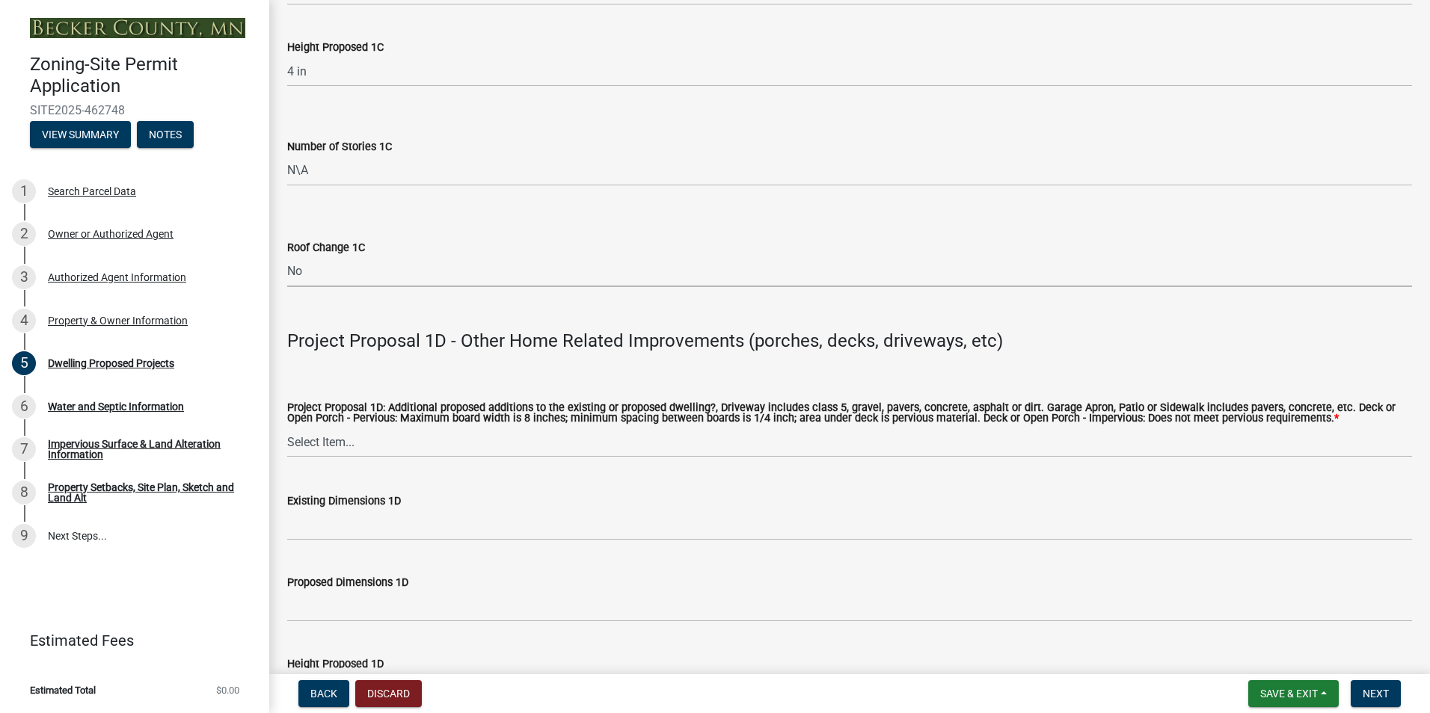
scroll to position [3066, 0]
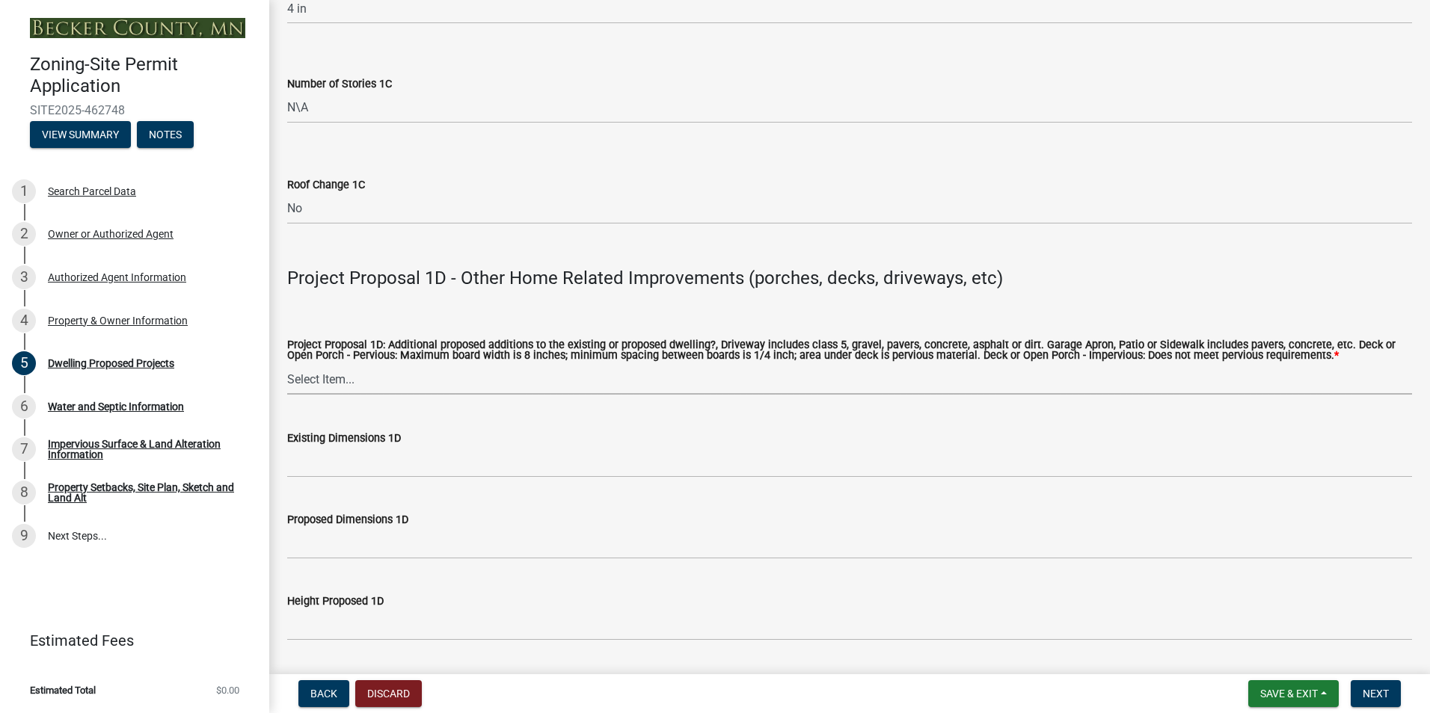
click at [334, 371] on select "Select Item... N/A Driveway Garage Apron Home Patio Sidewalk Deck - Pervious De…" at bounding box center [849, 379] width 1125 height 31
click at [287, 364] on select "Select Item... N/A Driveway Garage Apron Home Patio Sidewalk Deck - Pervious De…" at bounding box center [849, 379] width 1125 height 31
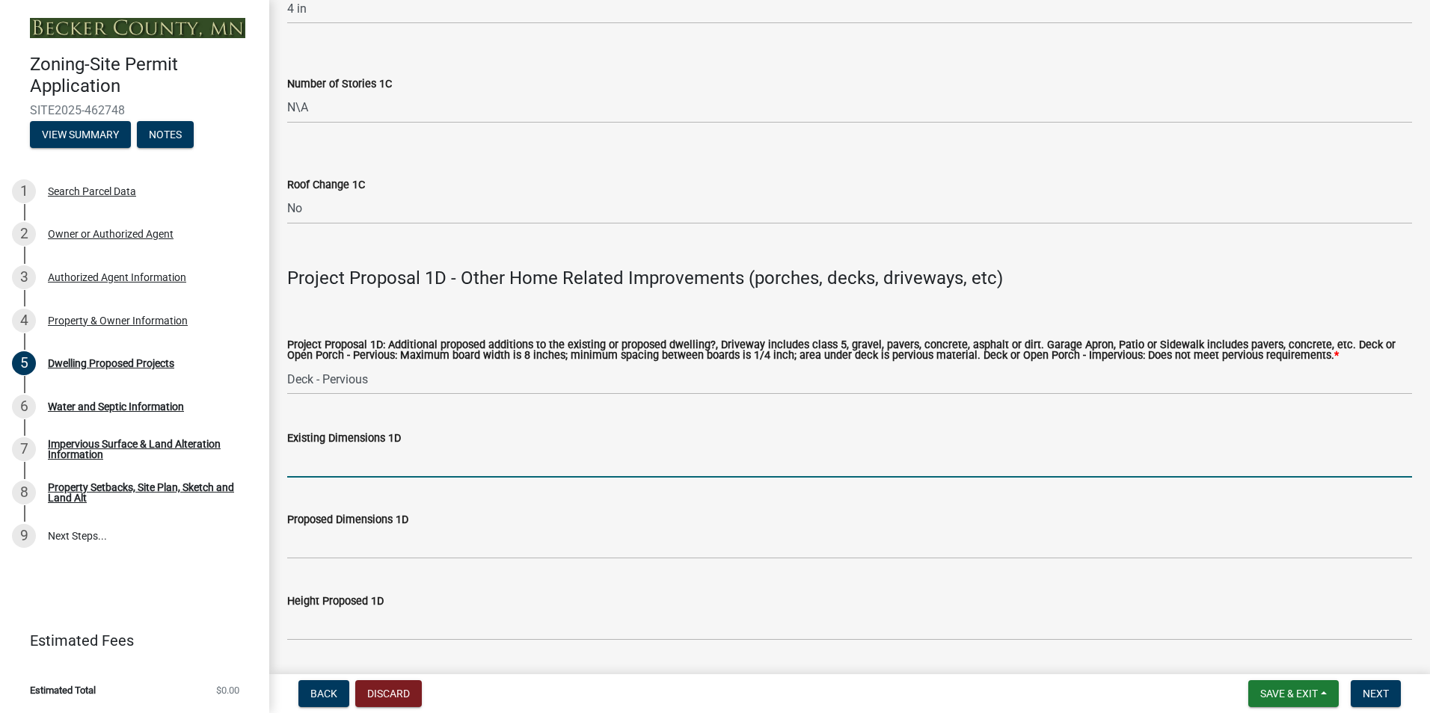
click at [356, 460] on input "Existing Dimensions 1D" at bounding box center [849, 462] width 1125 height 31
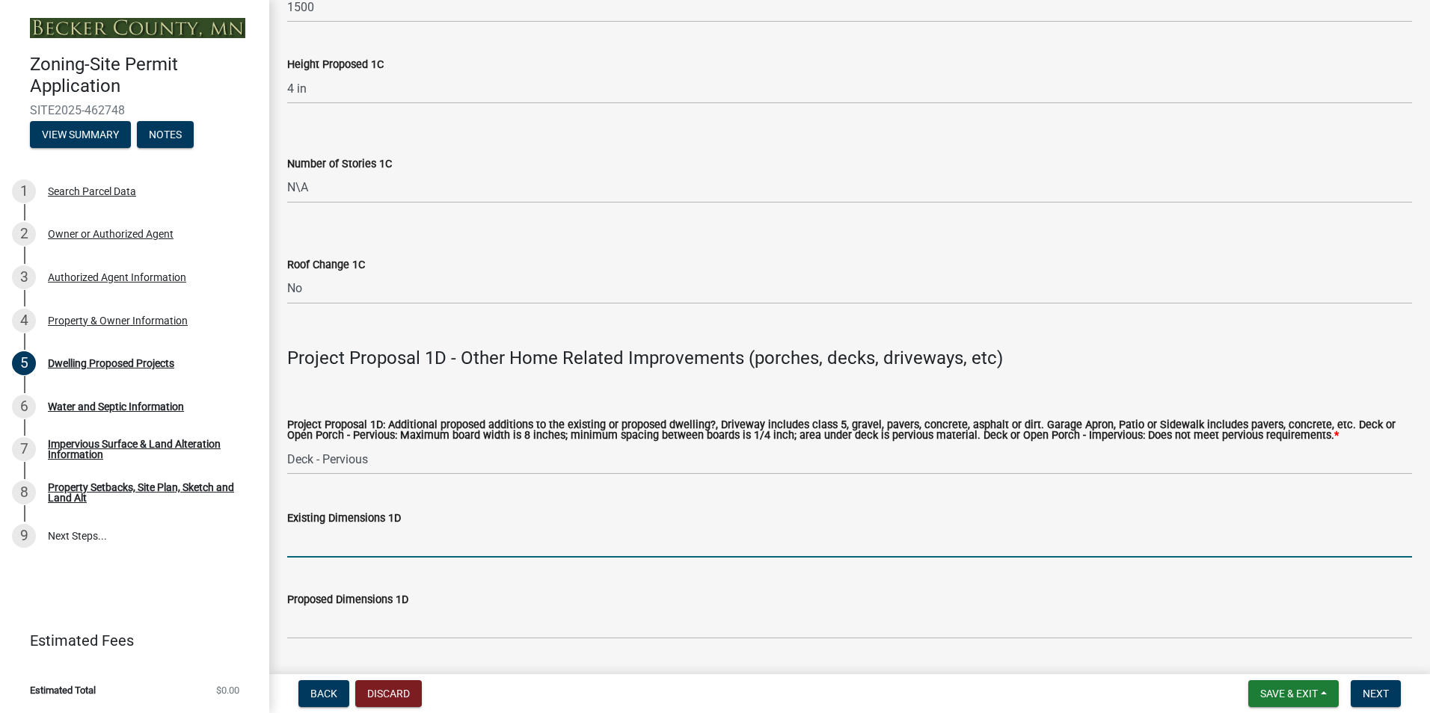
scroll to position [2991, 0]
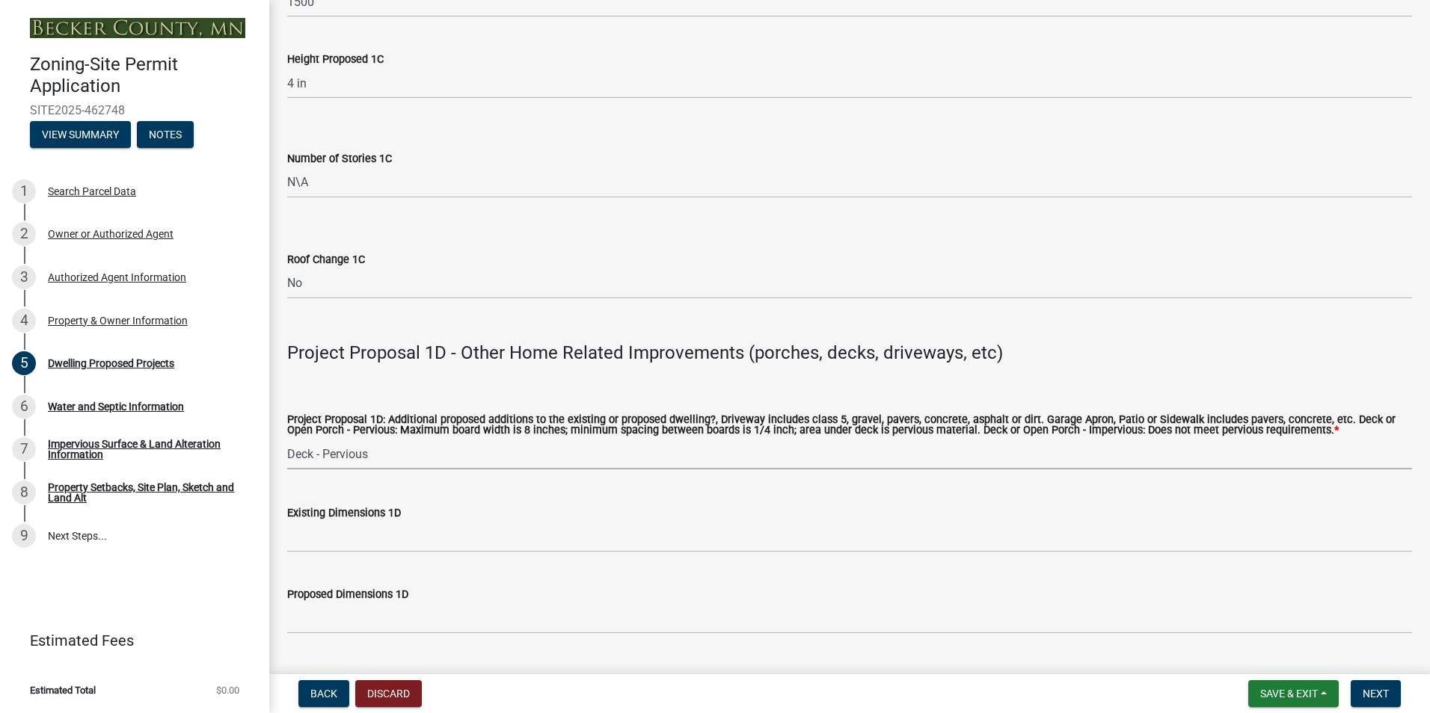
click at [344, 439] on select "Select Item... N/A Driveway Garage Apron Home Patio Sidewalk Deck - Pervious De…" at bounding box center [849, 454] width 1125 height 31
click at [287, 439] on select "Select Item... N/A Driveway Garage Apron Home Patio Sidewalk Deck - Pervious De…" at bounding box center [849, 454] width 1125 height 31
click at [351, 441] on select "Select Item... N/A Driveway Garage Apron Home Patio Sidewalk Deck - Pervious De…" at bounding box center [849, 454] width 1125 height 31
click at [287, 439] on select "Select Item... N/A Driveway Garage Apron Home Patio Sidewalk Deck - Pervious De…" at bounding box center [849, 454] width 1125 height 31
select select "dc6230dd-bdad-407f-bef0-b6909629af6d"
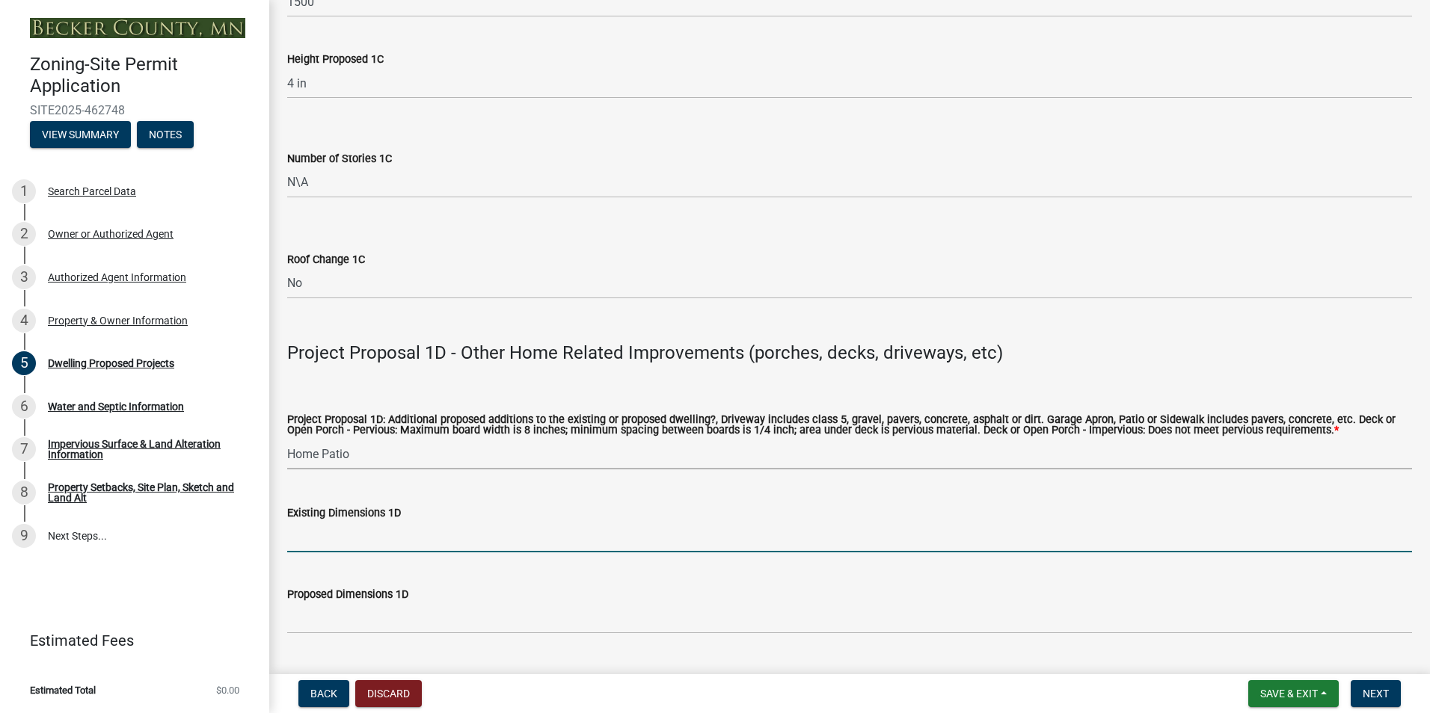
click at [390, 533] on input "Existing Dimensions 1D" at bounding box center [849, 537] width 1125 height 31
type input "600 sq. ft of deck"
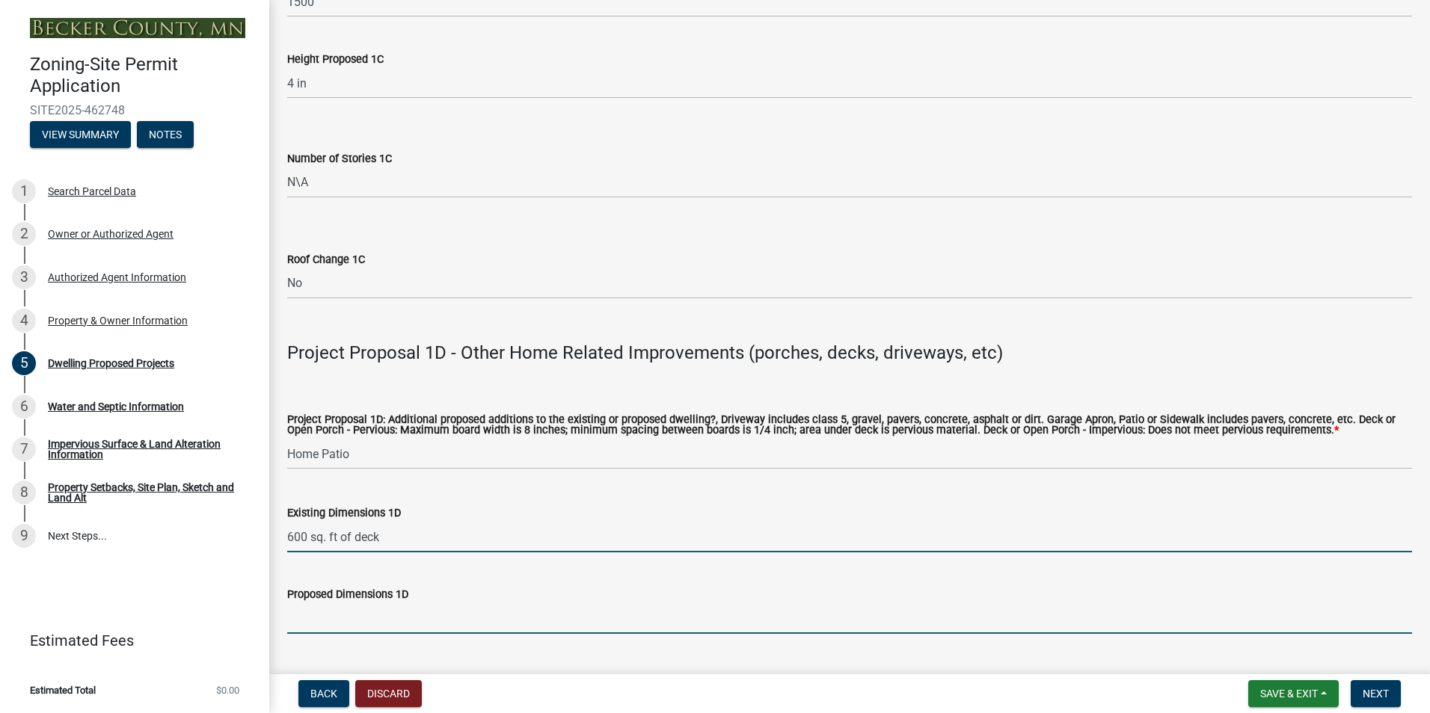
click at [376, 612] on input "Proposed Dimensions 1D" at bounding box center [849, 618] width 1125 height 31
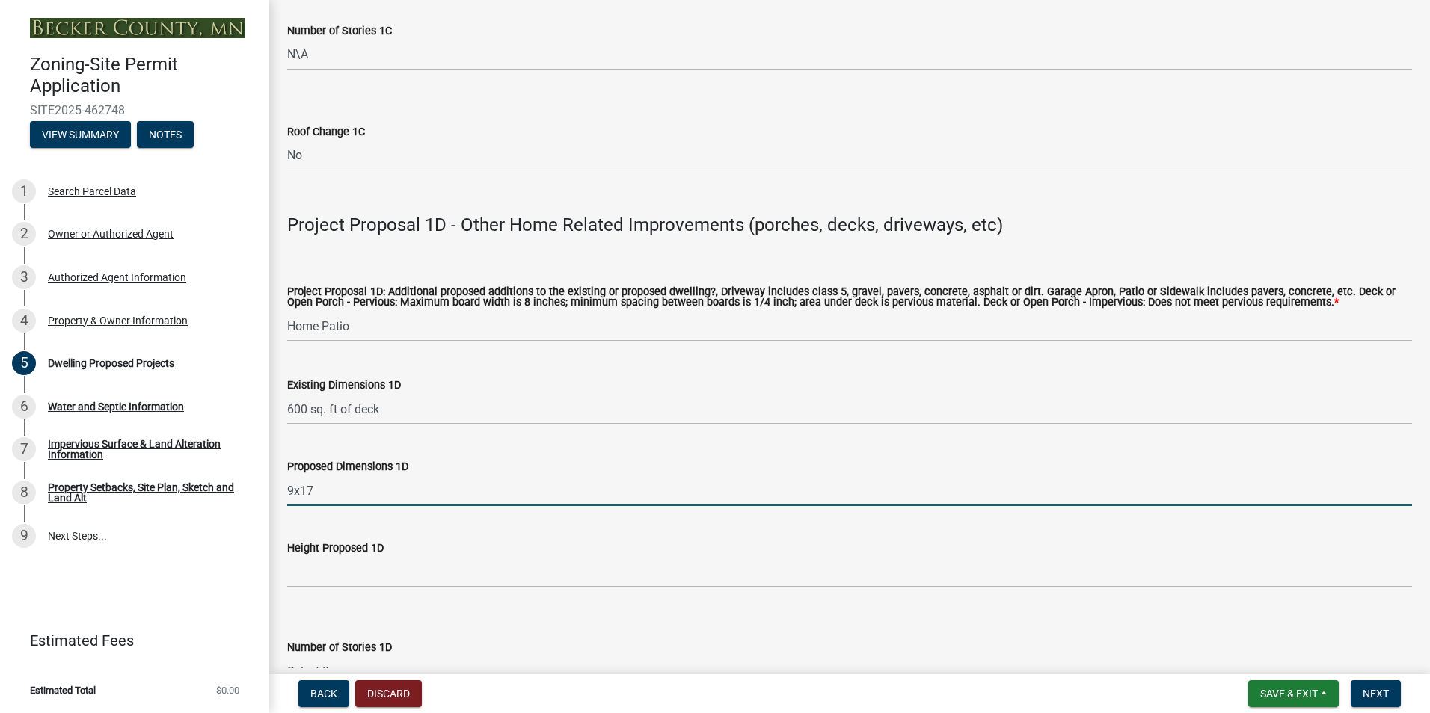
scroll to position [3141, 0]
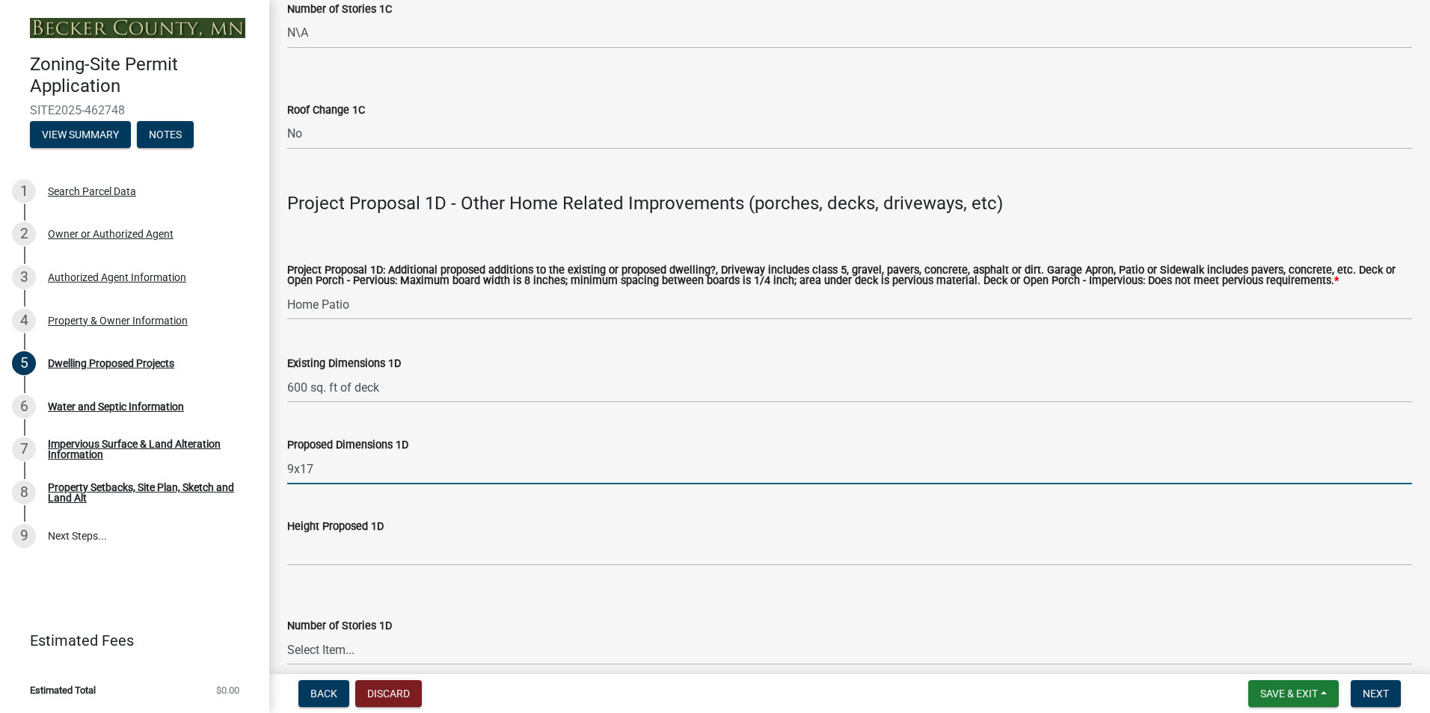
type input "9x17"
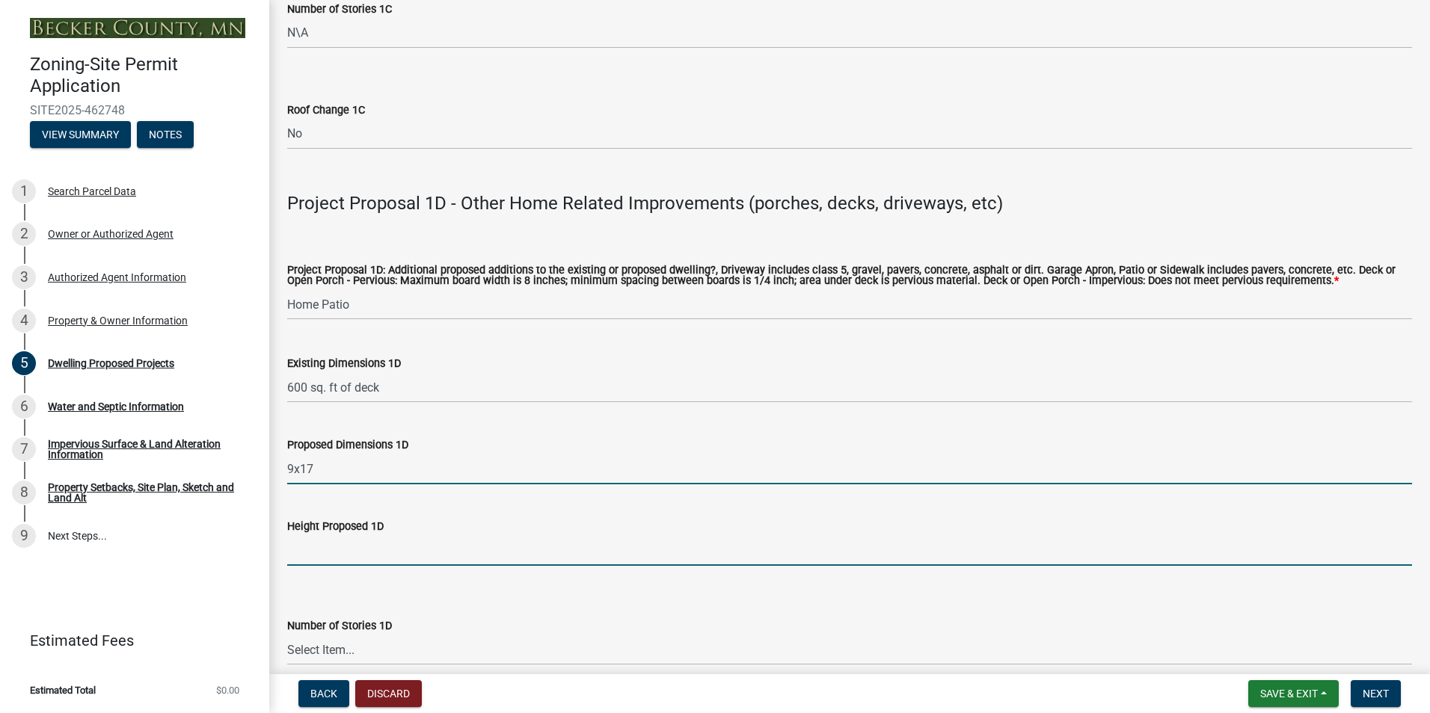
click at [393, 541] on input "Height Proposed 1D" at bounding box center [849, 550] width 1125 height 31
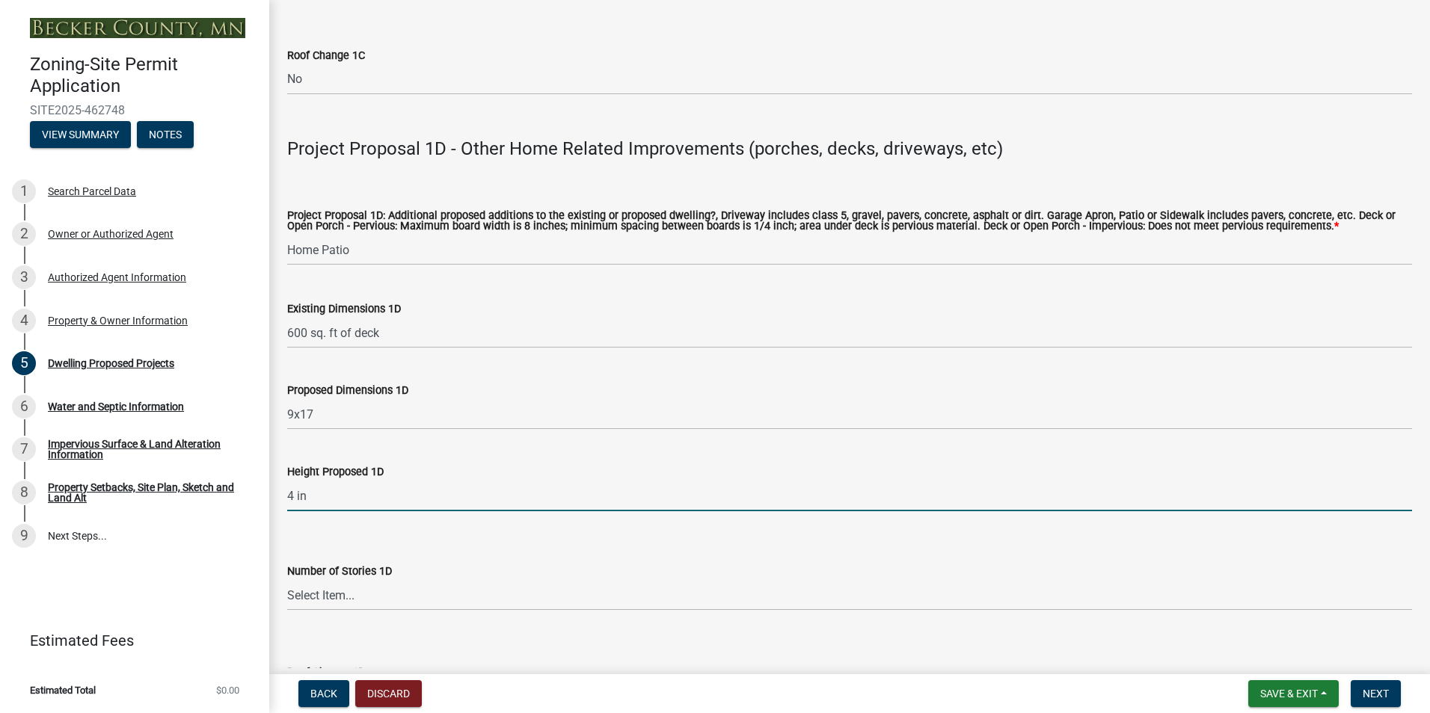
scroll to position [3365, 0]
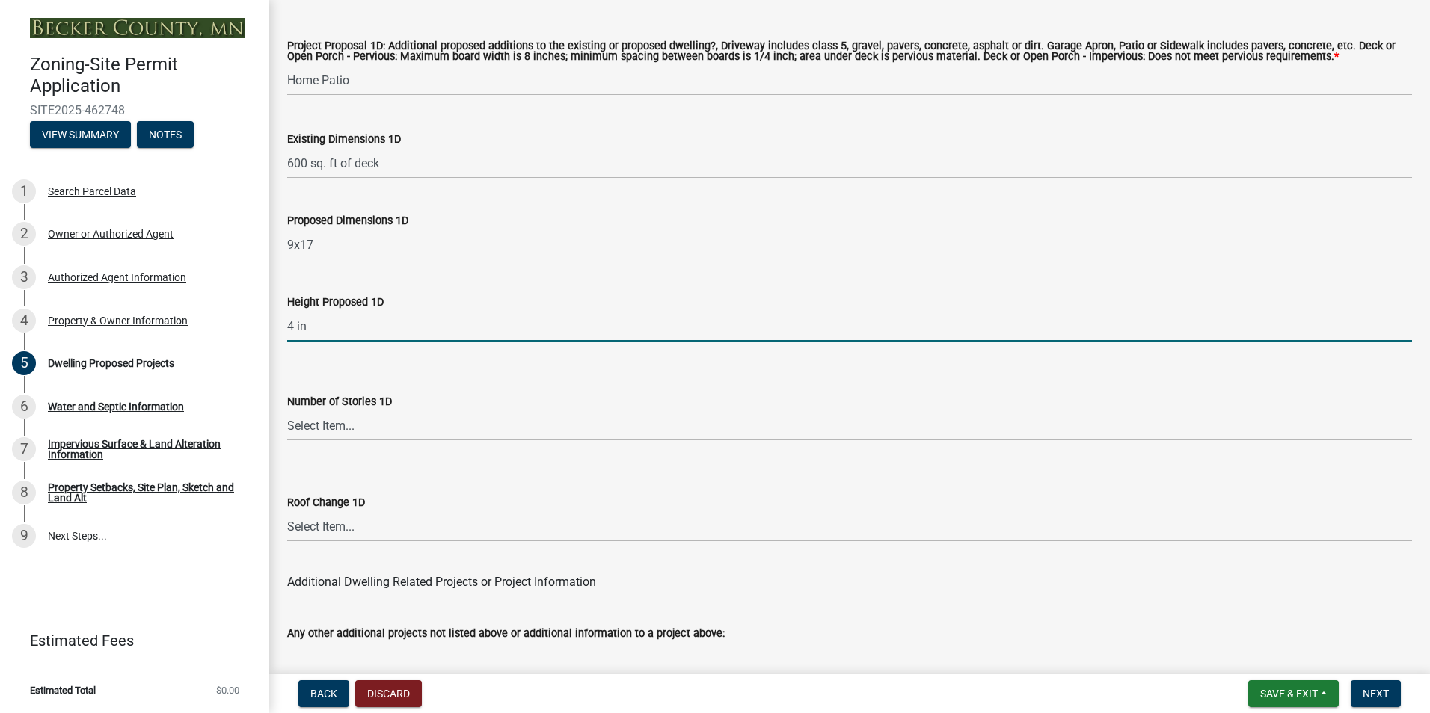
type input "4 in"
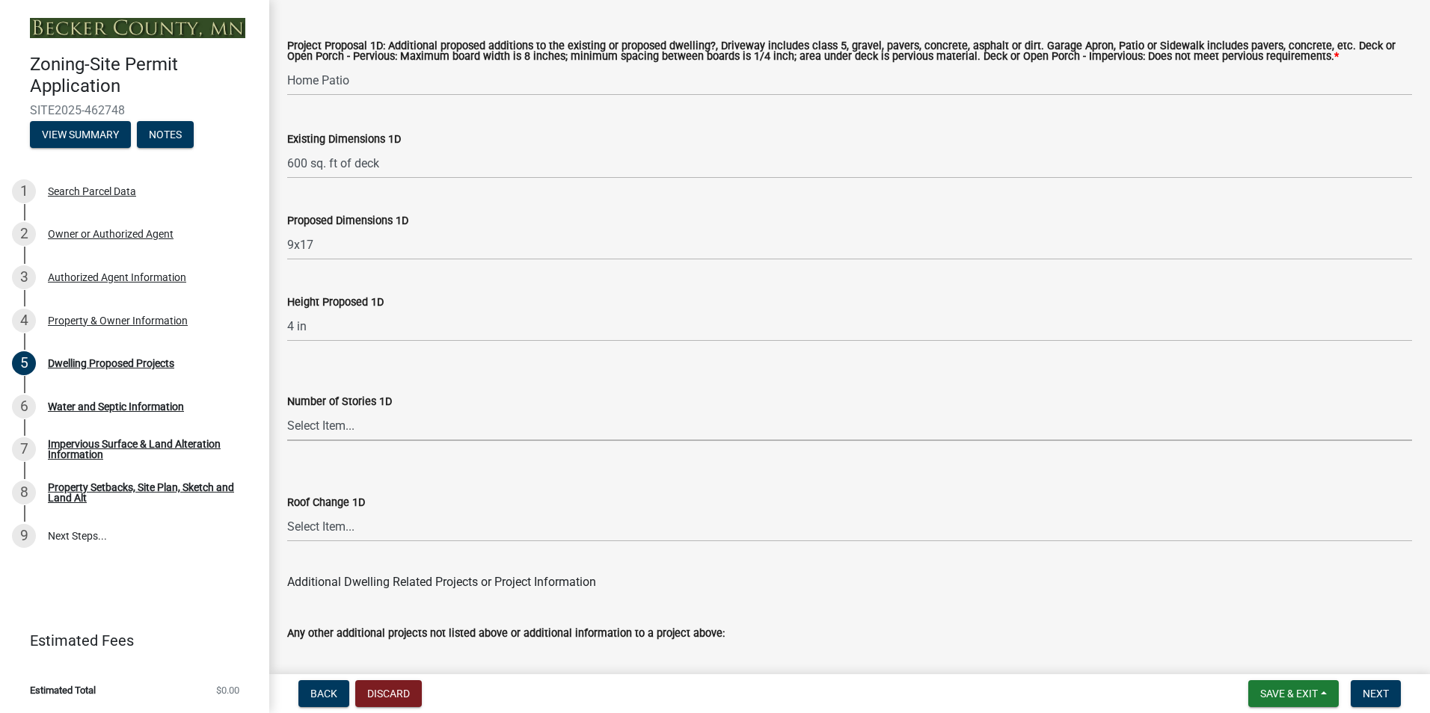
click at [310, 417] on select "Select Item... N\A 1 1.25 1.5 1.75 2 2.25 2.5" at bounding box center [849, 426] width 1125 height 31
click at [287, 411] on select "Select Item... N\A 1 1.25 1.5 1.75 2 2.25 2.5" at bounding box center [849, 426] width 1125 height 31
select select "7f420323-49a9-4fd0-9441-05b3dc777552"
click at [335, 513] on select "Select Item... N/A Yes No" at bounding box center [849, 526] width 1125 height 31
click at [287, 511] on select "Select Item... N/A Yes No" at bounding box center [849, 526] width 1125 height 31
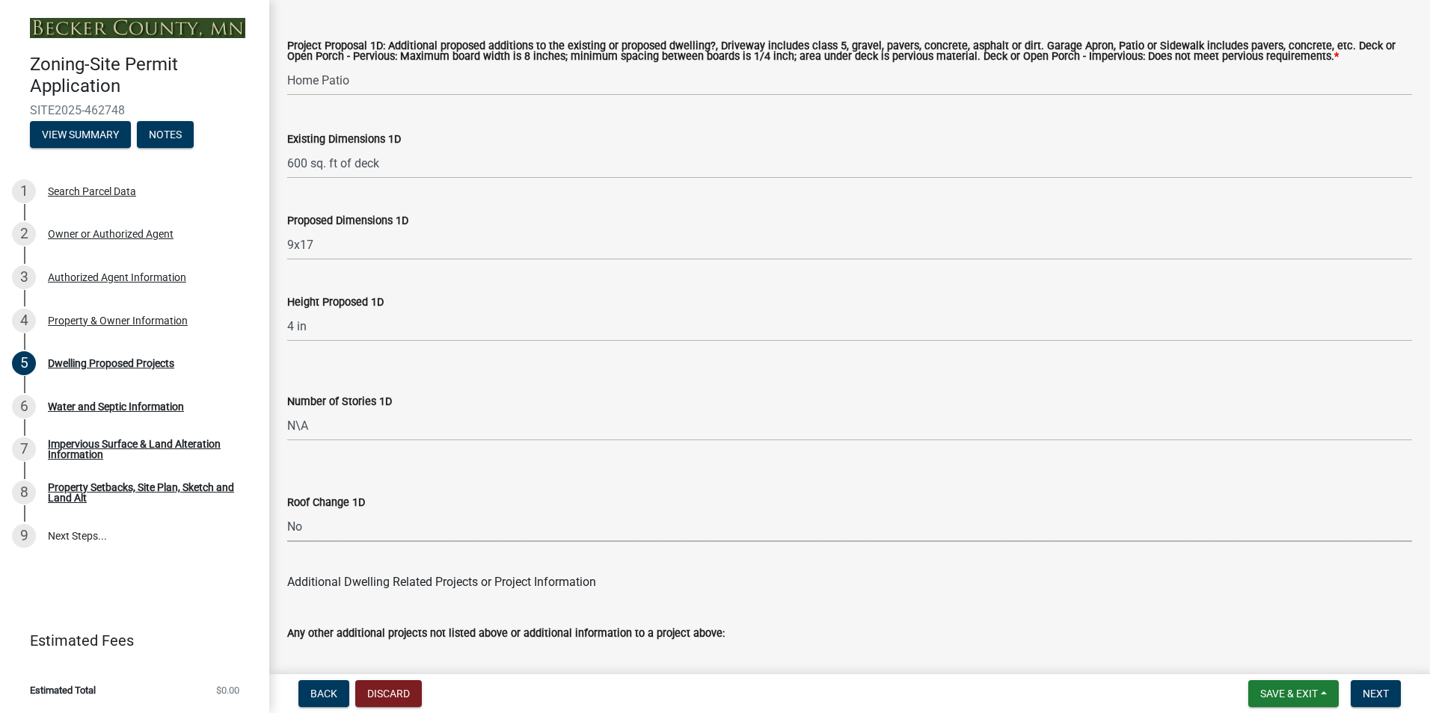
select select "5c09849d-e6b9-47b1-a1e4-7038f384c9b1"
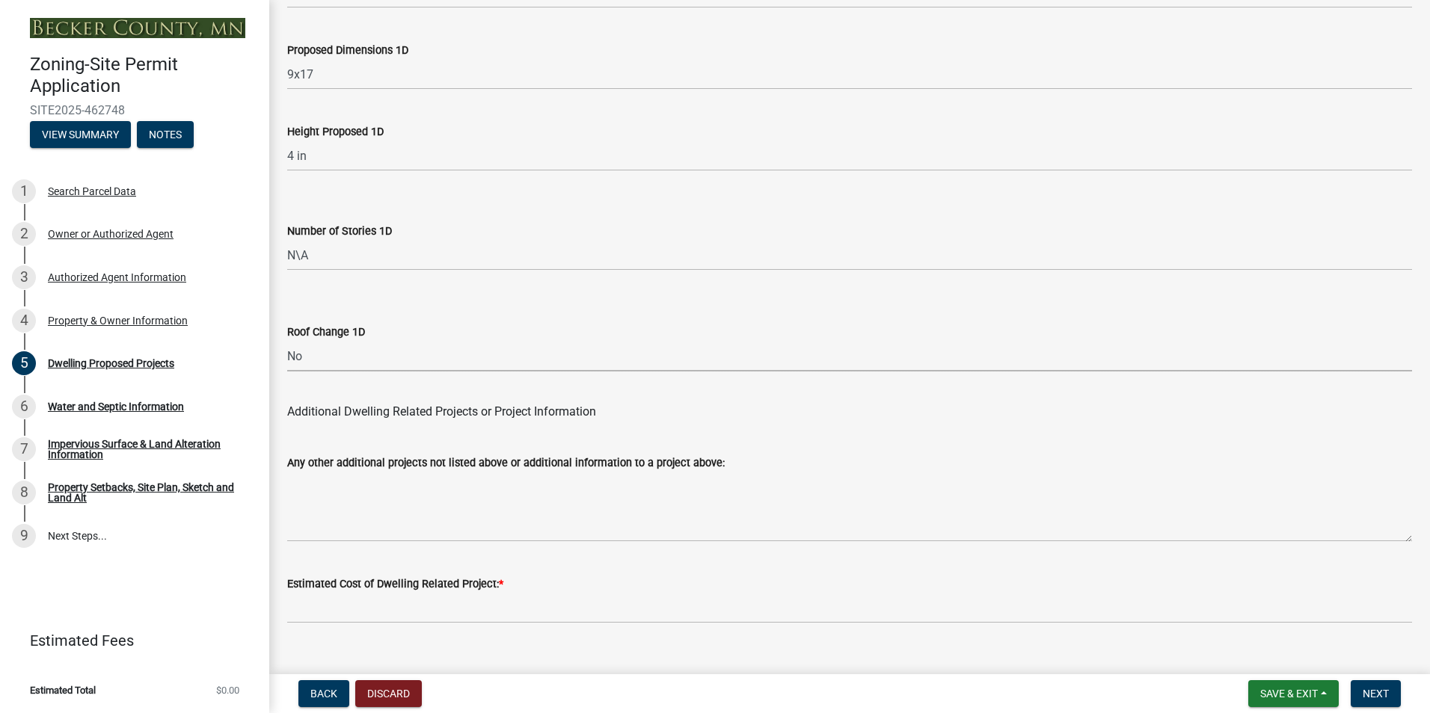
scroll to position [3553, 0]
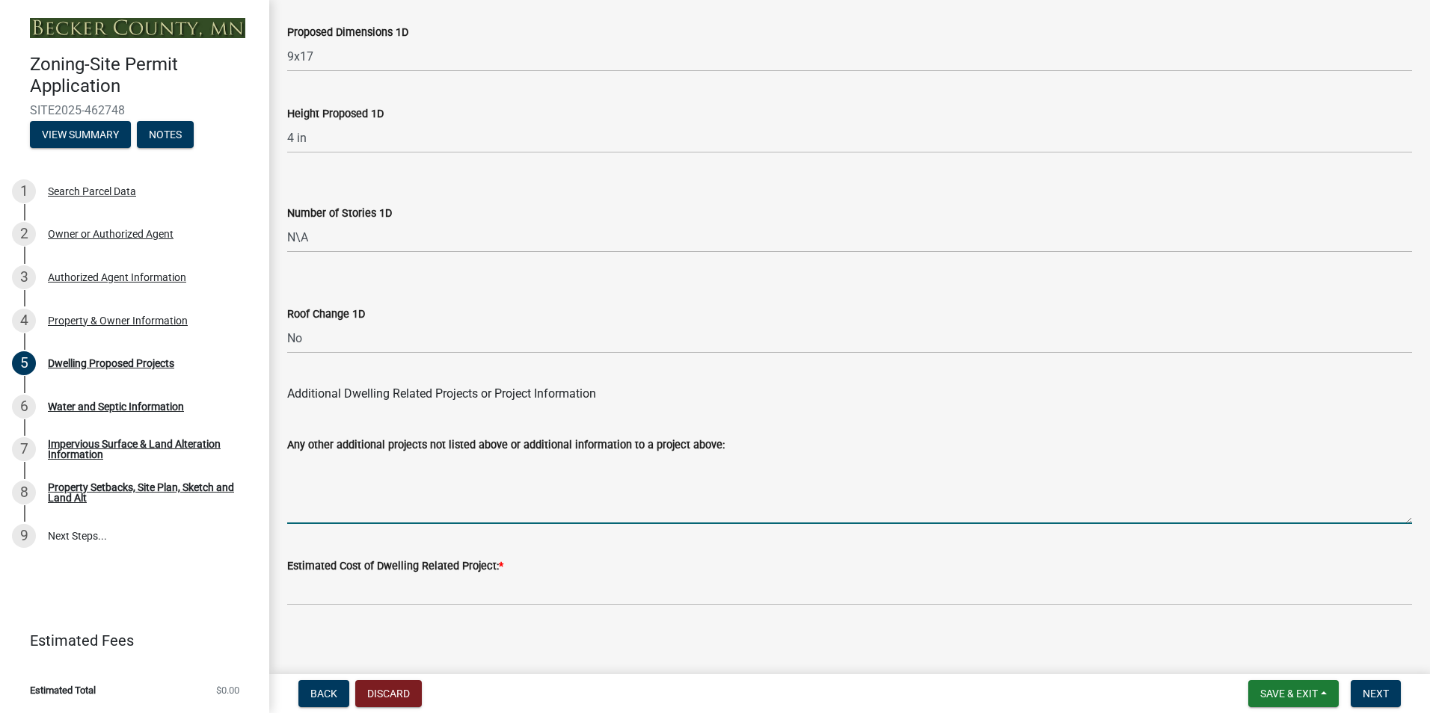
click at [508, 508] on textarea "Any other additional projects not listed above or additional information to a p…" at bounding box center [849, 489] width 1125 height 70
click at [396, 506] on textarea "Any other additional projects not listed above or additional information to a p…" at bounding box center [849, 489] width 1125 height 70
type textarea "s"
click at [316, 454] on textarea "front sidewalk 227 sq.ft" at bounding box center [849, 489] width 1125 height 70
type textarea "front stoop and sidewalk 227 sq.ft"
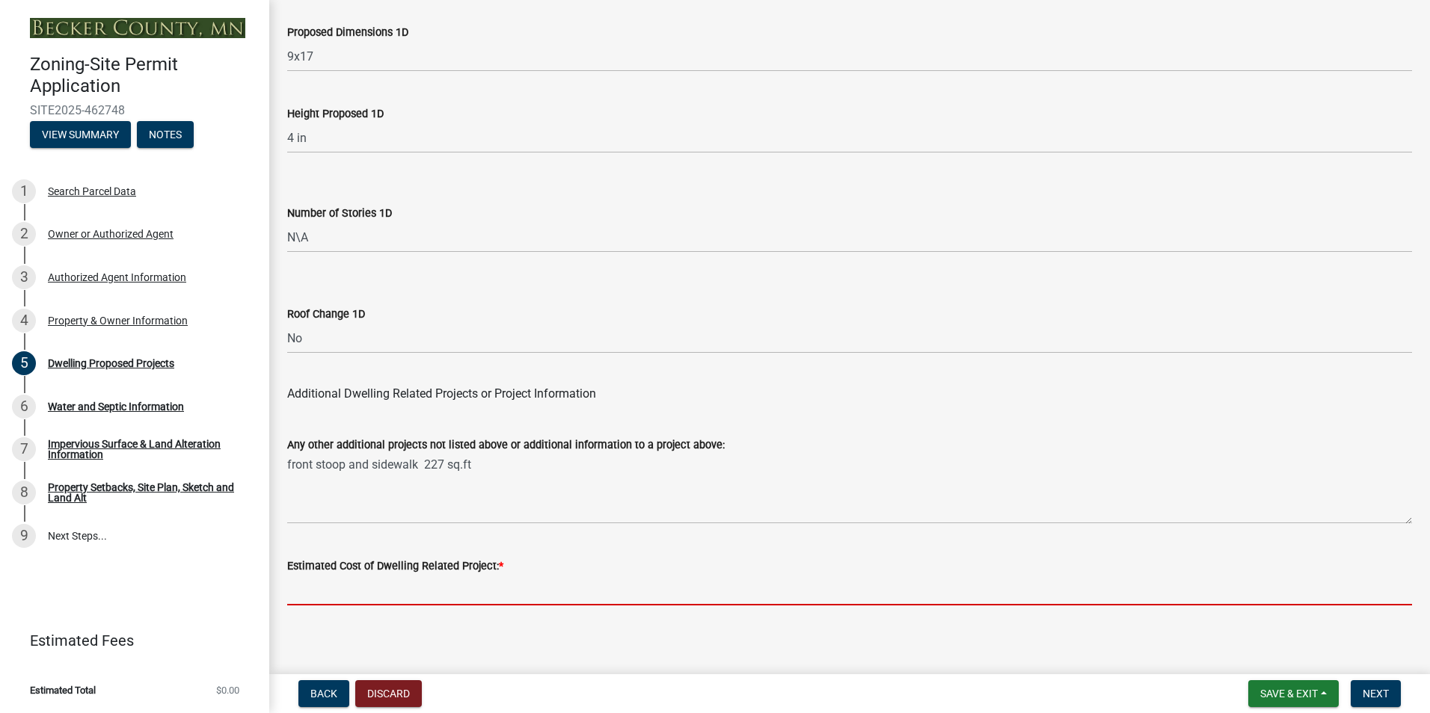
click at [483, 583] on input "text" at bounding box center [849, 590] width 1125 height 31
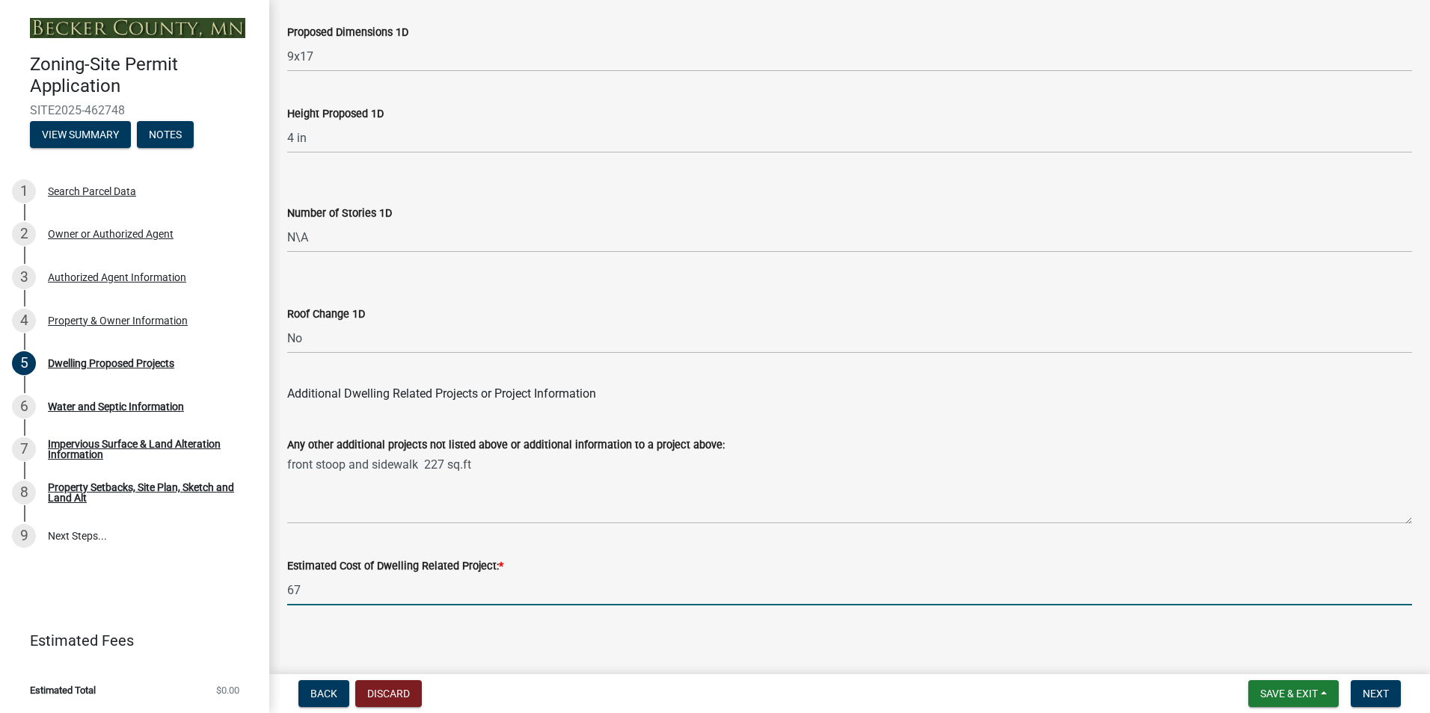
type input "6"
type input "1702"
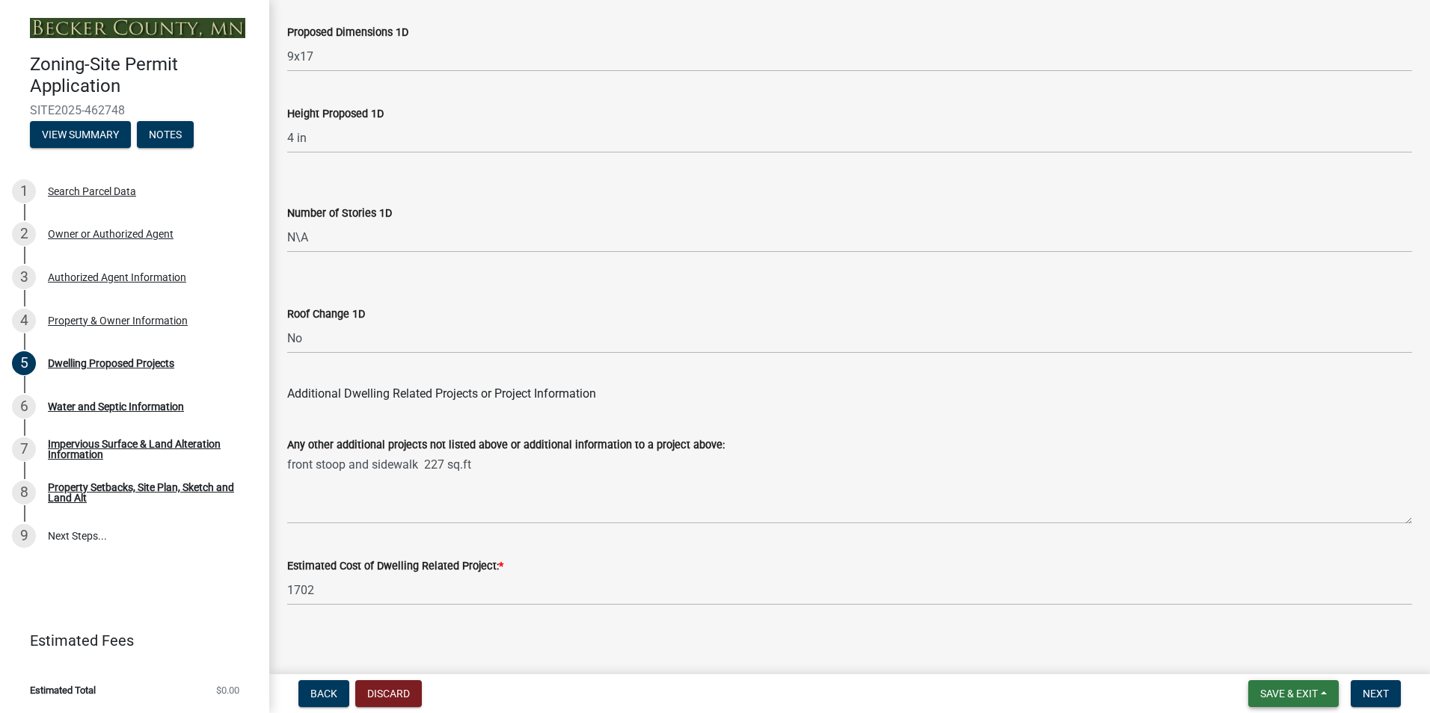
click at [1300, 693] on span "Save & Exit" at bounding box center [1289, 694] width 58 height 12
click at [1194, 692] on div "Back Discard Save & Exit Save Save & Exit Next" at bounding box center [849, 693] width 1137 height 27
click at [1380, 698] on span "Next" at bounding box center [1375, 694] width 26 height 12
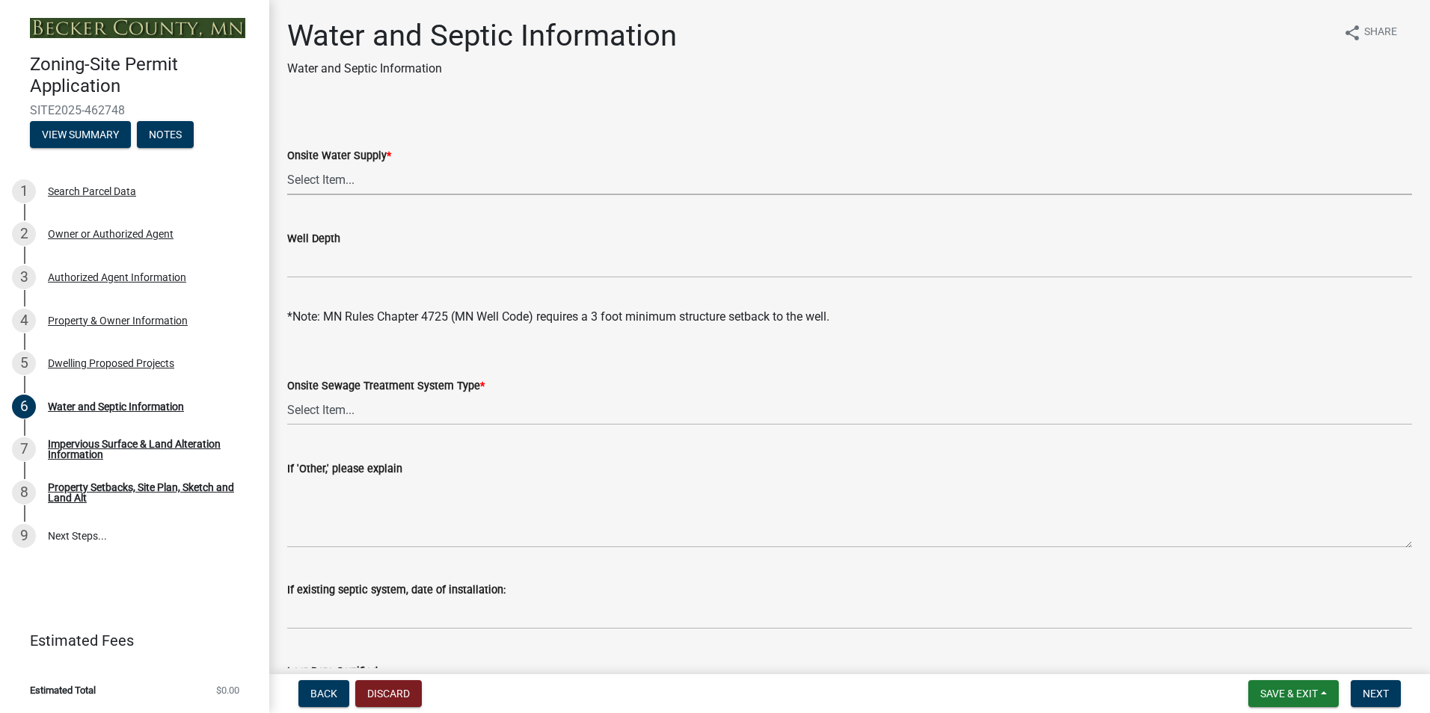
click at [309, 182] on select "Select Item... Well New Well to be Installed Attached to City Water System No o…" at bounding box center [849, 180] width 1125 height 31
click at [287, 165] on select "Select Item... Well New Well to be Installed Attached to City Water System No o…" at bounding box center [849, 180] width 1125 height 31
select select "9c51a48b-0bee-4836-8d5c-beab6e77ad2a"
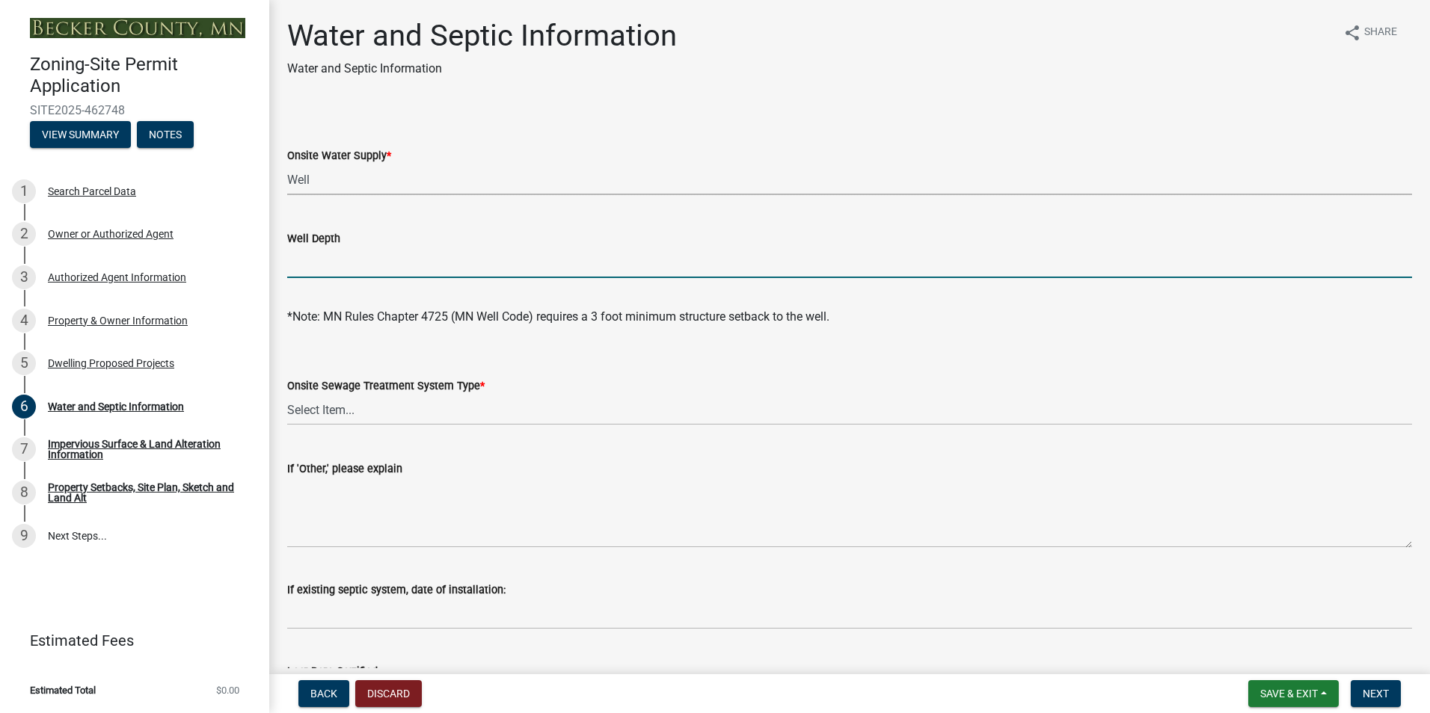
click at [306, 266] on input "Well Depth" at bounding box center [849, 263] width 1125 height 31
click at [334, 411] on select "Select Item... No existing or proposed septic Proposed New or Corrected Septic …" at bounding box center [849, 410] width 1125 height 31
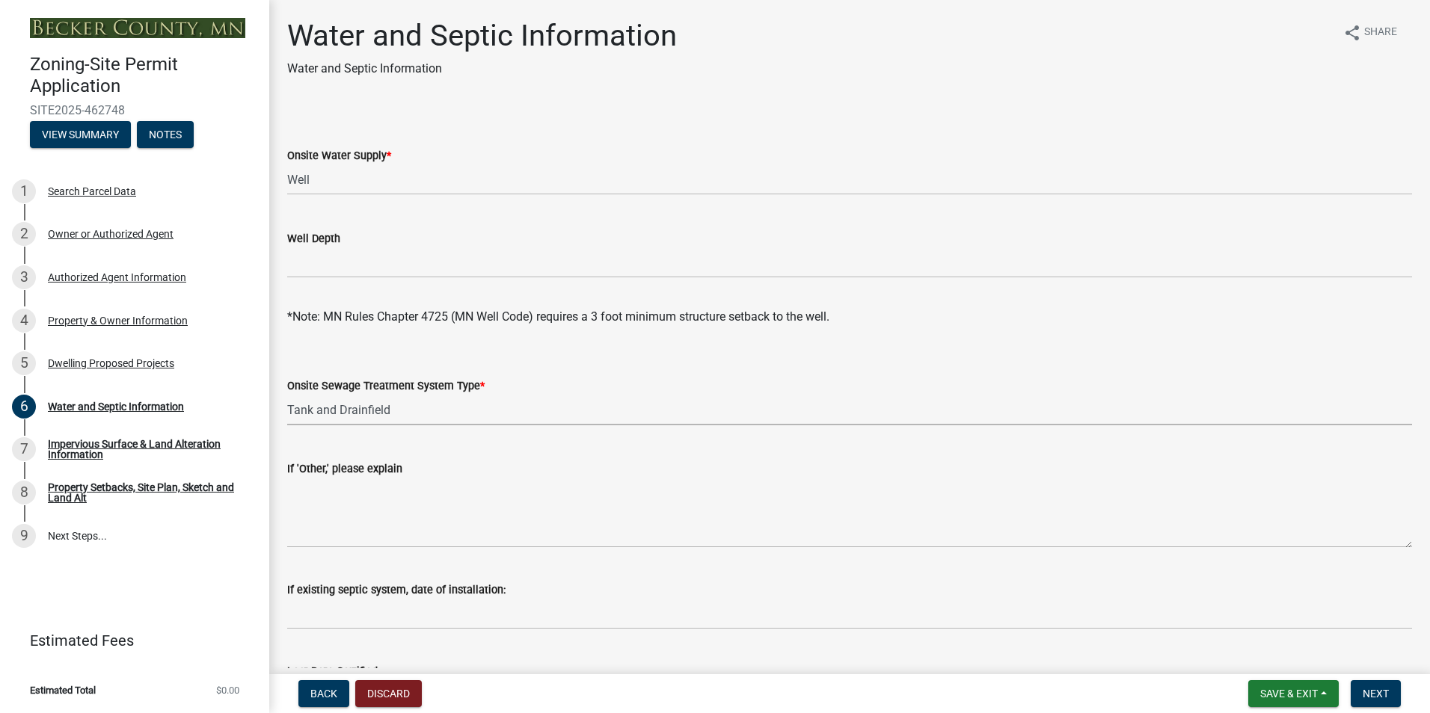
click at [287, 395] on select "Select Item... No existing or proposed septic Proposed New or Corrected Septic …" at bounding box center [849, 410] width 1125 height 31
select select "25b8aef2-9eed-4c0f-8836-08d4b8d082b1"
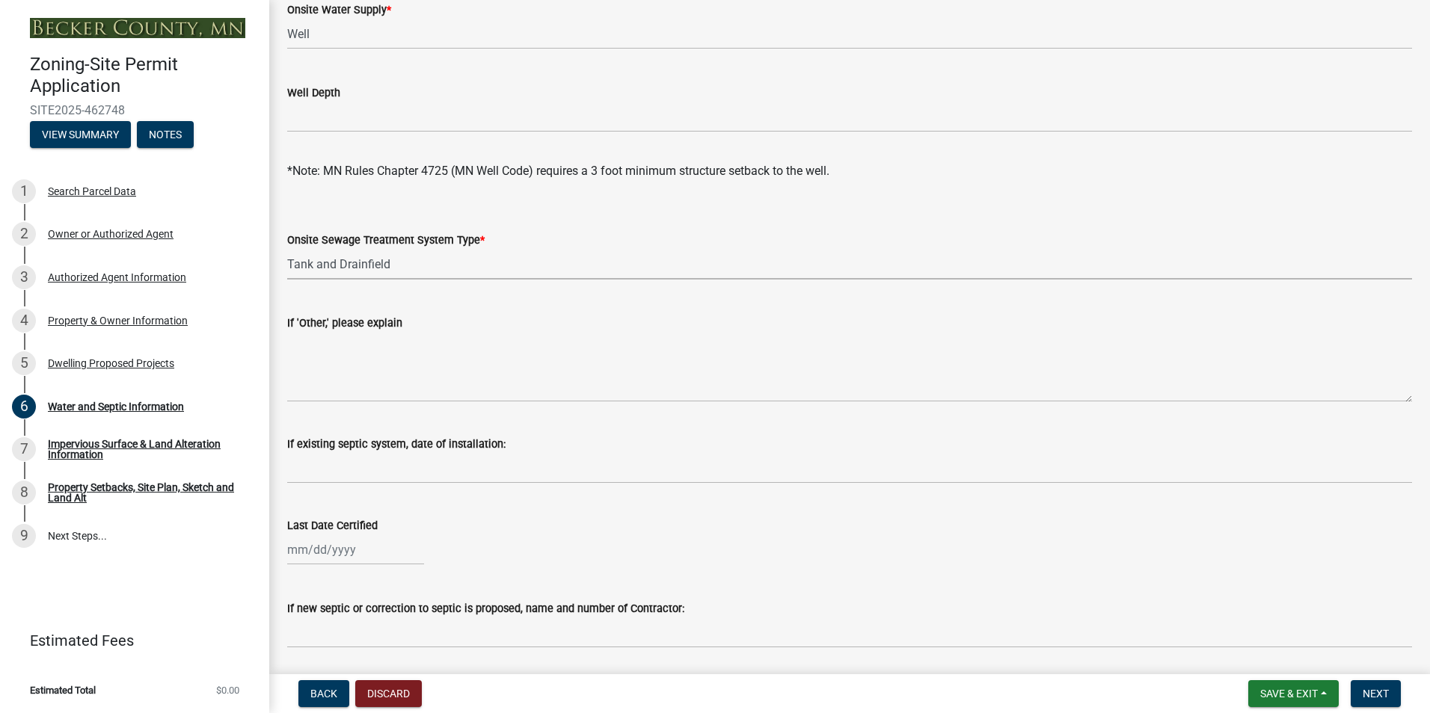
scroll to position [150, 0]
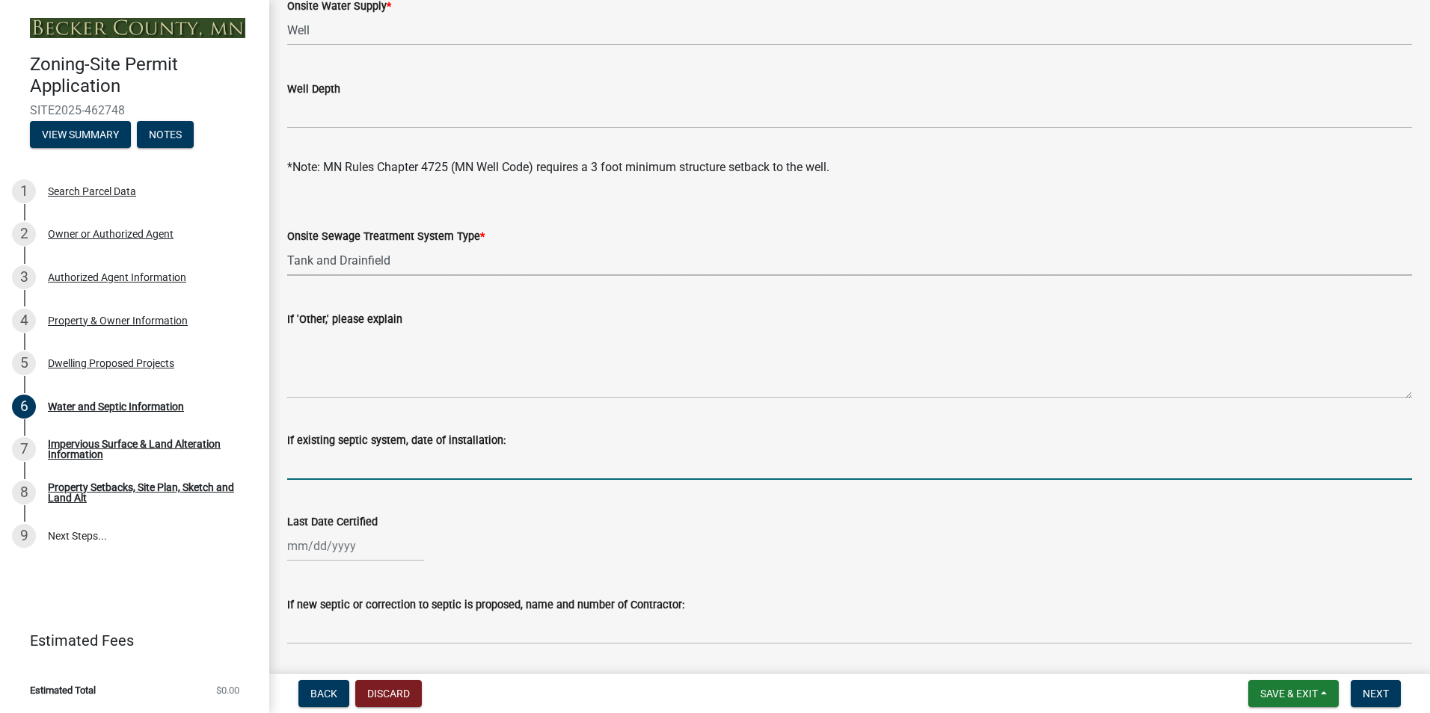
click at [396, 472] on input "If existing septic system, date of installation:" at bounding box center [849, 464] width 1125 height 31
type input "[DATE]"
click at [361, 552] on div at bounding box center [355, 546] width 137 height 31
select select "8"
select select "2025"
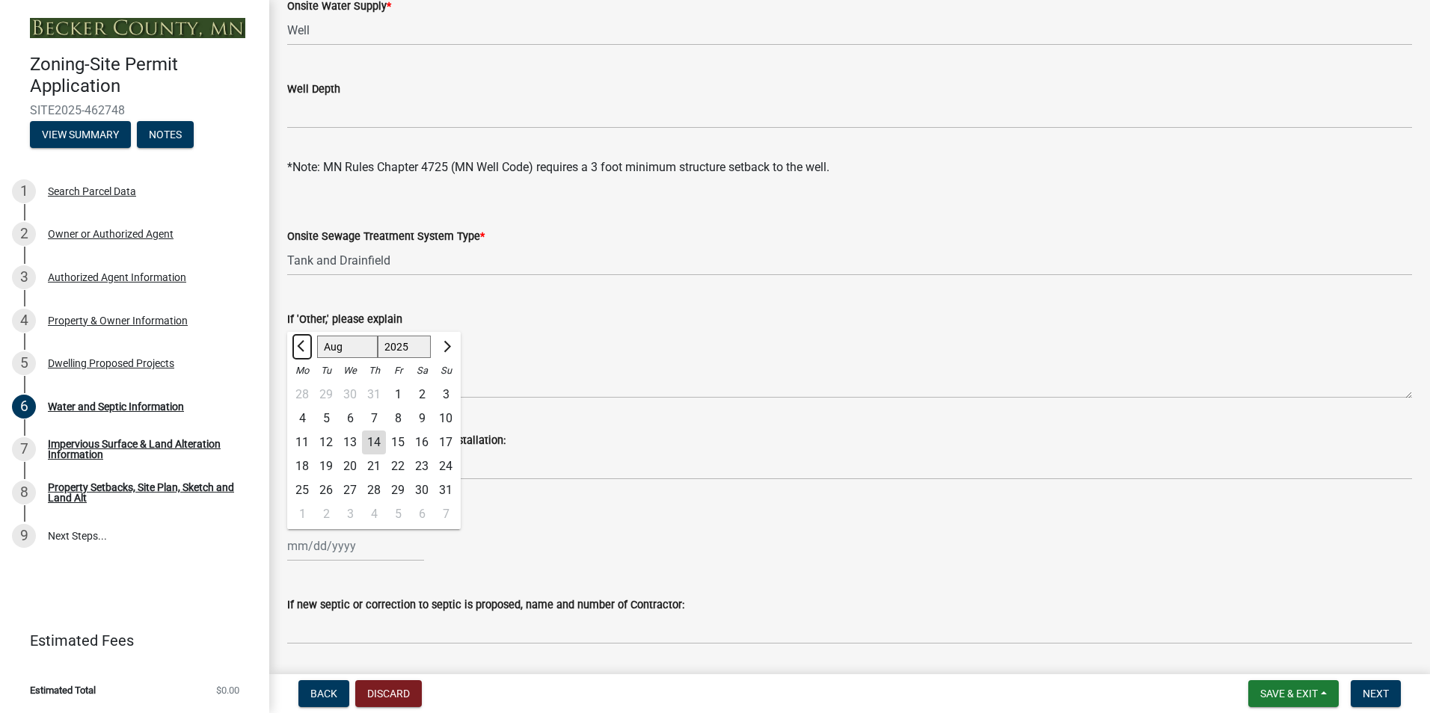
click at [301, 344] on span "Previous month" at bounding box center [302, 346] width 11 height 11
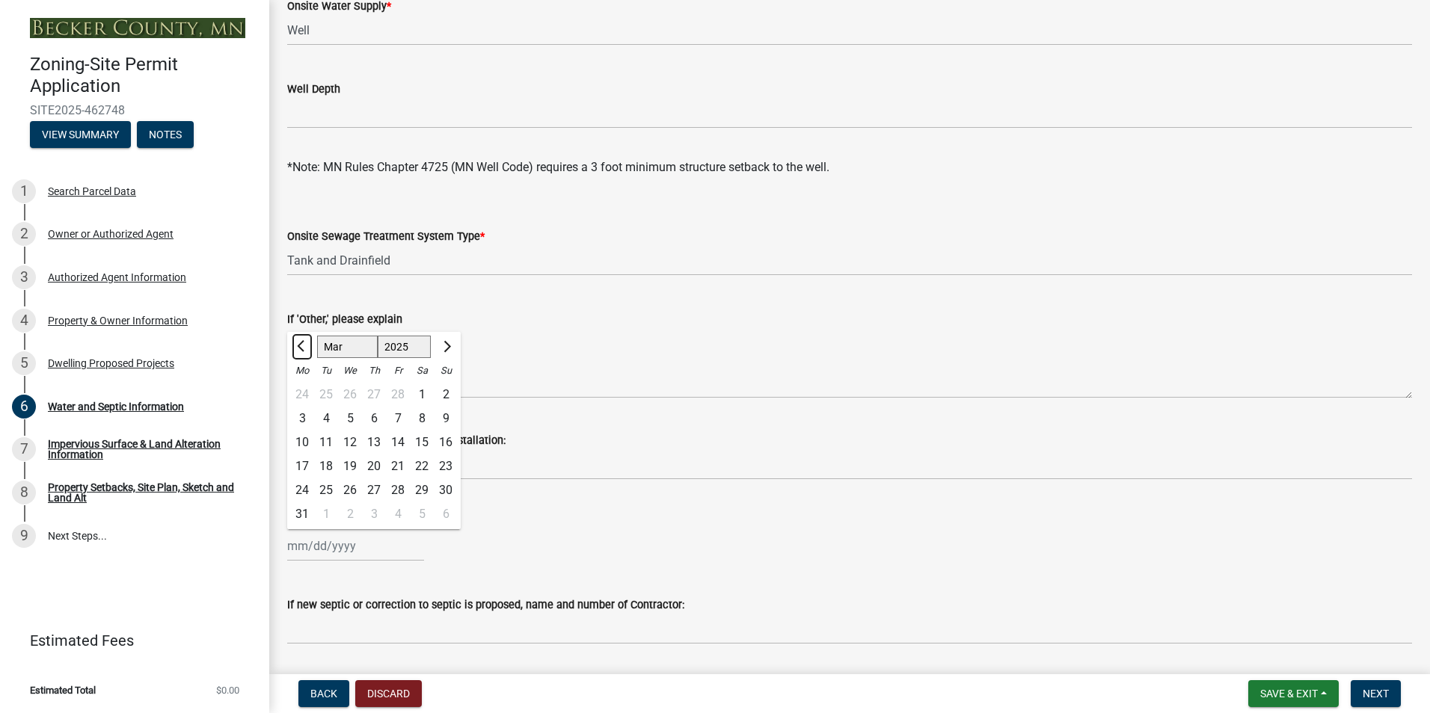
click at [301, 344] on span "Previous month" at bounding box center [302, 346] width 11 height 11
select select "2"
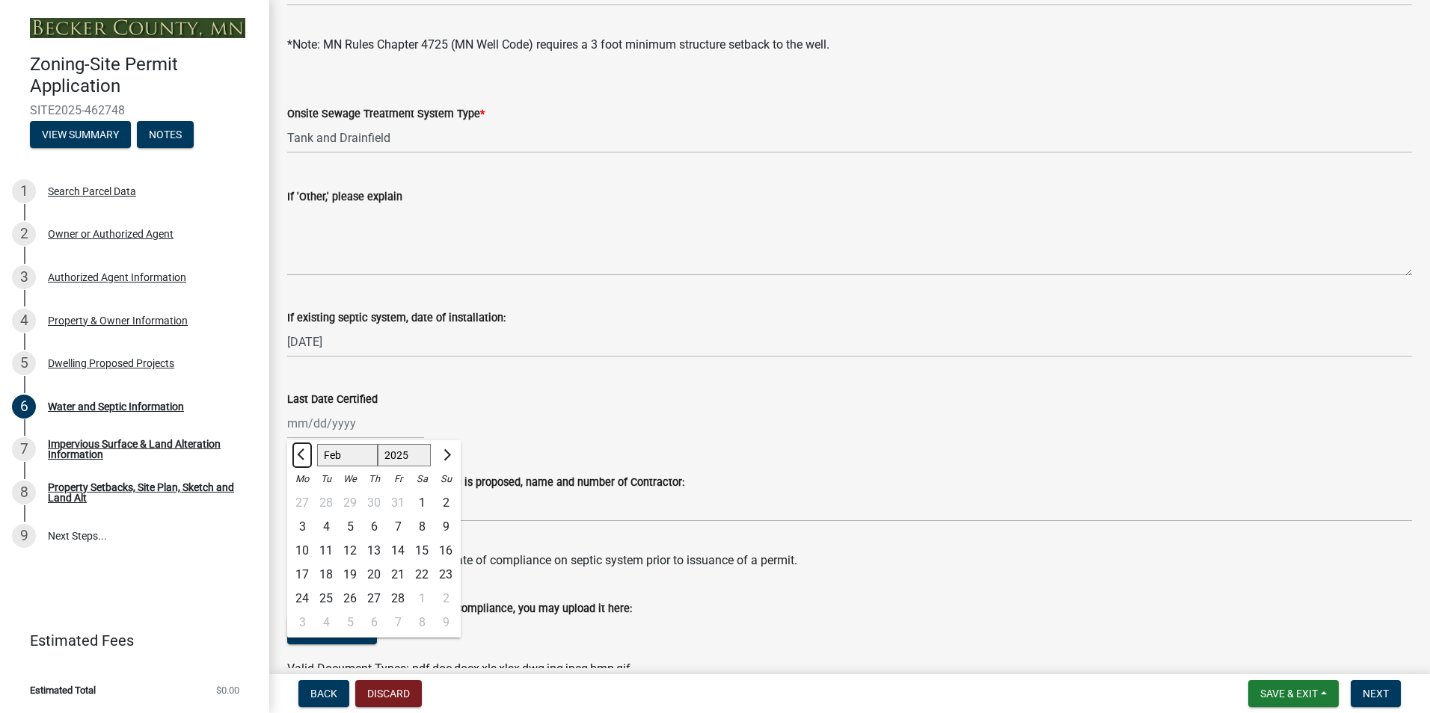
scroll to position [299, 0]
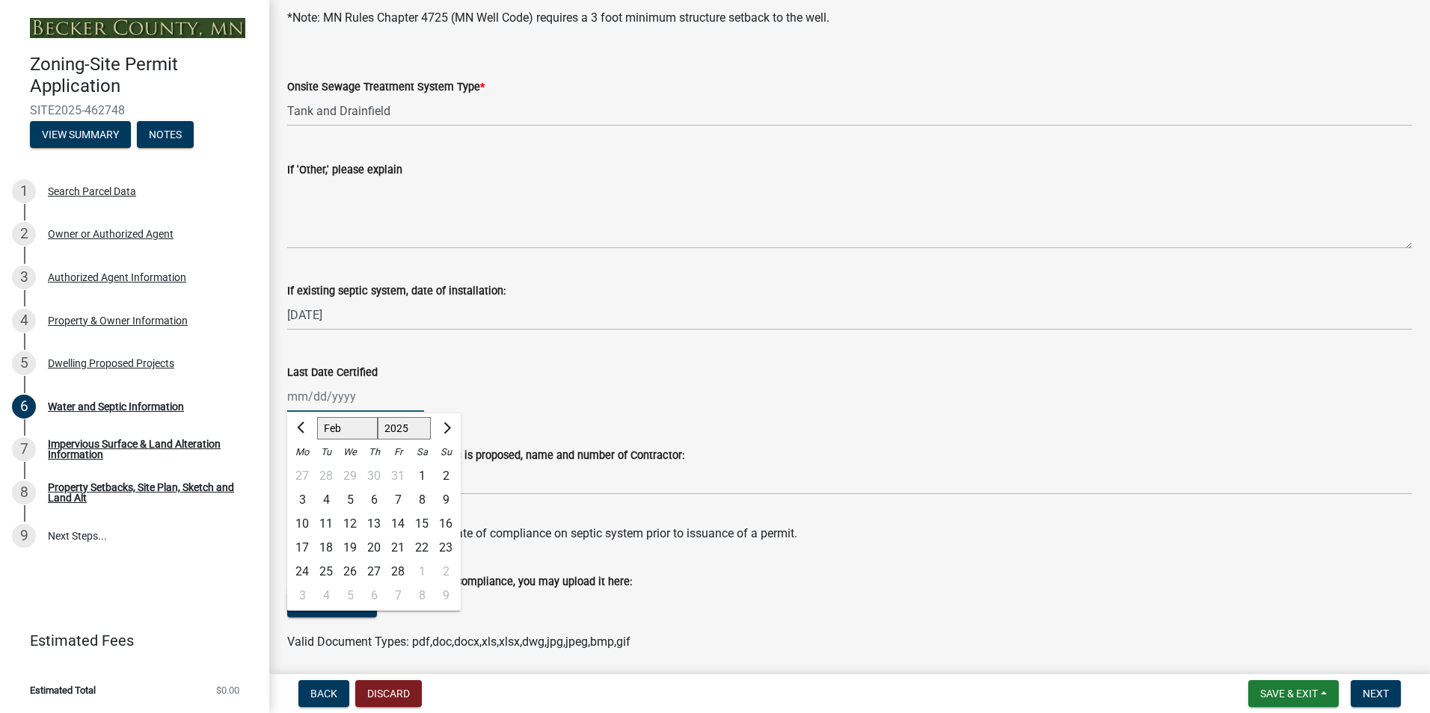
click at [306, 395] on input "Last Date Certified" at bounding box center [355, 396] width 137 height 31
type input "10152021"
click at [465, 393] on div "10152021 [PERSON_NAME] Apr [PERSON_NAME][DATE] Oct Nov [DATE] 1526 1527 1528 15…" at bounding box center [849, 396] width 1125 height 31
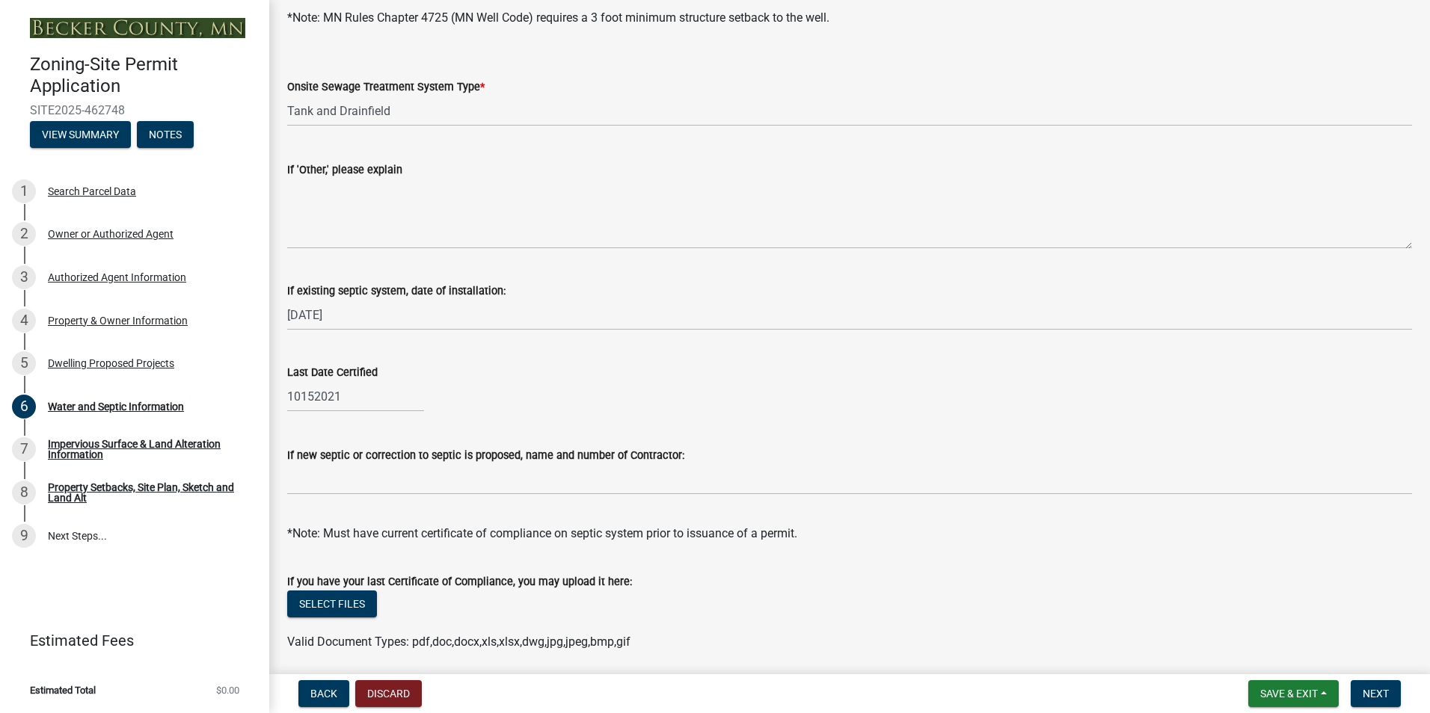
click at [304, 398] on div "10152021" at bounding box center [355, 396] width 137 height 31
select select "8"
select select "2025"
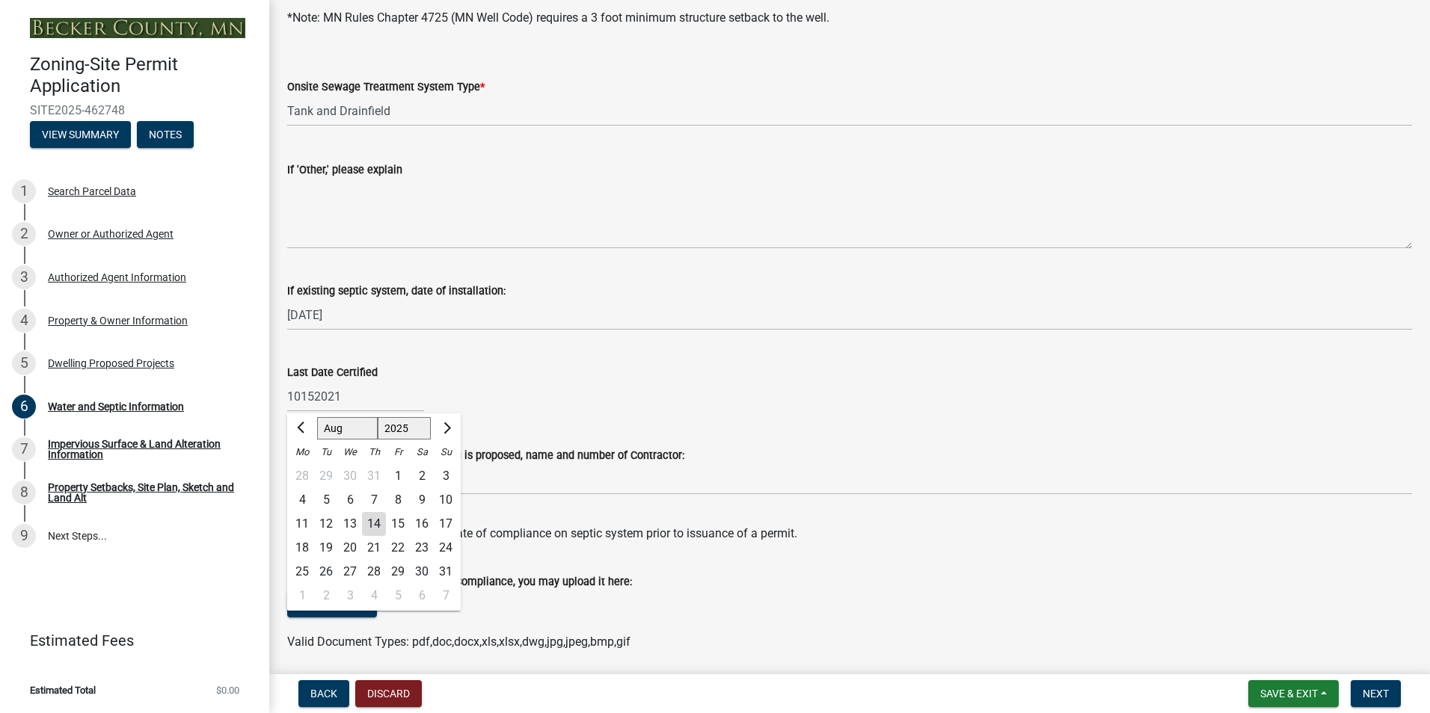
click at [328, 431] on select "Jan Feb Mar Apr May Jun [DATE] Aug Sep Oct Nov Dec" at bounding box center [347, 428] width 61 height 22
select select "10"
click at [317, 417] on select "Jan Feb Mar Apr May Jun [DATE] Aug Sep Oct Nov Dec" at bounding box center [347, 428] width 61 height 22
click at [345, 521] on div "15" at bounding box center [350, 524] width 24 height 24
type input "[DATE]"
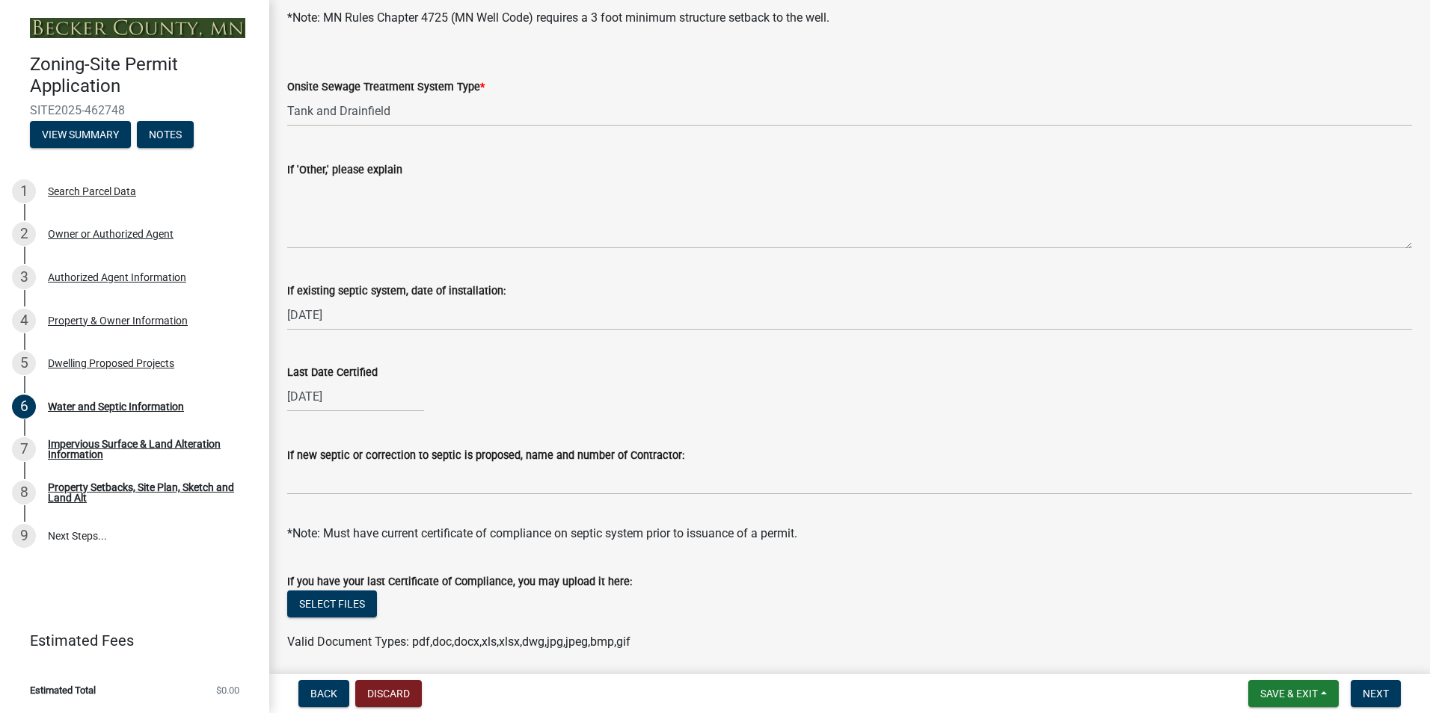
click at [350, 400] on div "[DATE]" at bounding box center [355, 396] width 137 height 31
select select "10"
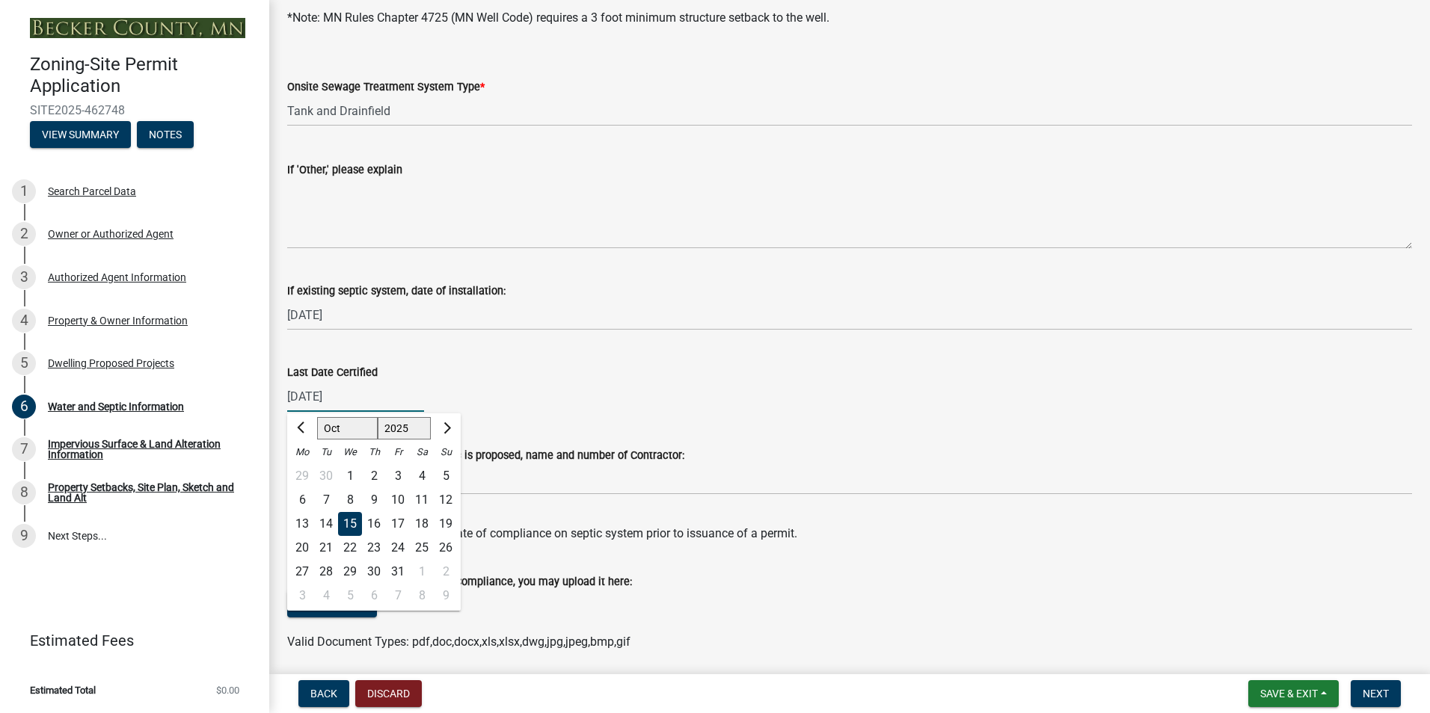
click at [402, 428] on select "1525 1526 1527 1528 1529 1530 1531 1532 1533 1534 1535 1536 1537 1538 1539 1540…" at bounding box center [405, 428] width 54 height 22
select select "2021"
click at [378, 417] on select "1525 1526 1527 1528 1529 1530 1531 1532 1533 1534 1535 1536 1537 1538 1539 1540…" at bounding box center [405, 428] width 54 height 22
click at [399, 427] on select "1521 1522 1523 1524 1525 1526 1527 1528 1529 1530 1531 1532 1533 1534 1535 1536…" at bounding box center [405, 428] width 54 height 22
click at [378, 417] on select "1521 1522 1523 1524 1525 1526 1527 1528 1529 1530 1531 1532 1533 1534 1535 1536…" at bounding box center [405, 428] width 54 height 22
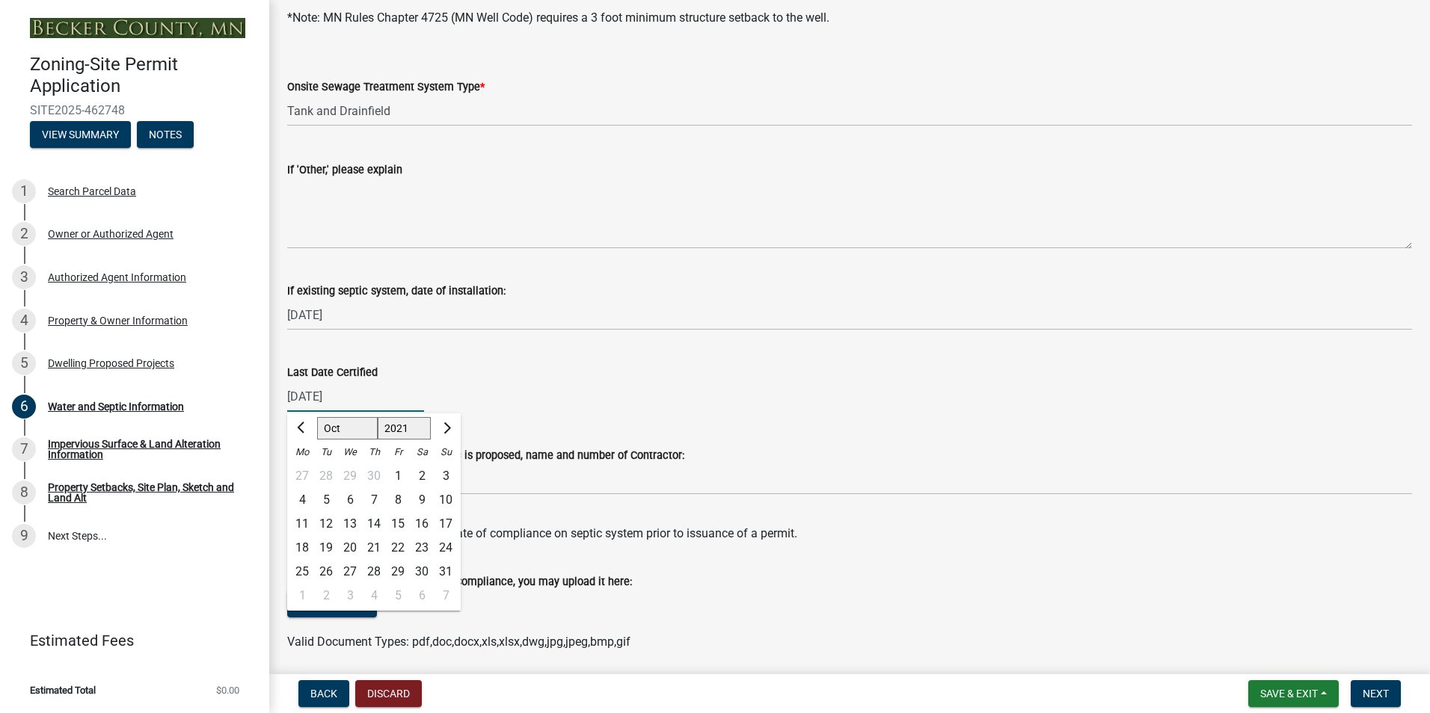
click at [366, 396] on input "[DATE]" at bounding box center [355, 396] width 137 height 31
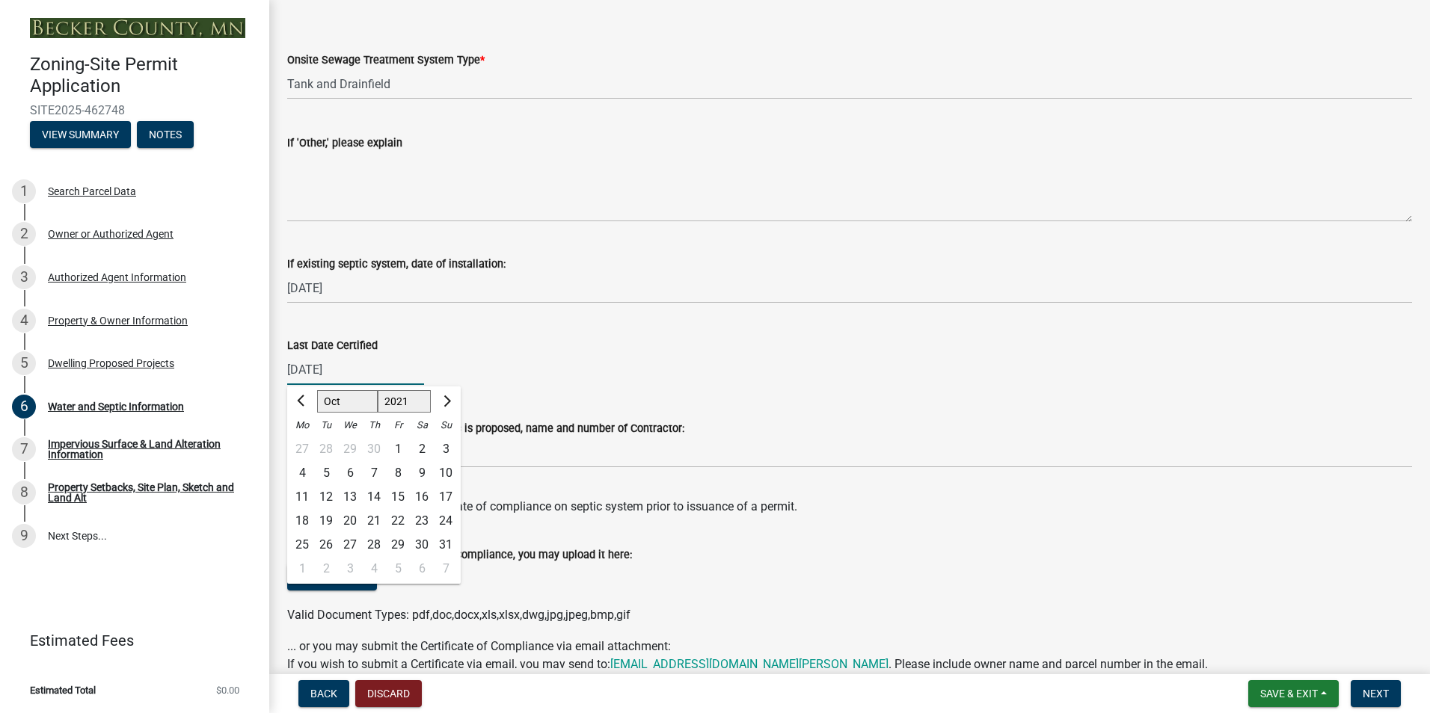
scroll to position [374, 0]
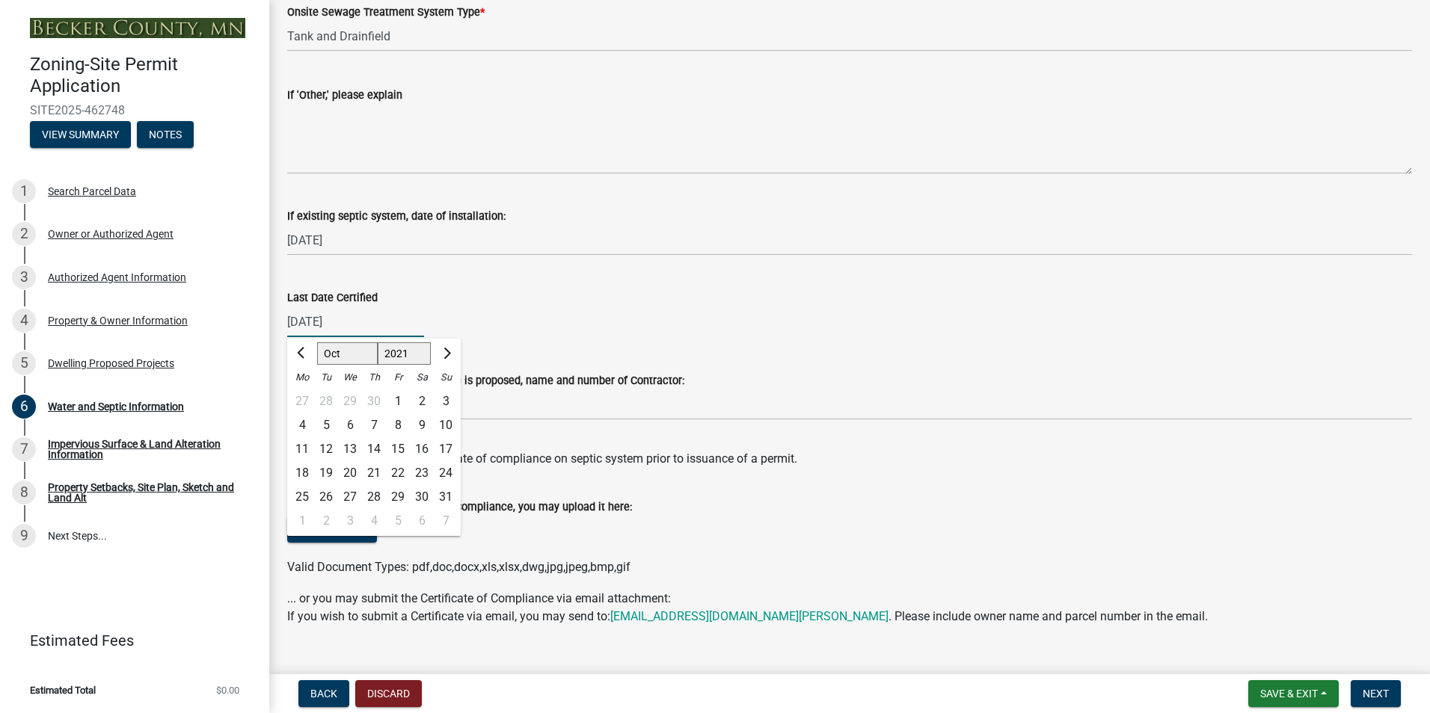
type input "[DATE]"
click at [722, 494] on form "If you have your last Certificate of Compliance, you may upload it here: Select…" at bounding box center [849, 528] width 1125 height 96
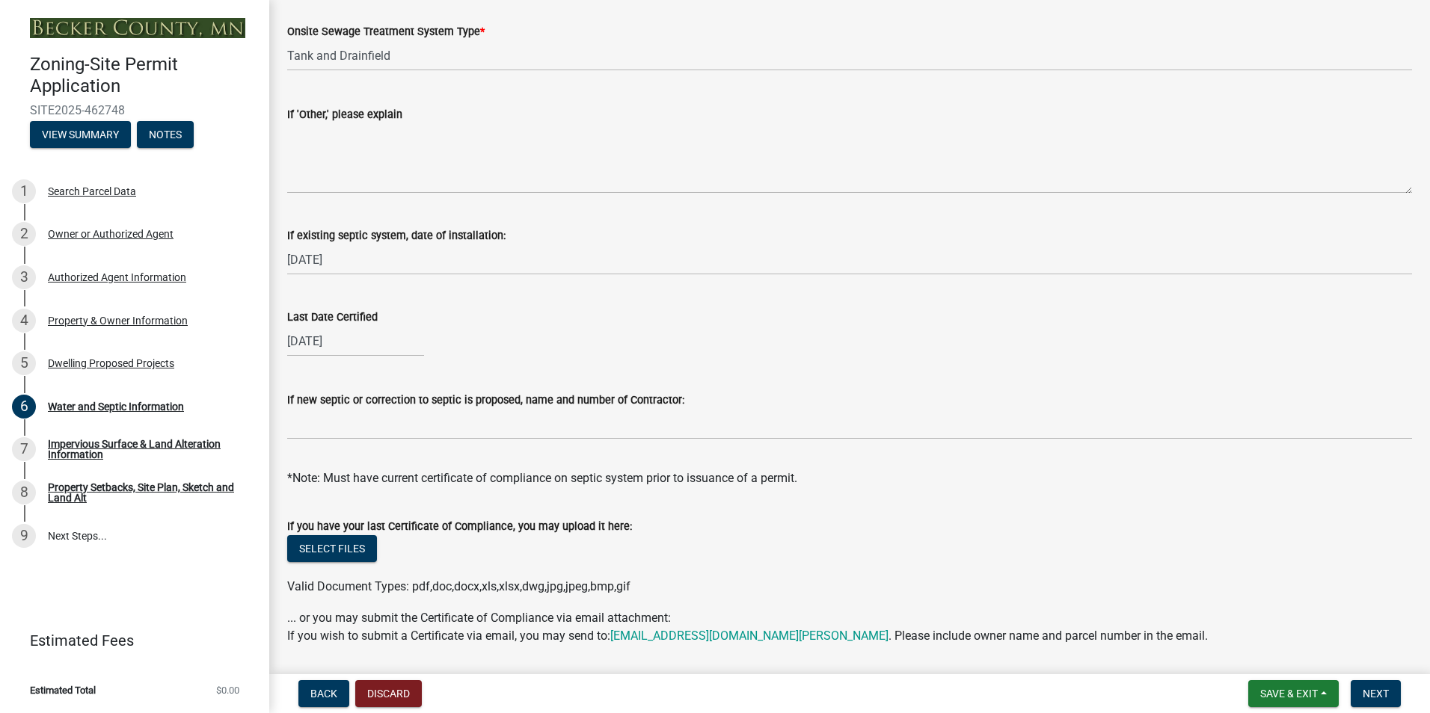
scroll to position [402, 0]
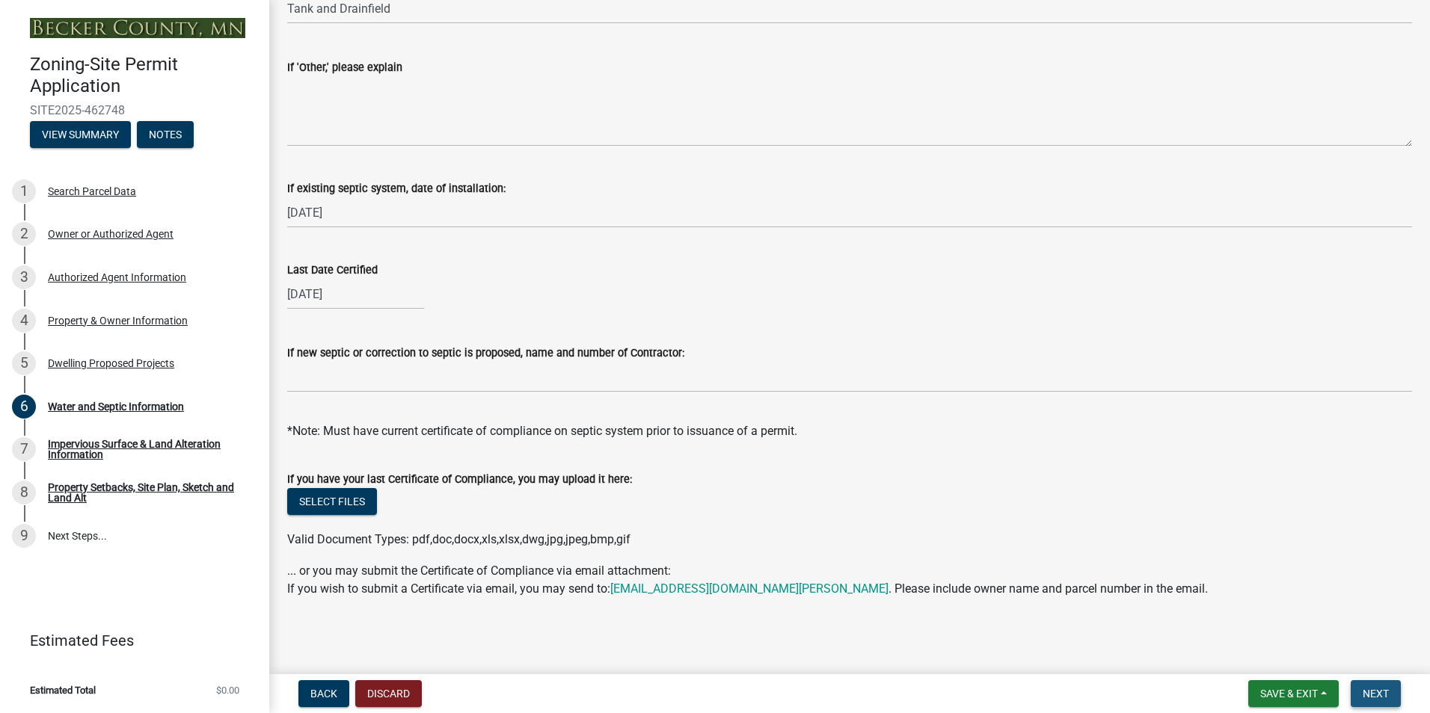
click at [1378, 692] on span "Next" at bounding box center [1375, 694] width 26 height 12
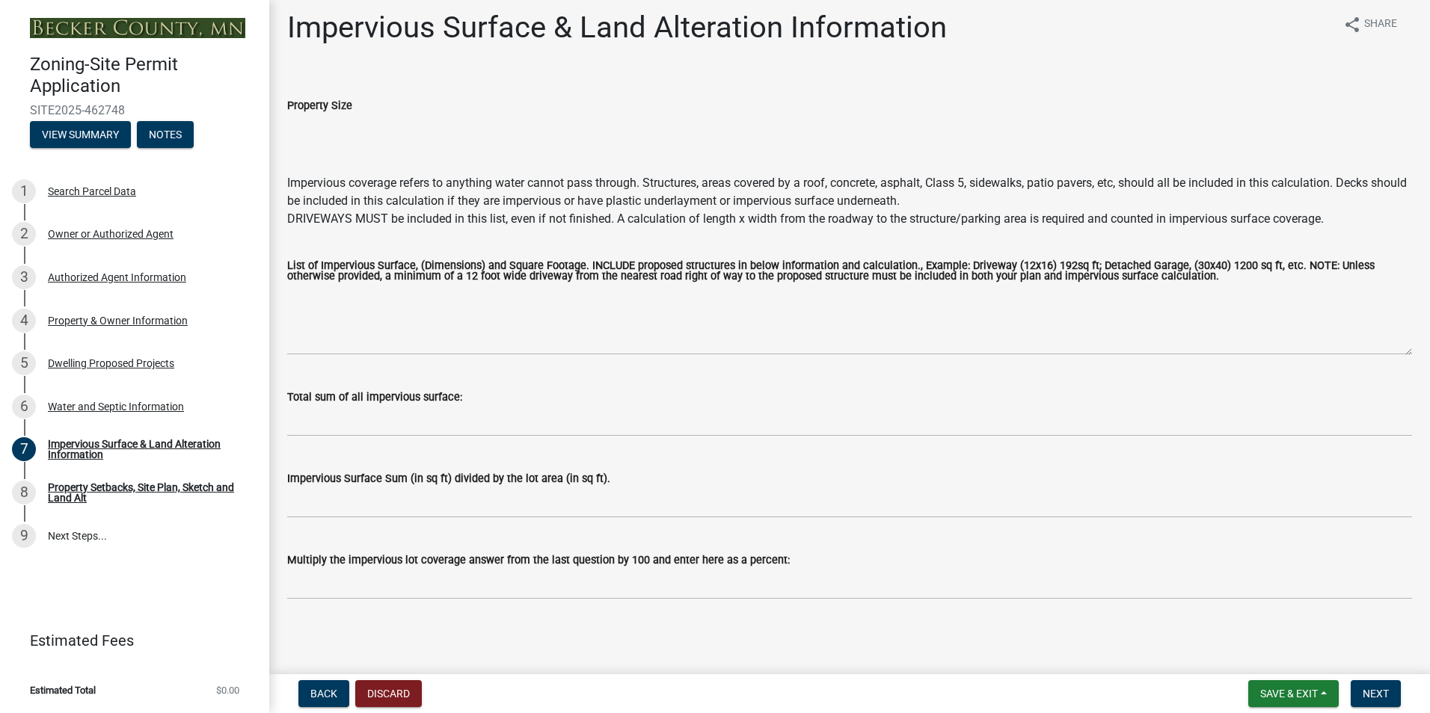
scroll to position [10, 0]
click at [1296, 693] on span "Save & Exit" at bounding box center [1289, 694] width 58 height 12
click at [1277, 658] on button "Save & Exit" at bounding box center [1279, 655] width 120 height 36
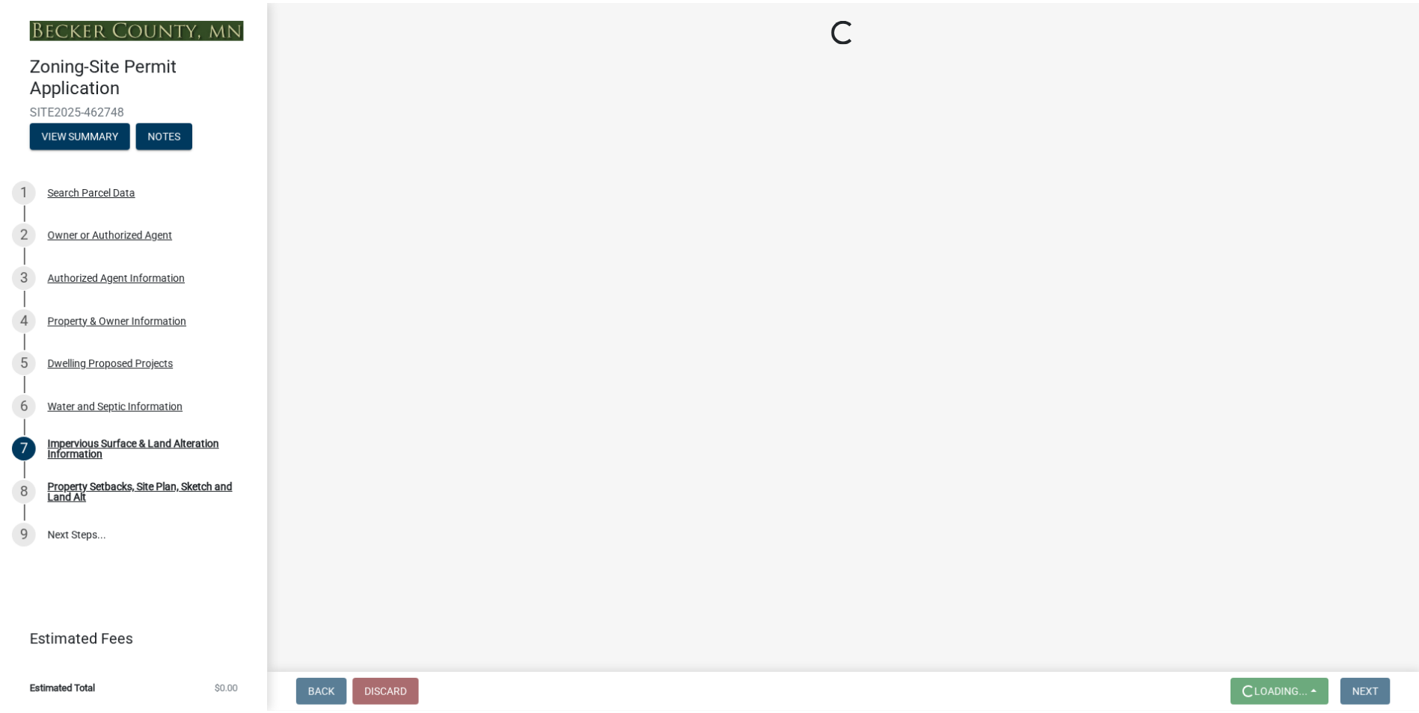
scroll to position [0, 0]
